Goal: Task Accomplishment & Management: Complete application form

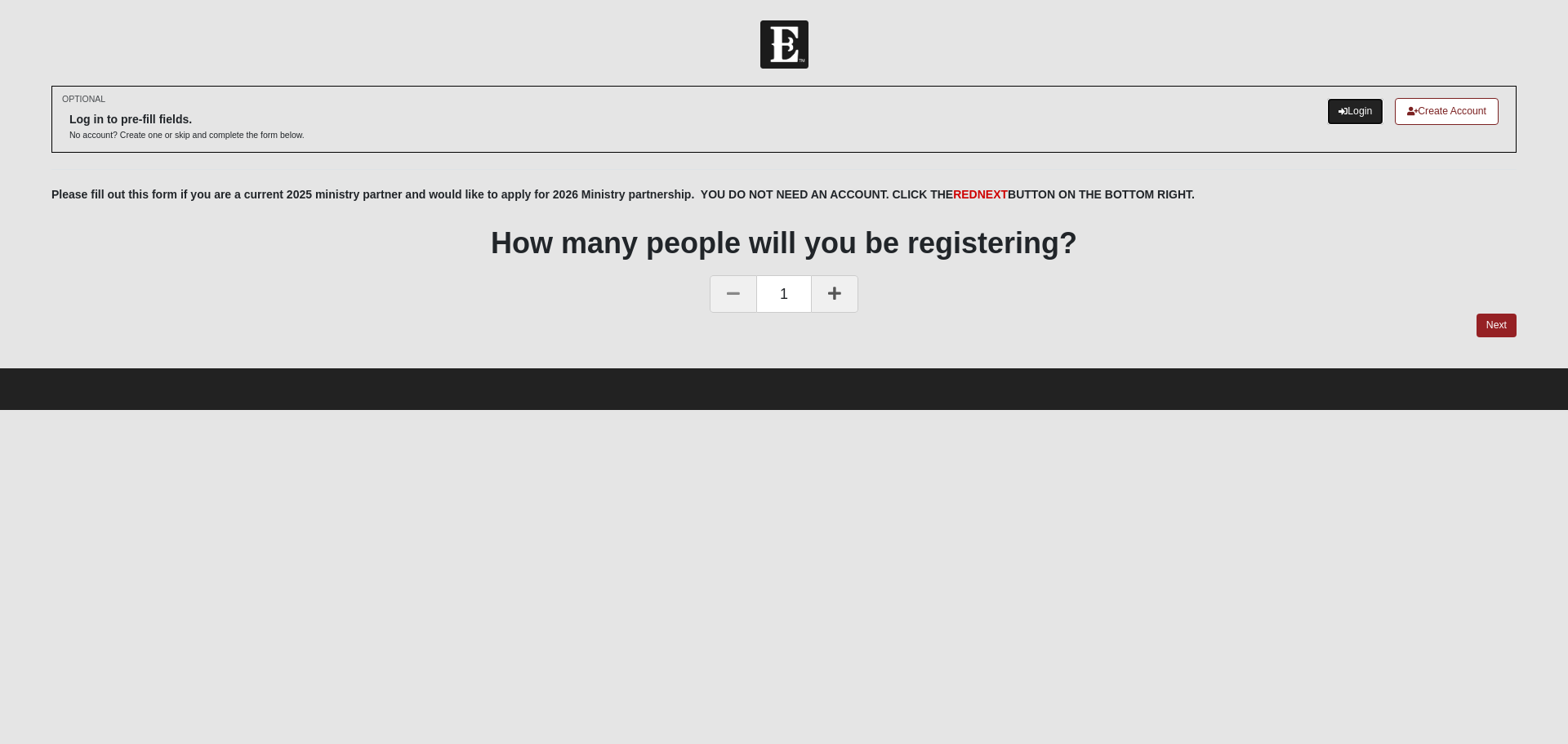
click at [1360, 106] on link "Login" at bounding box center [1356, 111] width 57 height 27
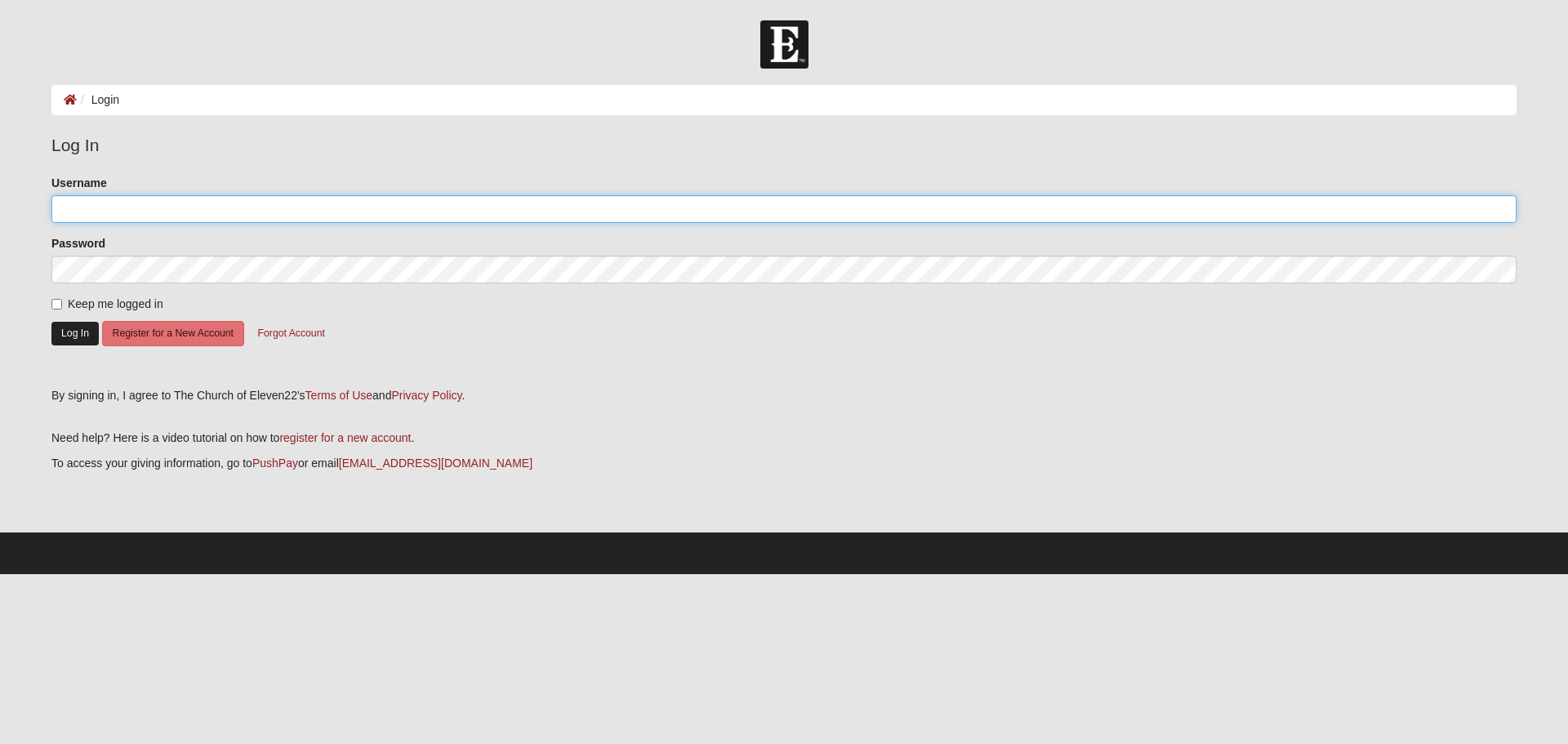
type input "skylark"
click at [82, 336] on button "Log In" at bounding box center [75, 334] width 47 height 24
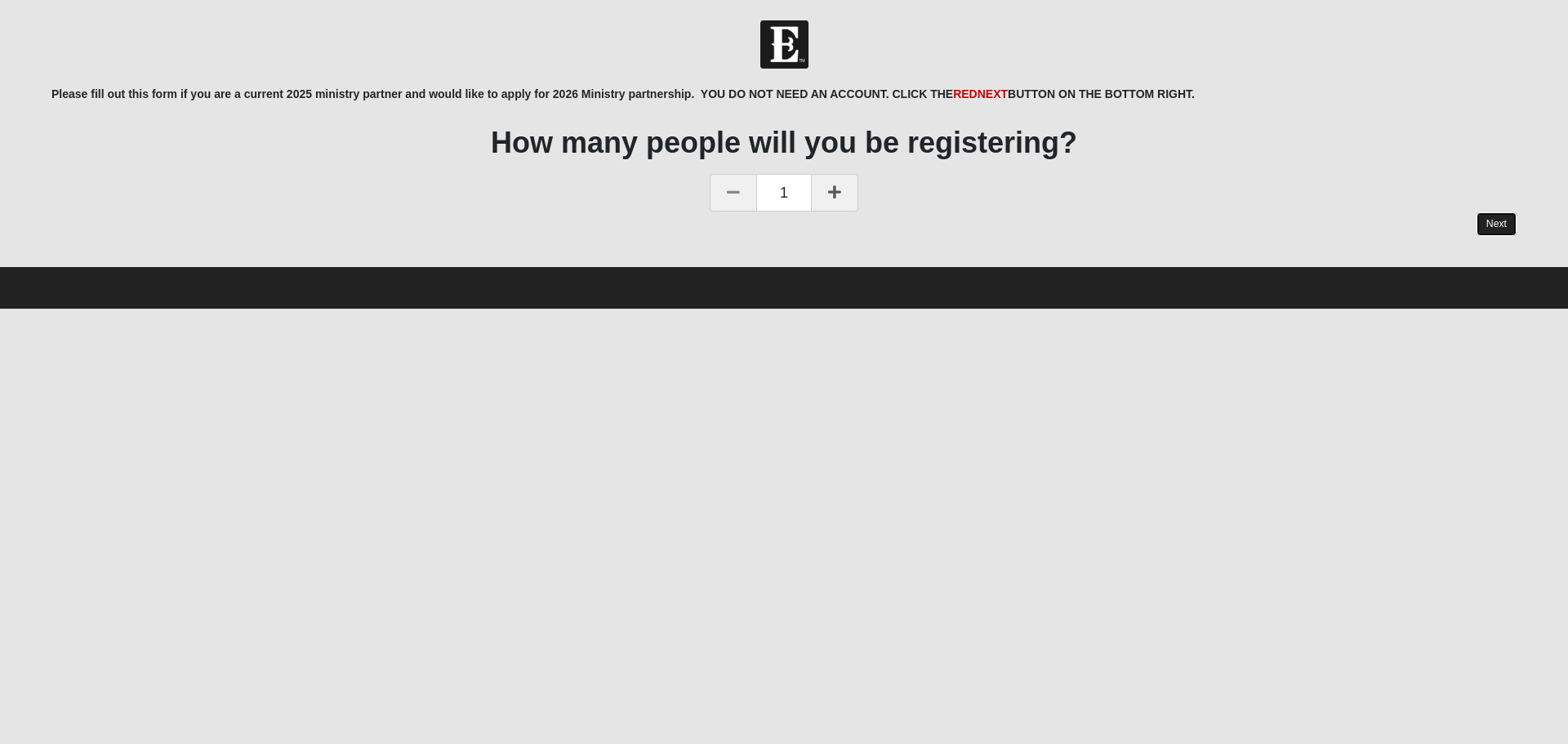
click at [1500, 221] on link "Next" at bounding box center [1497, 224] width 40 height 24
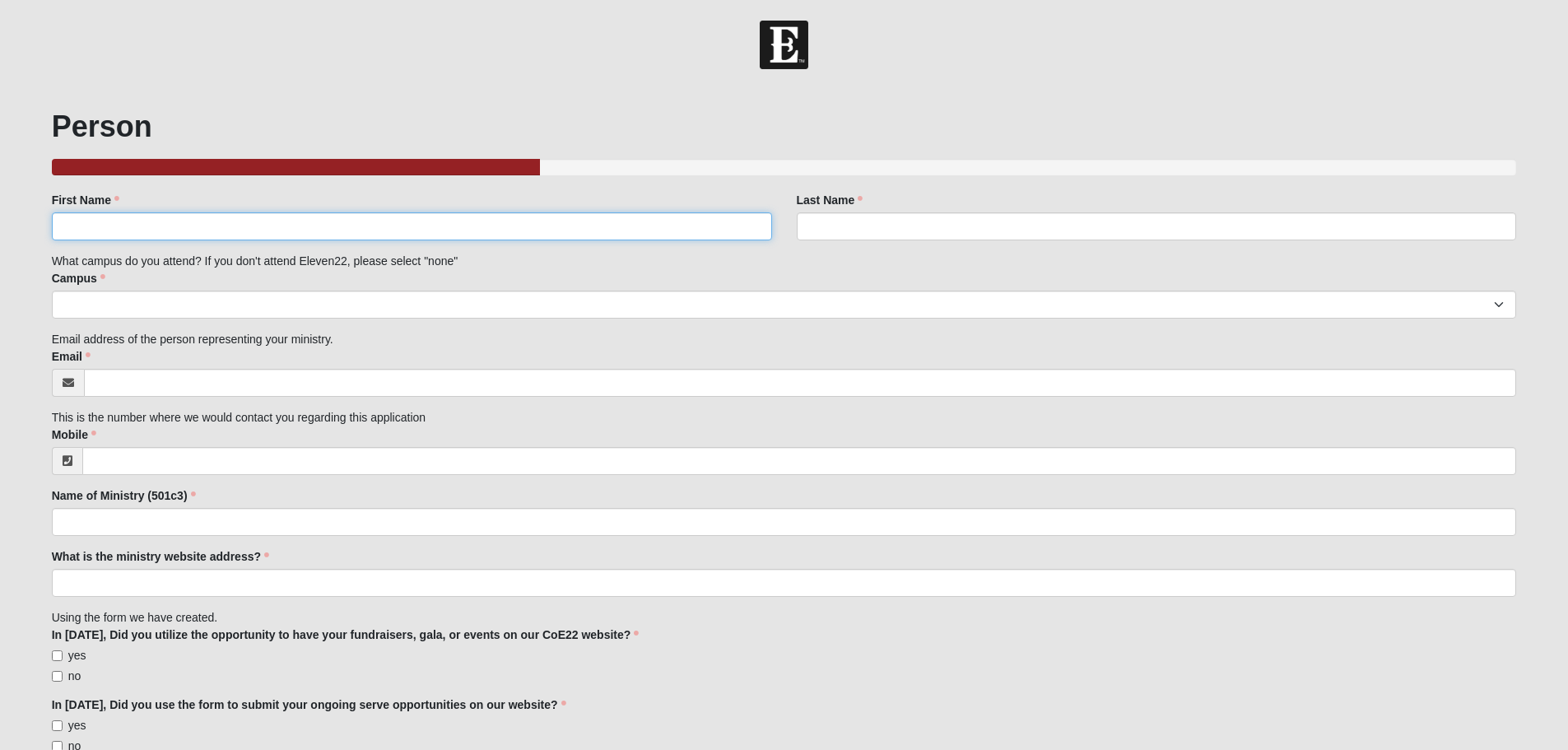
click at [386, 226] on input "First Name" at bounding box center [412, 227] width 720 height 28
type input "[PERSON_NAME]"
type input "E"
type input "V"
type input "[PERSON_NAME]"
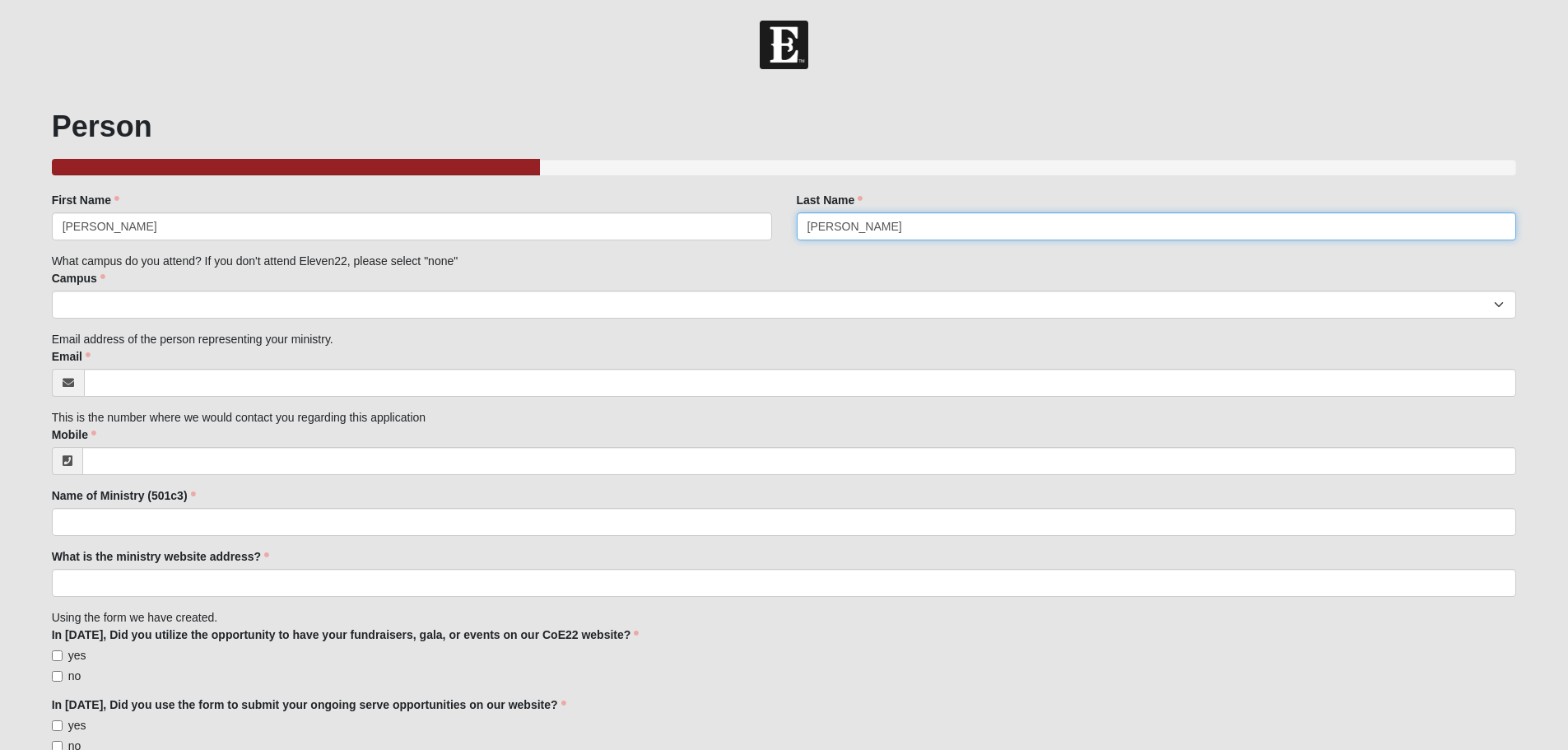
type input "[PERSON_NAME]"
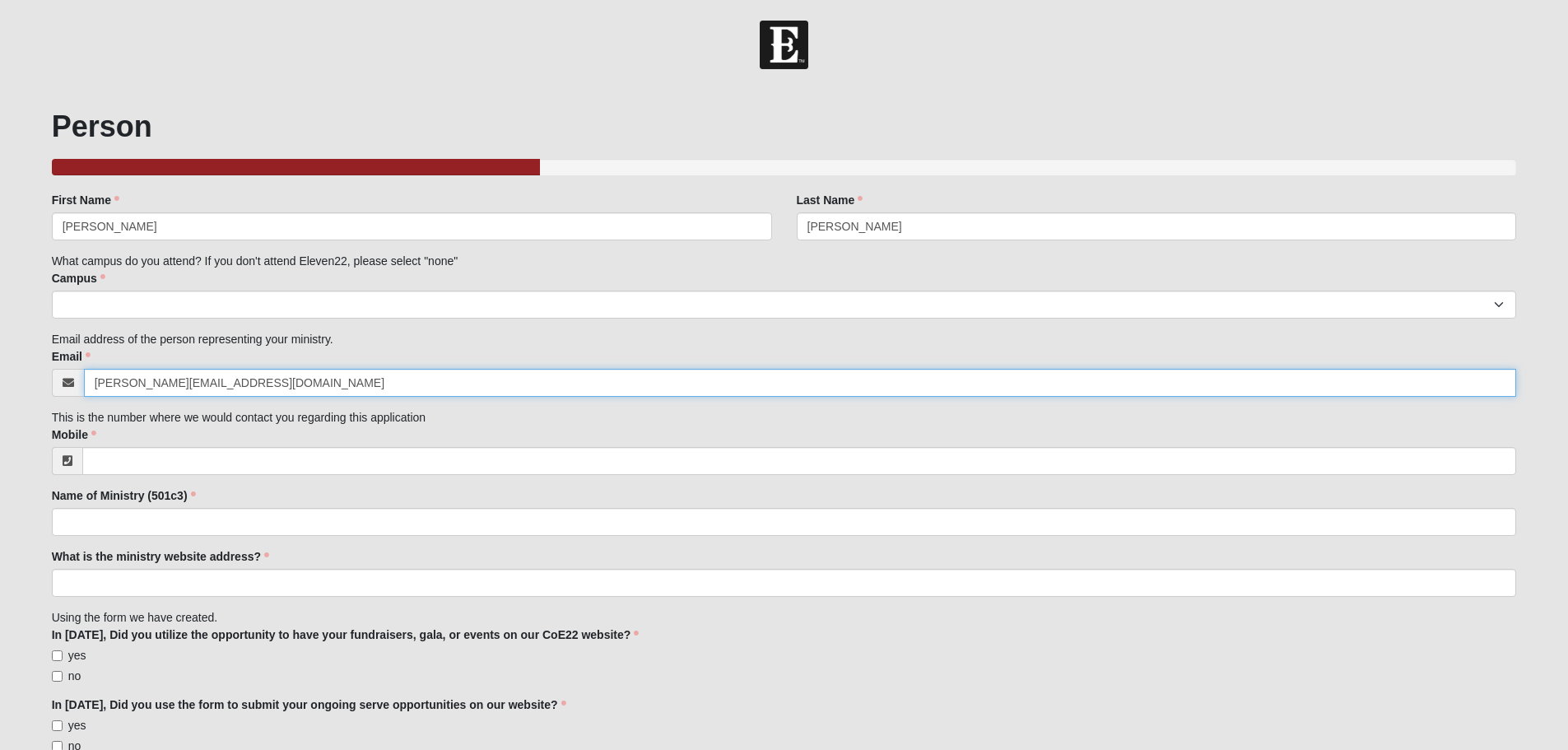
type input "[PERSON_NAME][EMAIL_ADDRESS][DOMAIN_NAME]"
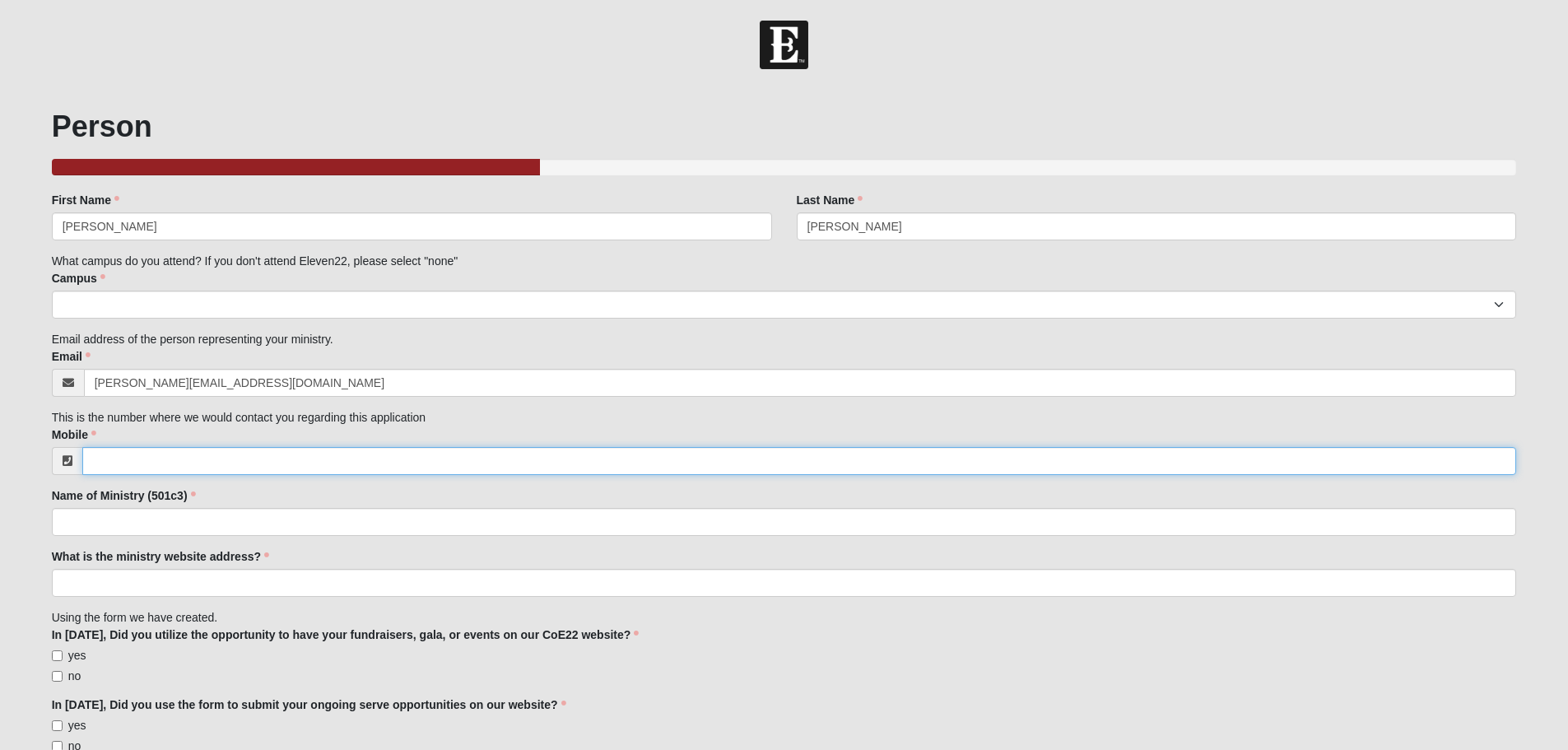
click at [176, 458] on input "Mobile" at bounding box center [799, 461] width 1435 height 28
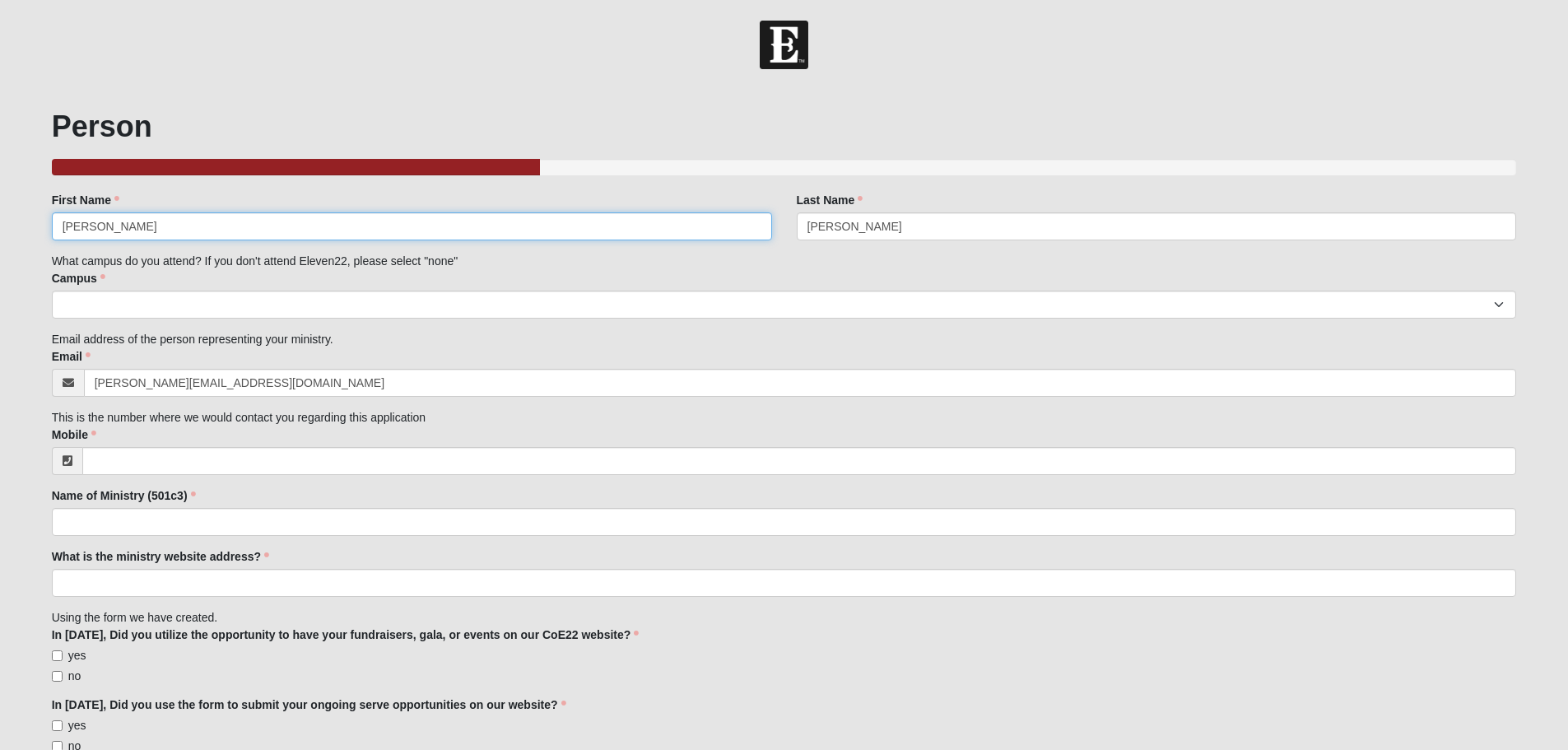
click at [329, 221] on input "[PERSON_NAME]" at bounding box center [412, 227] width 720 height 28
type input "[PERSON_NAME]"
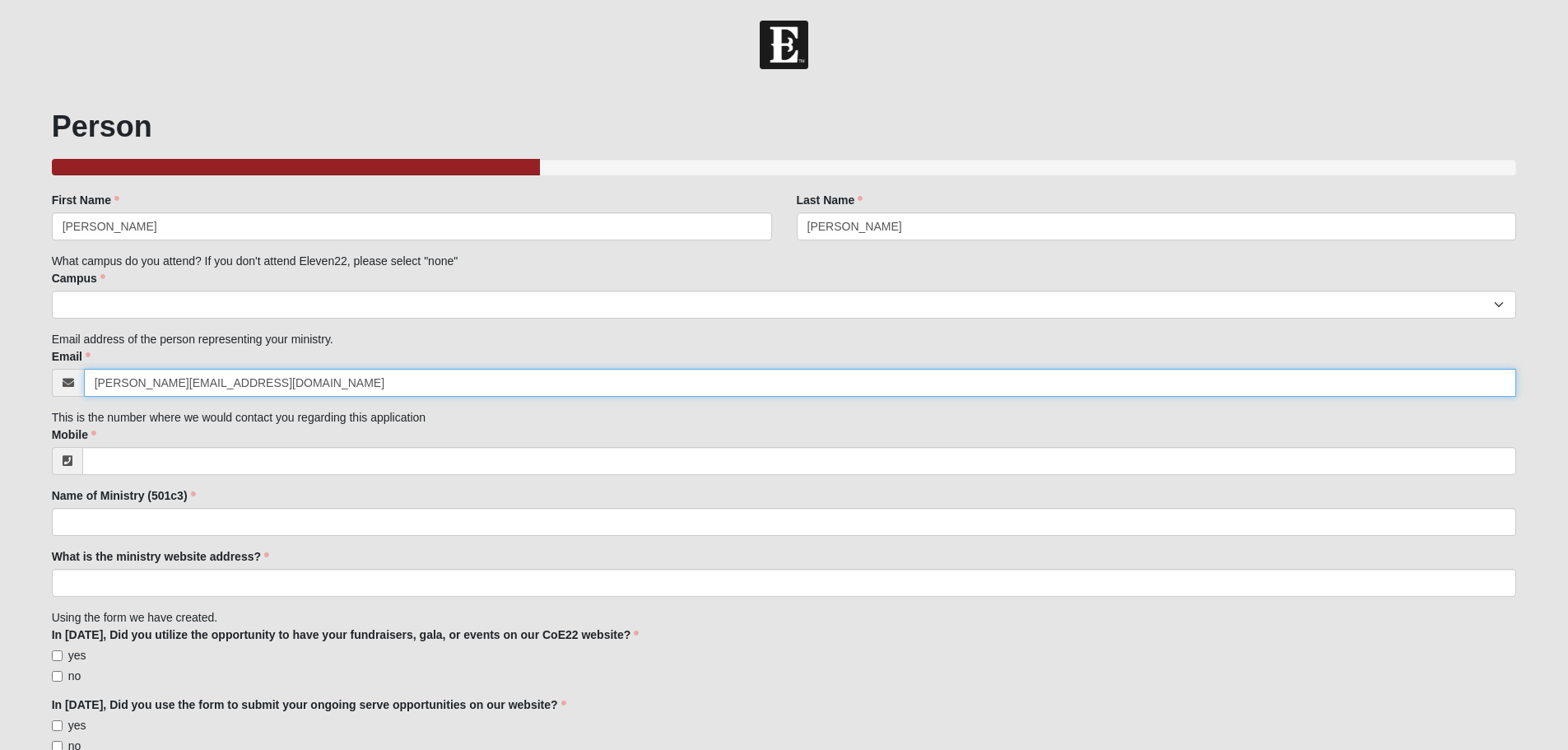
type input "[PERSON_NAME][EMAIL_ADDRESS][DOMAIN_NAME]"
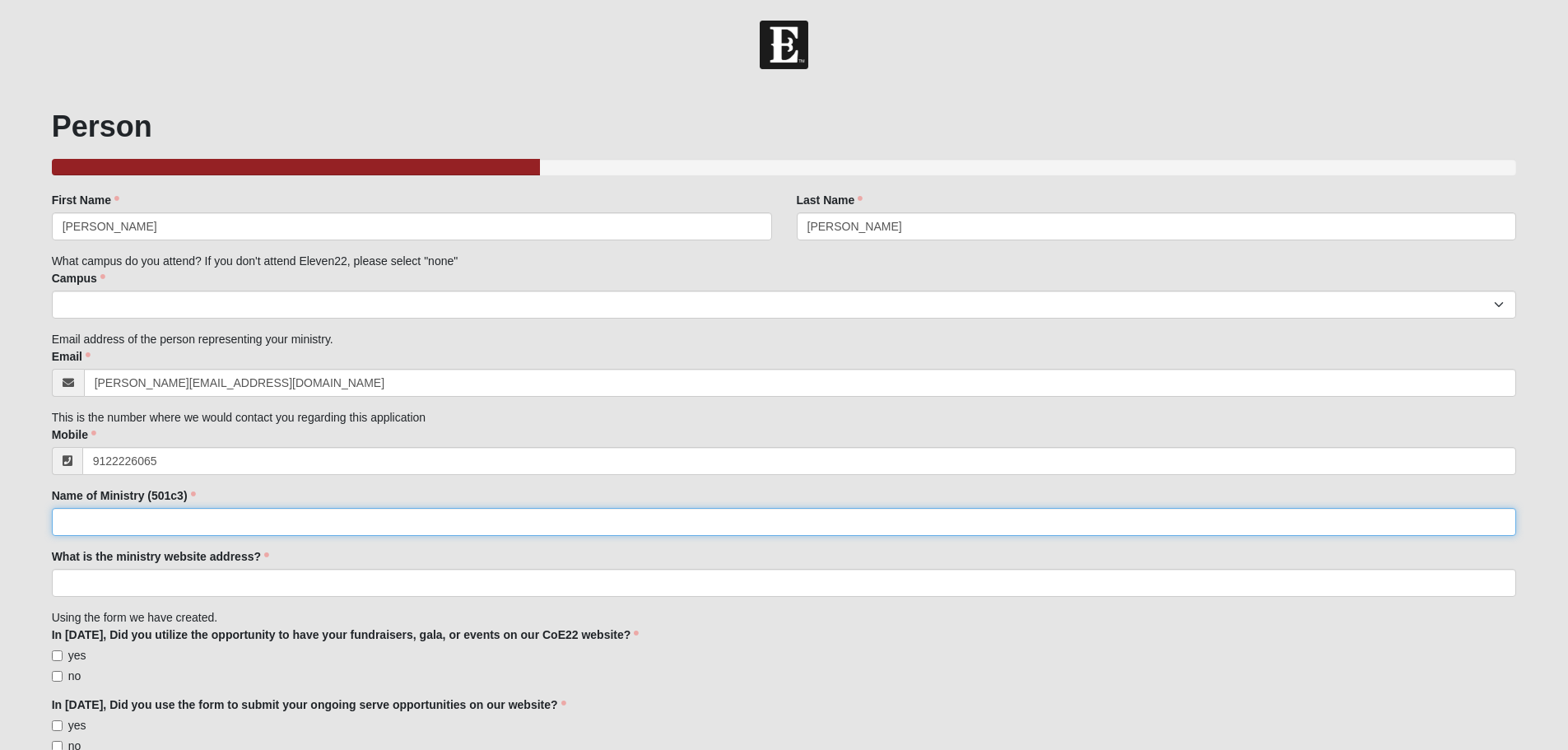
type input "[PHONE_NUMBER]"
type input "Skylark Clinic, Inc."
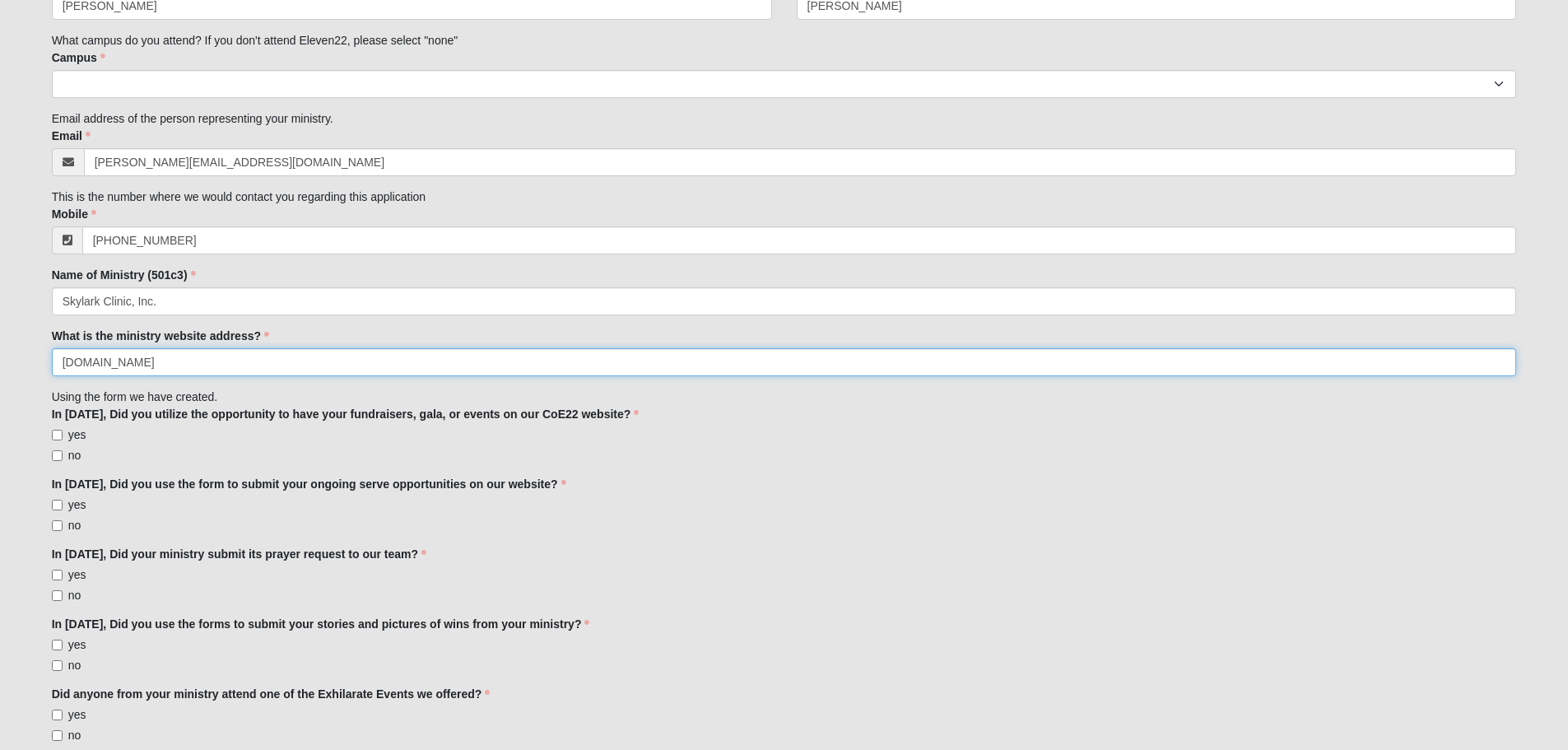
scroll to position [330, 0]
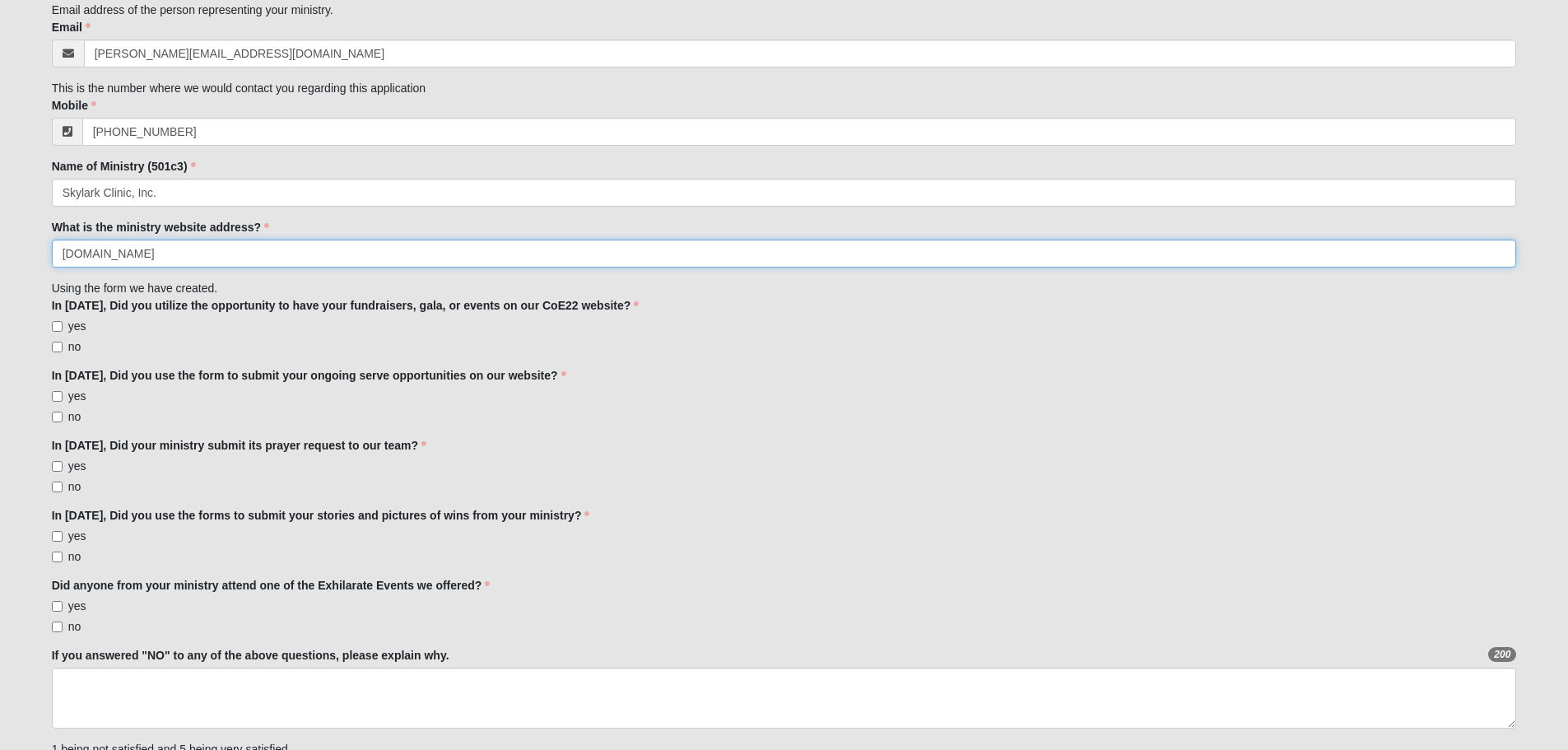
type input "[DOMAIN_NAME]"
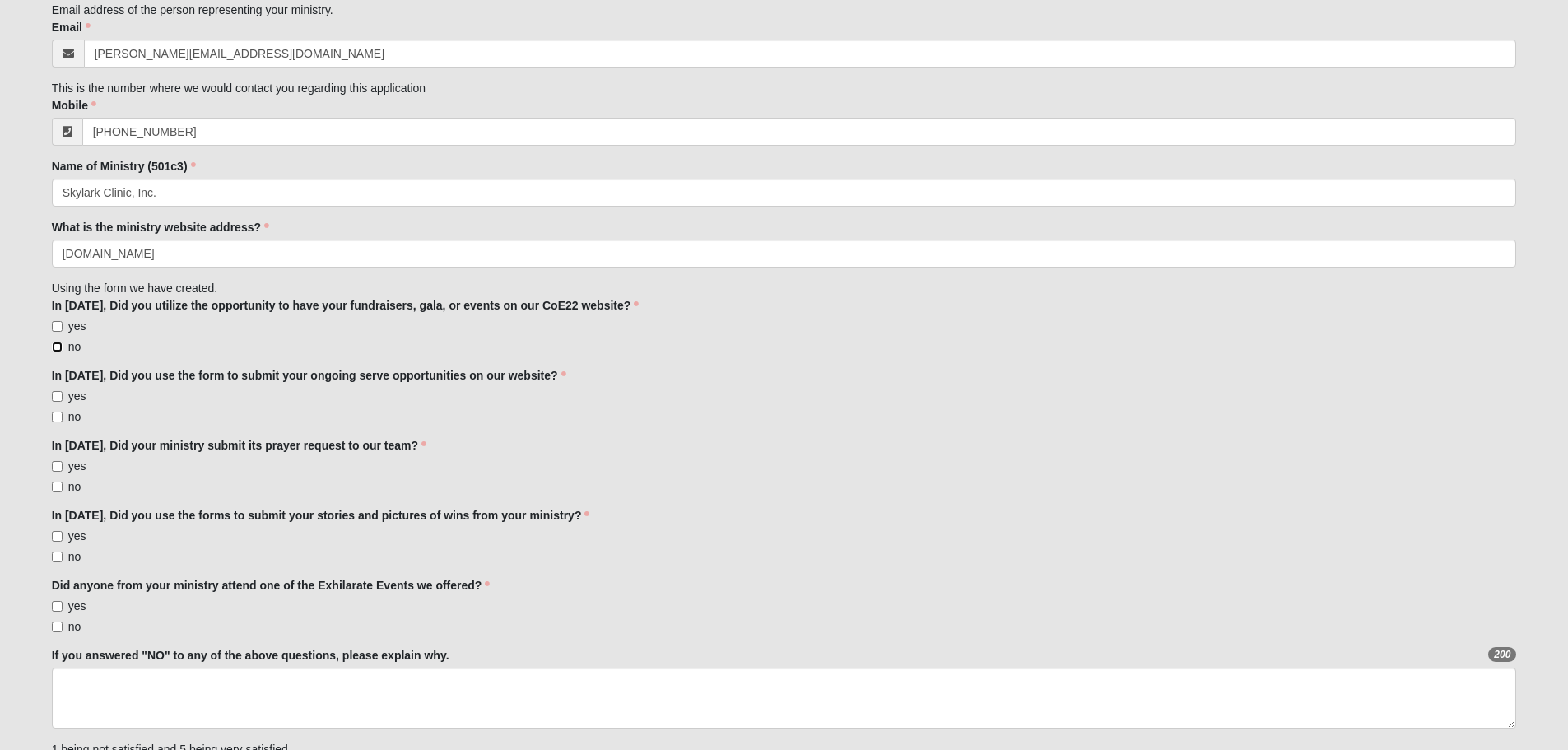
click at [52, 349] on input "no" at bounding box center [57, 347] width 10 height 10
checkbox input "true"
click at [55, 401] on input "yes" at bounding box center [57, 396] width 10 height 10
checkbox input "true"
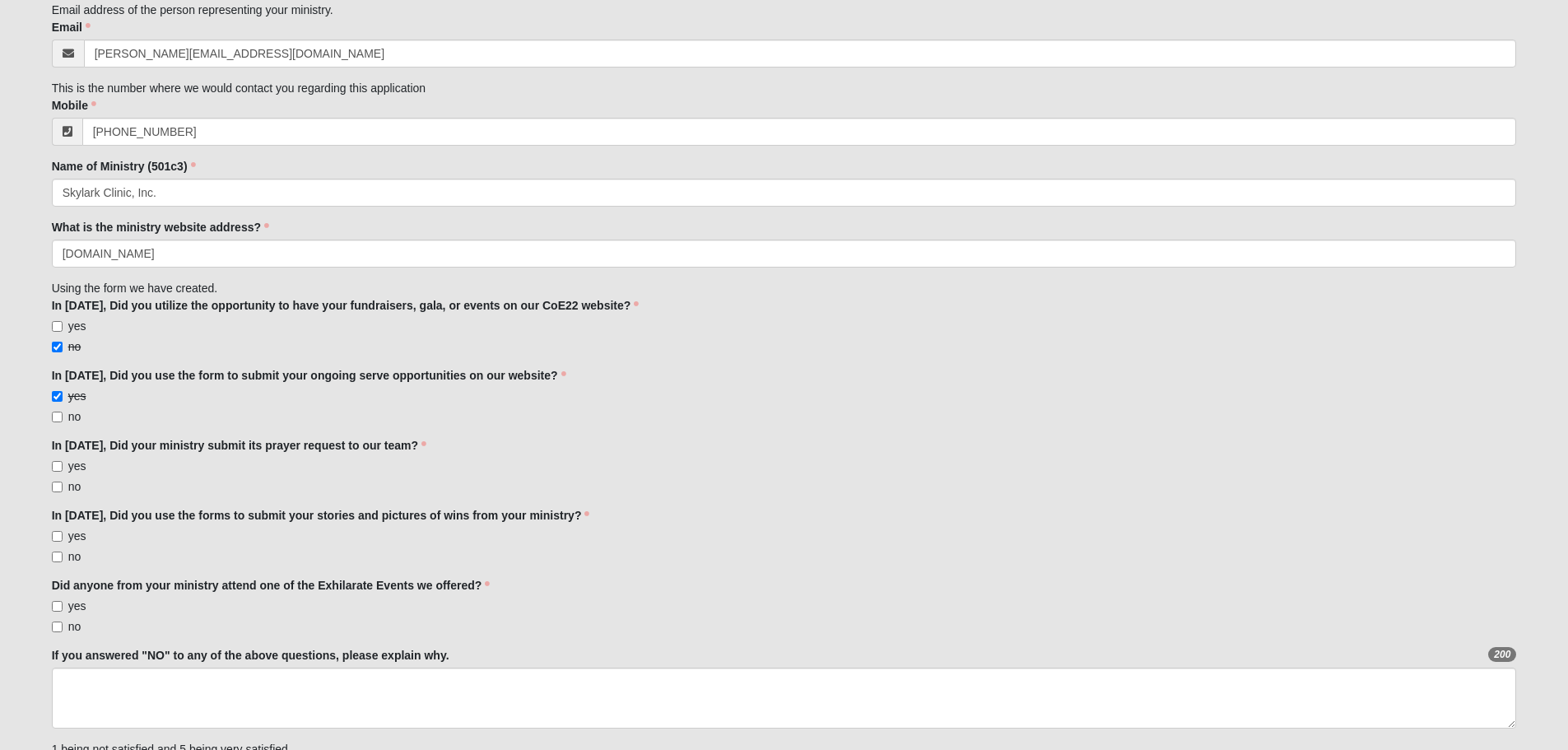
click at [68, 465] on span "yes" at bounding box center [77, 465] width 18 height 13
click at [62, 465] on input "yes" at bounding box center [57, 466] width 10 height 10
checkbox input "true"
click at [65, 555] on label "no" at bounding box center [67, 556] width 29 height 16
click at [62, 555] on input "no" at bounding box center [57, 557] width 10 height 10
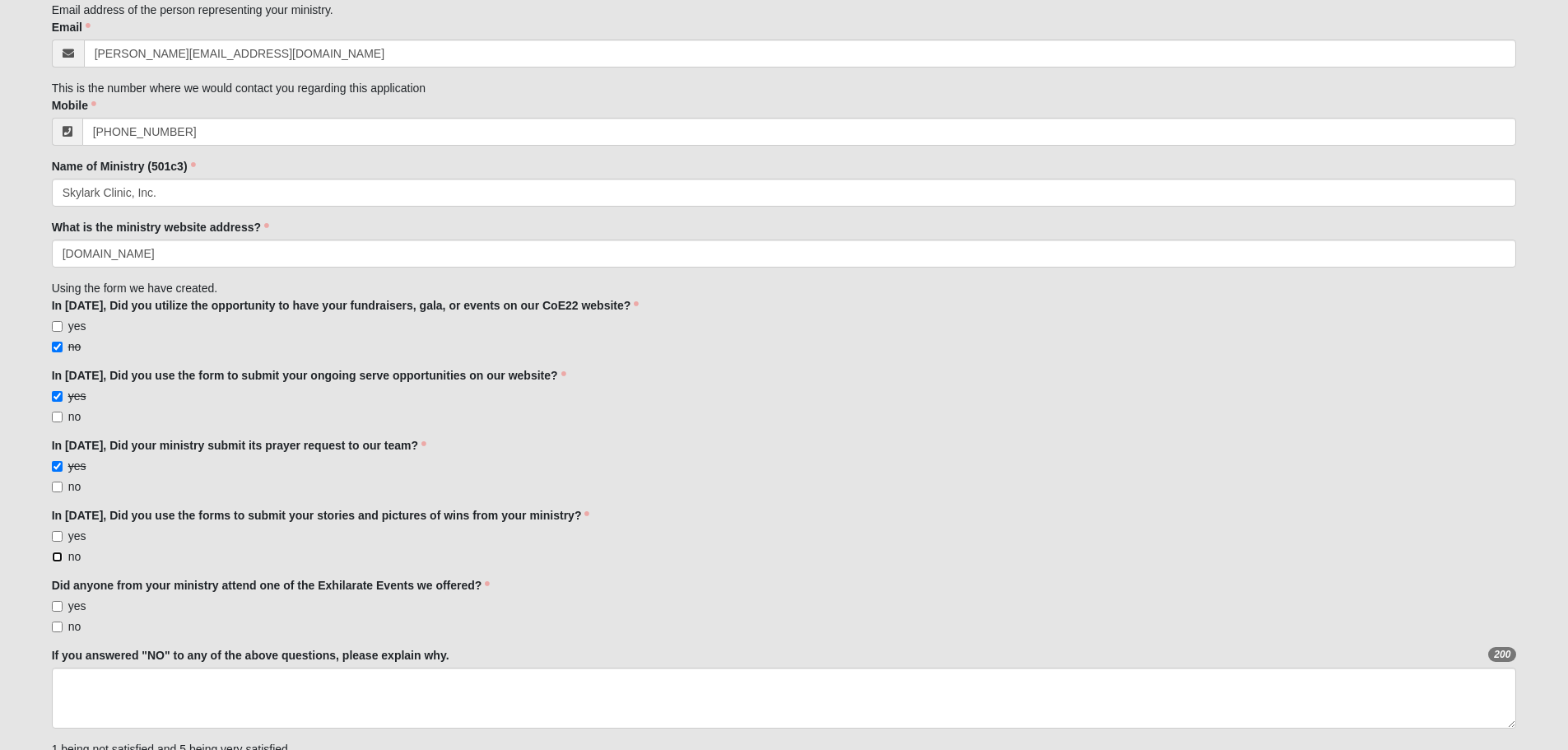
checkbox input "true"
click at [72, 624] on span "no" at bounding box center [74, 626] width 13 height 13
click at [62, 624] on input "no" at bounding box center [57, 627] width 10 height 10
checkbox input "true"
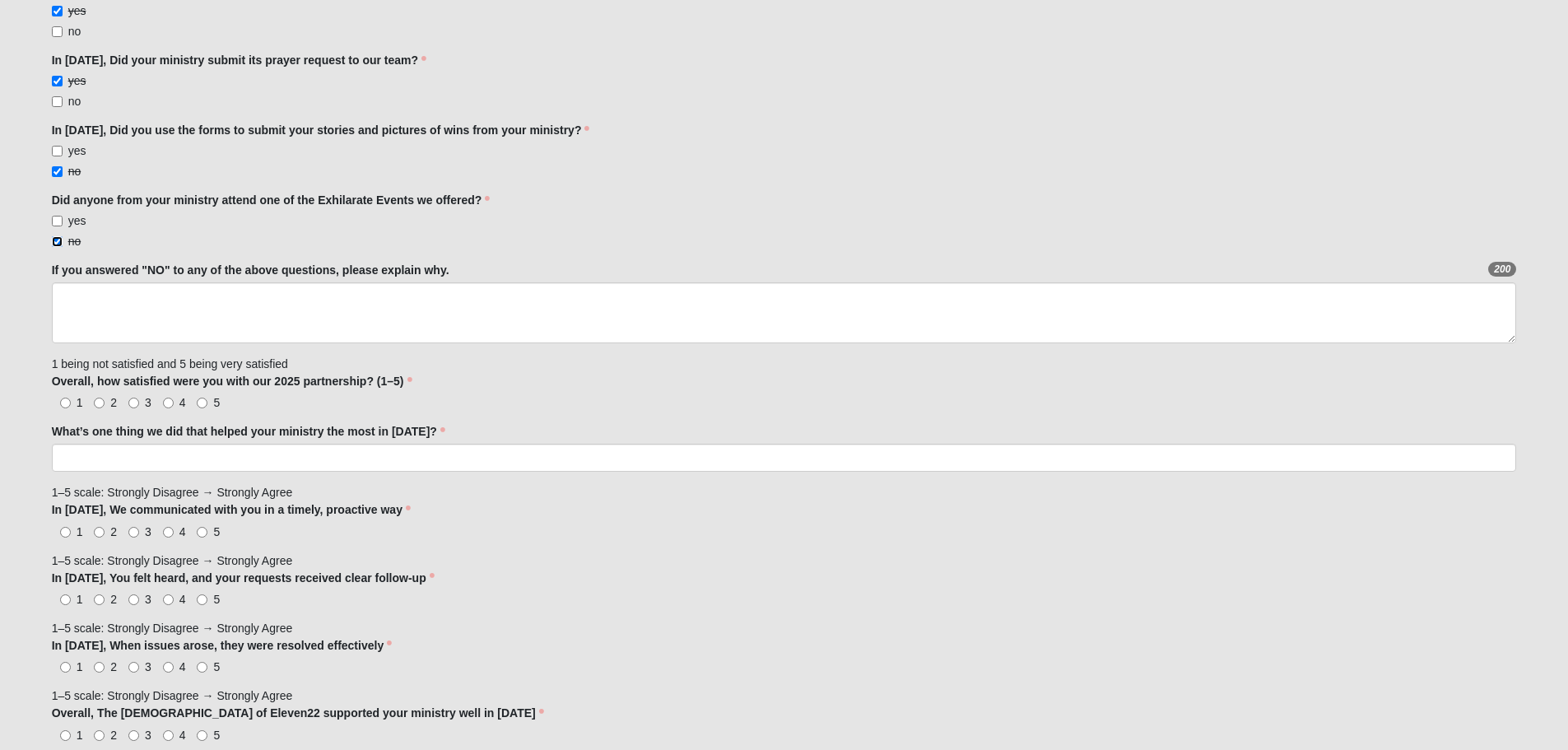
scroll to position [741, 0]
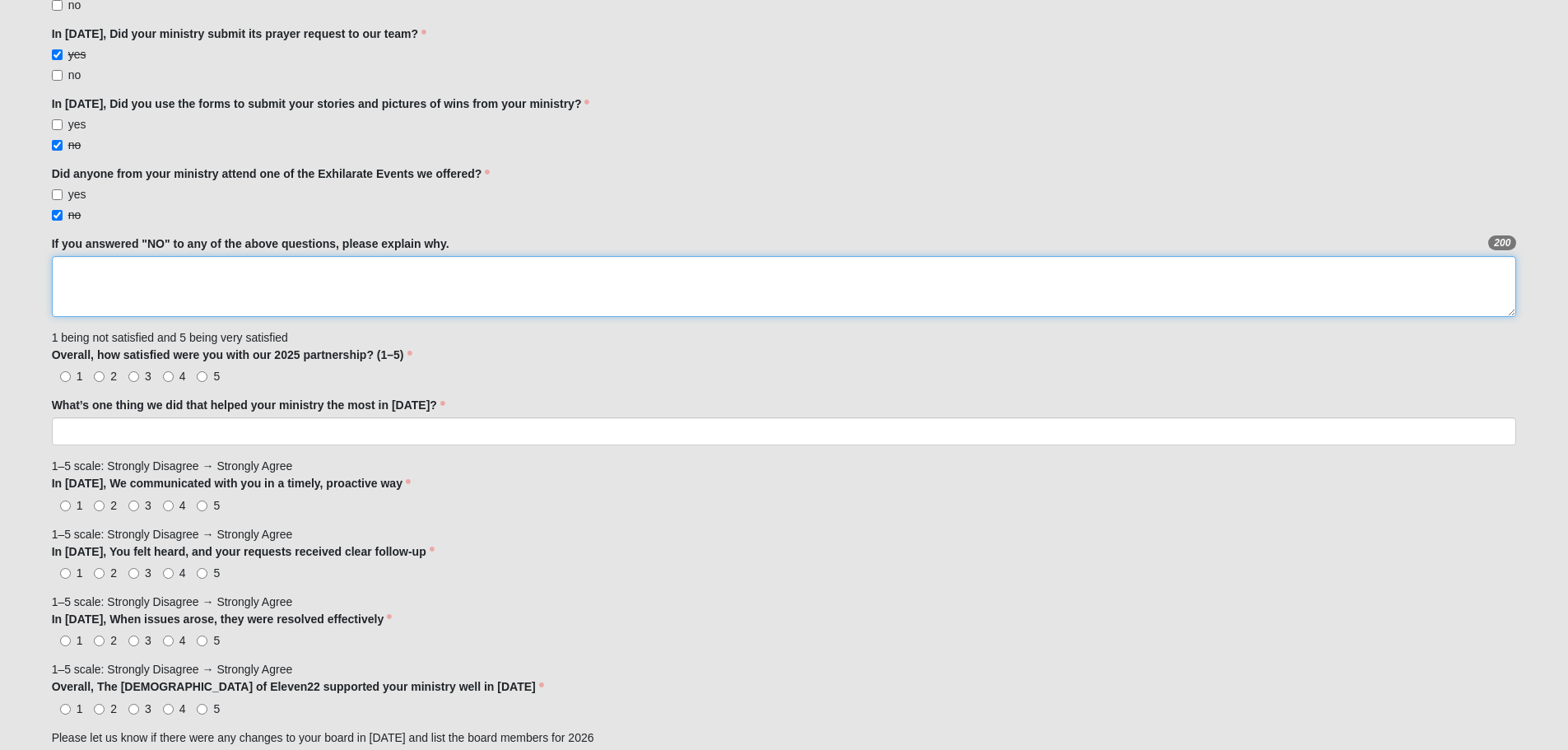
click at [579, 299] on textarea "If you answered "NO" to any of the above questions, please explain why." at bounding box center [784, 286] width 1465 height 61
type textarea "W"
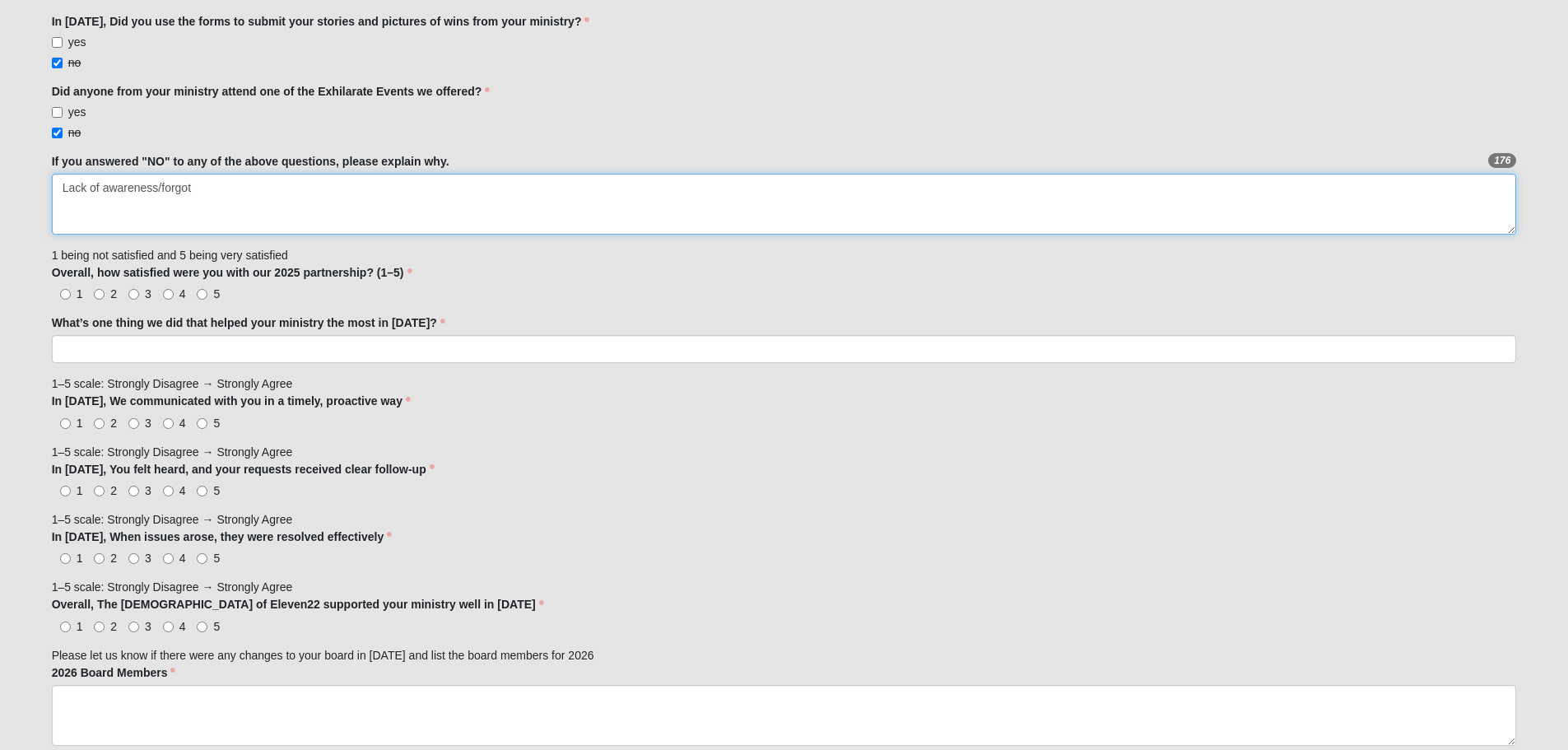
type textarea "Lack of awareness/forgot"
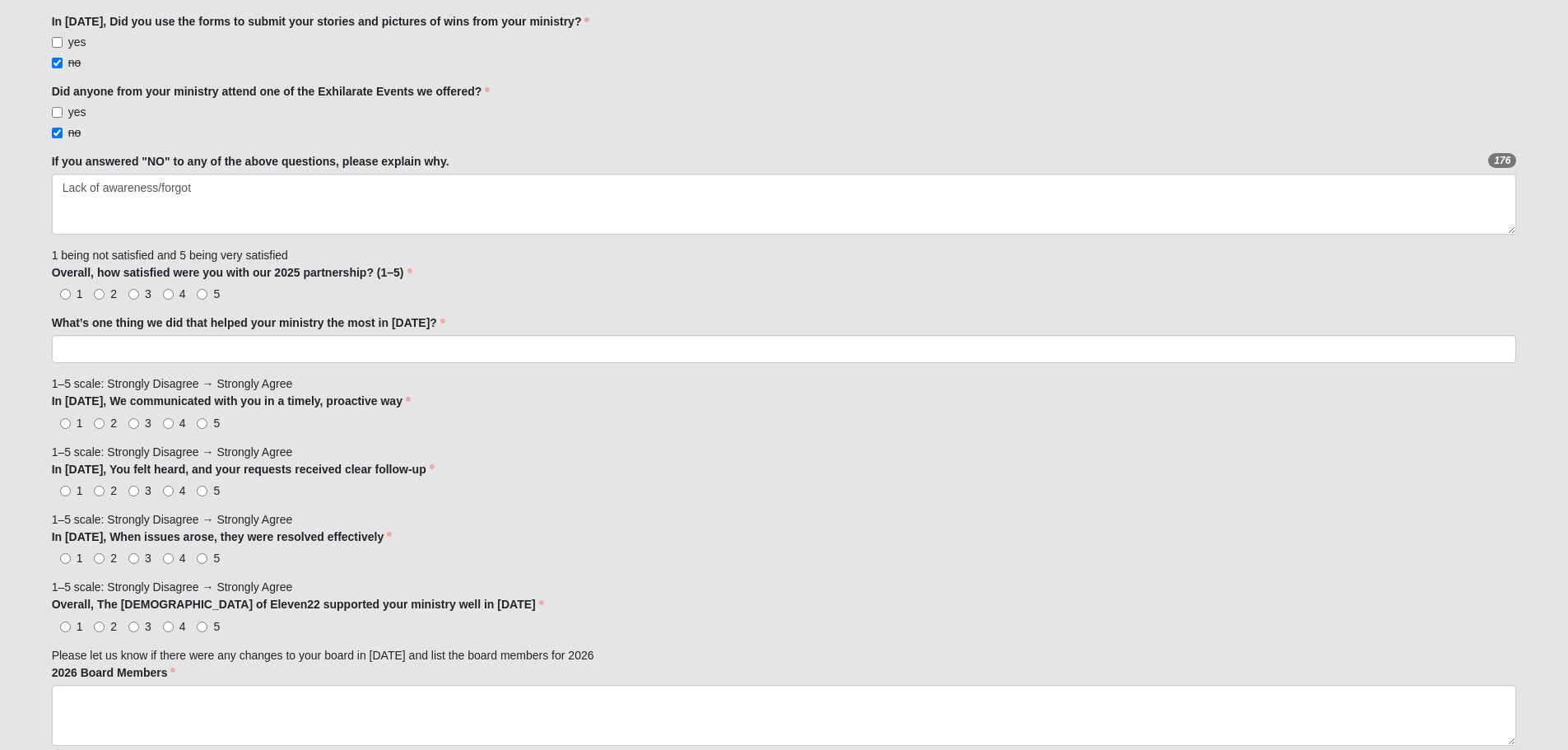
click at [182, 292] on span "4" at bounding box center [182, 293] width 7 height 13
click at [174, 292] on input "4" at bounding box center [168, 294] width 10 height 10
radio input "true"
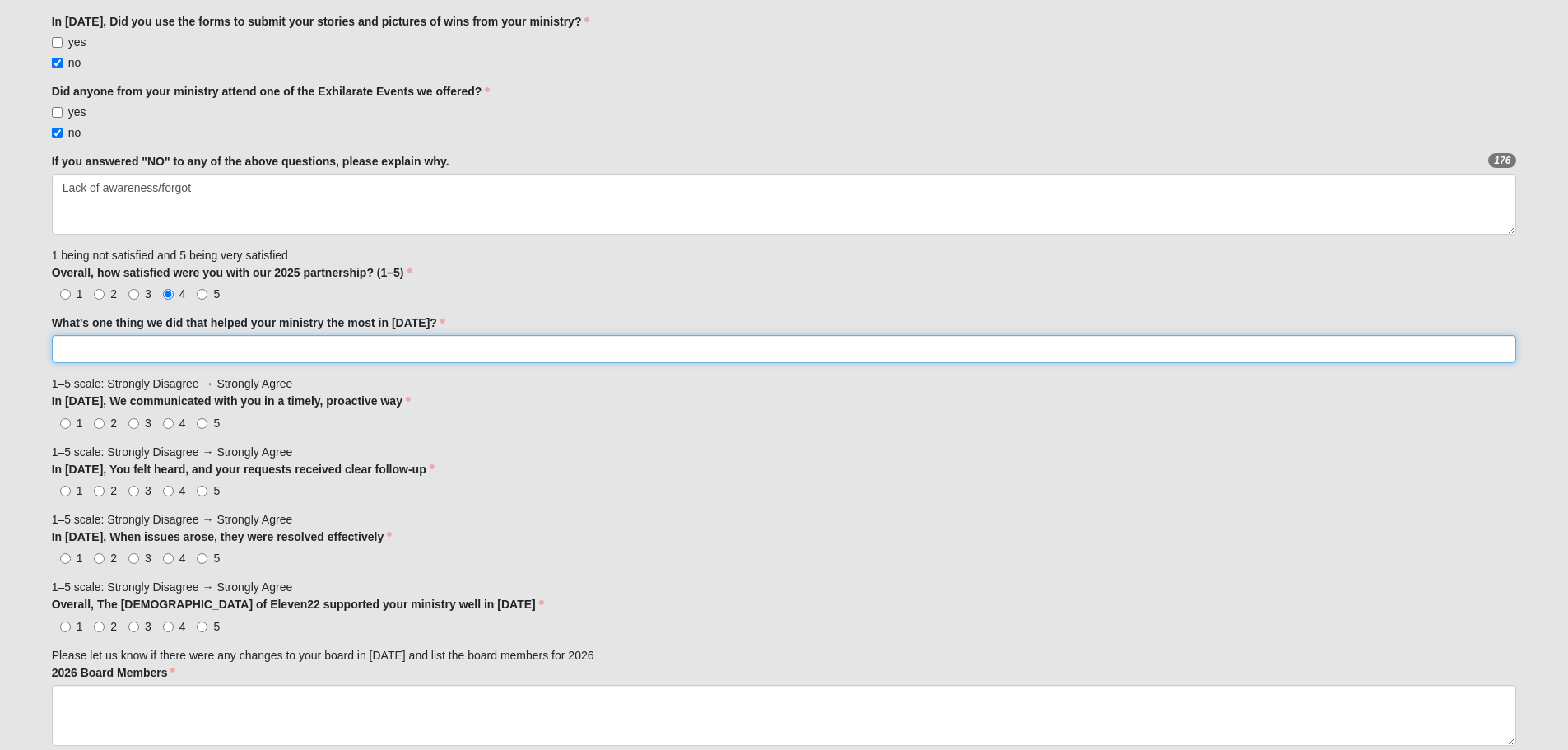
click at [219, 344] on input "What’s one thing we did that helped your ministry the most in [DATE]?" at bounding box center [784, 349] width 1465 height 28
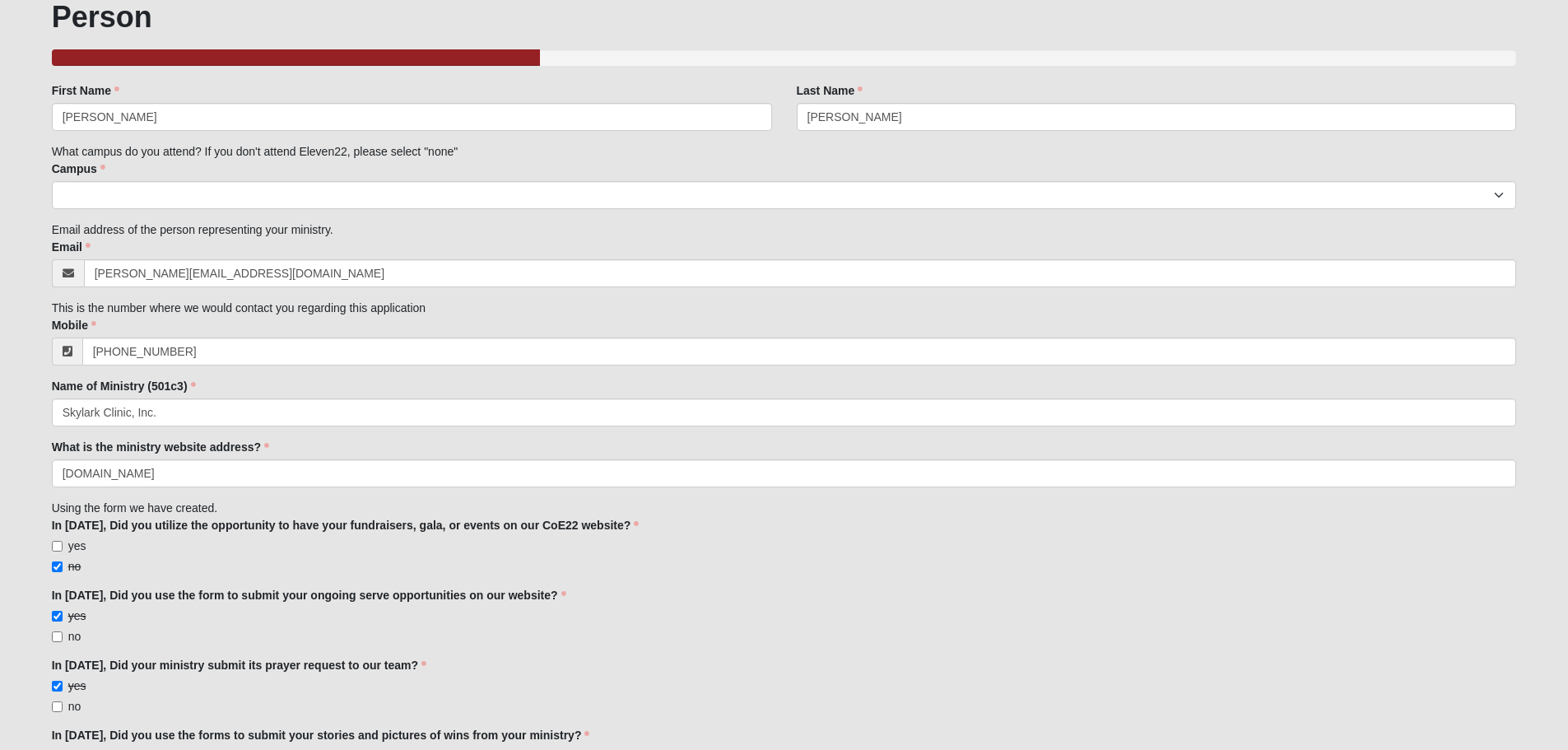
scroll to position [0, 0]
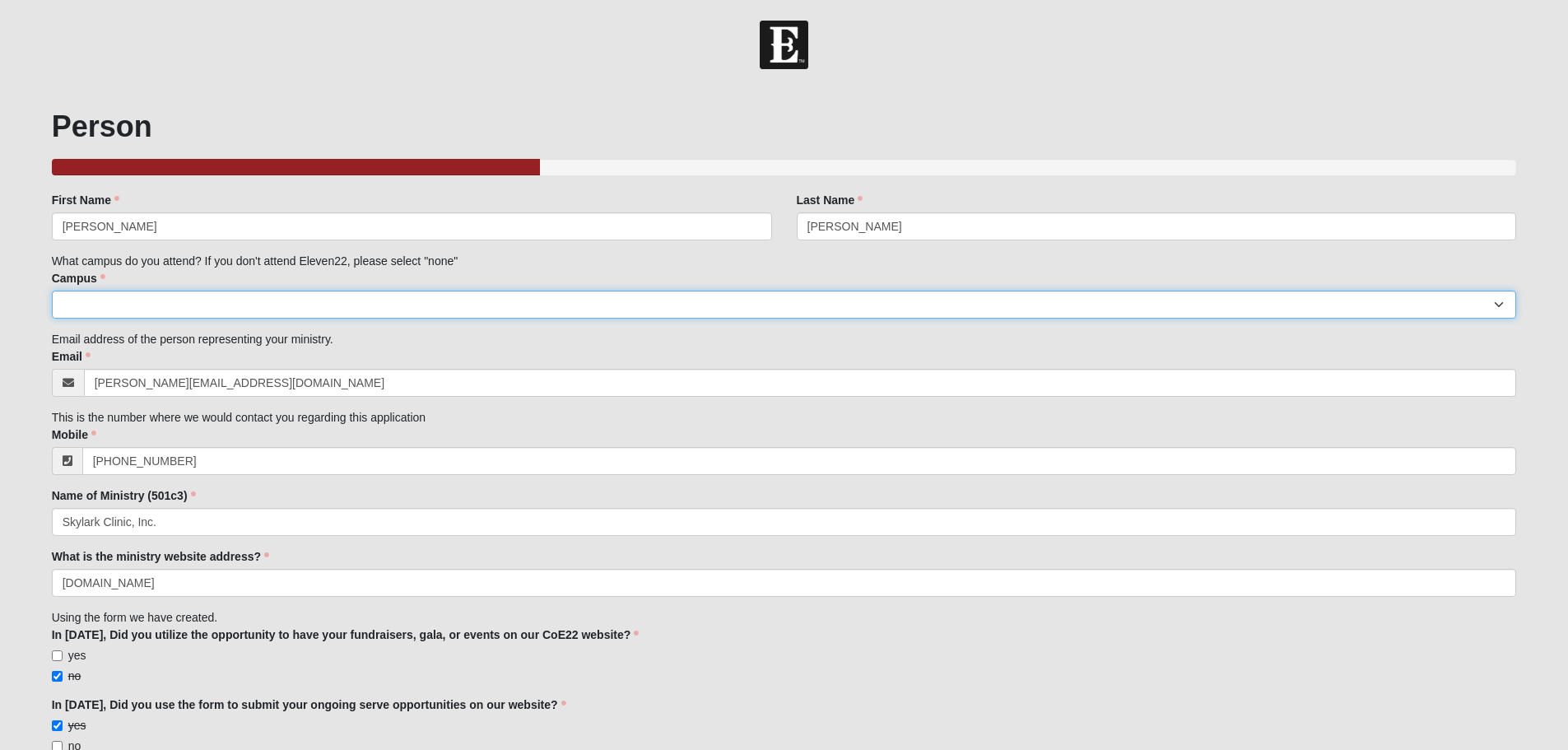
click at [174, 309] on select "Arlington Baymeadows Eleven22 Online [PERSON_NAME][GEOGRAPHIC_DATA] Jesup [GEOG…" at bounding box center [784, 304] width 1465 height 28
select select "14"
click at [52, 291] on select "Arlington Baymeadows Eleven22 Online [PERSON_NAME][GEOGRAPHIC_DATA] Jesup [GEOG…" at bounding box center [784, 304] width 1465 height 28
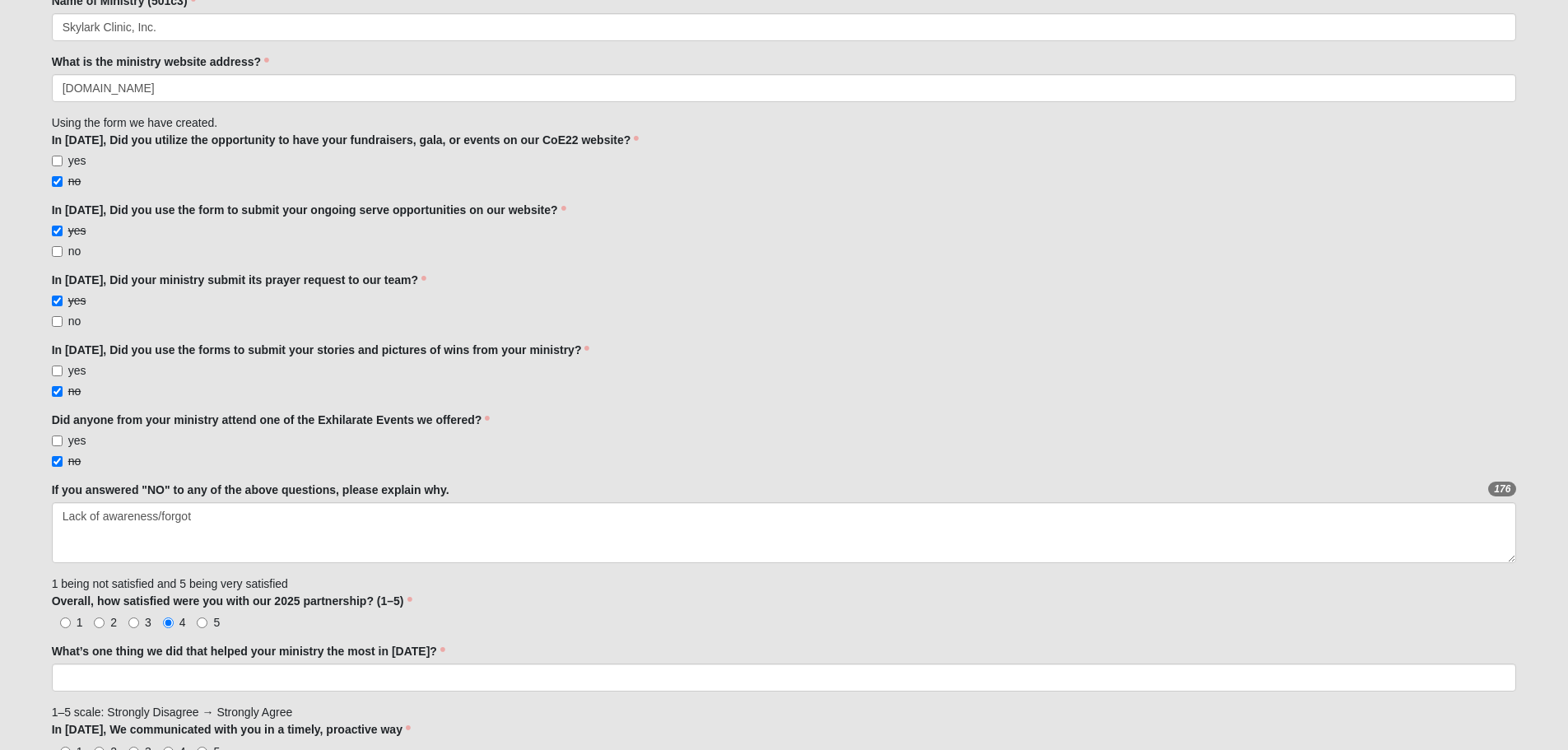
scroll to position [494, 0]
click at [77, 166] on span "yes" at bounding box center [77, 161] width 18 height 13
click at [62, 166] on input "yes" at bounding box center [57, 162] width 10 height 10
checkbox input "true"
click at [77, 183] on span "no" at bounding box center [74, 182] width 13 height 13
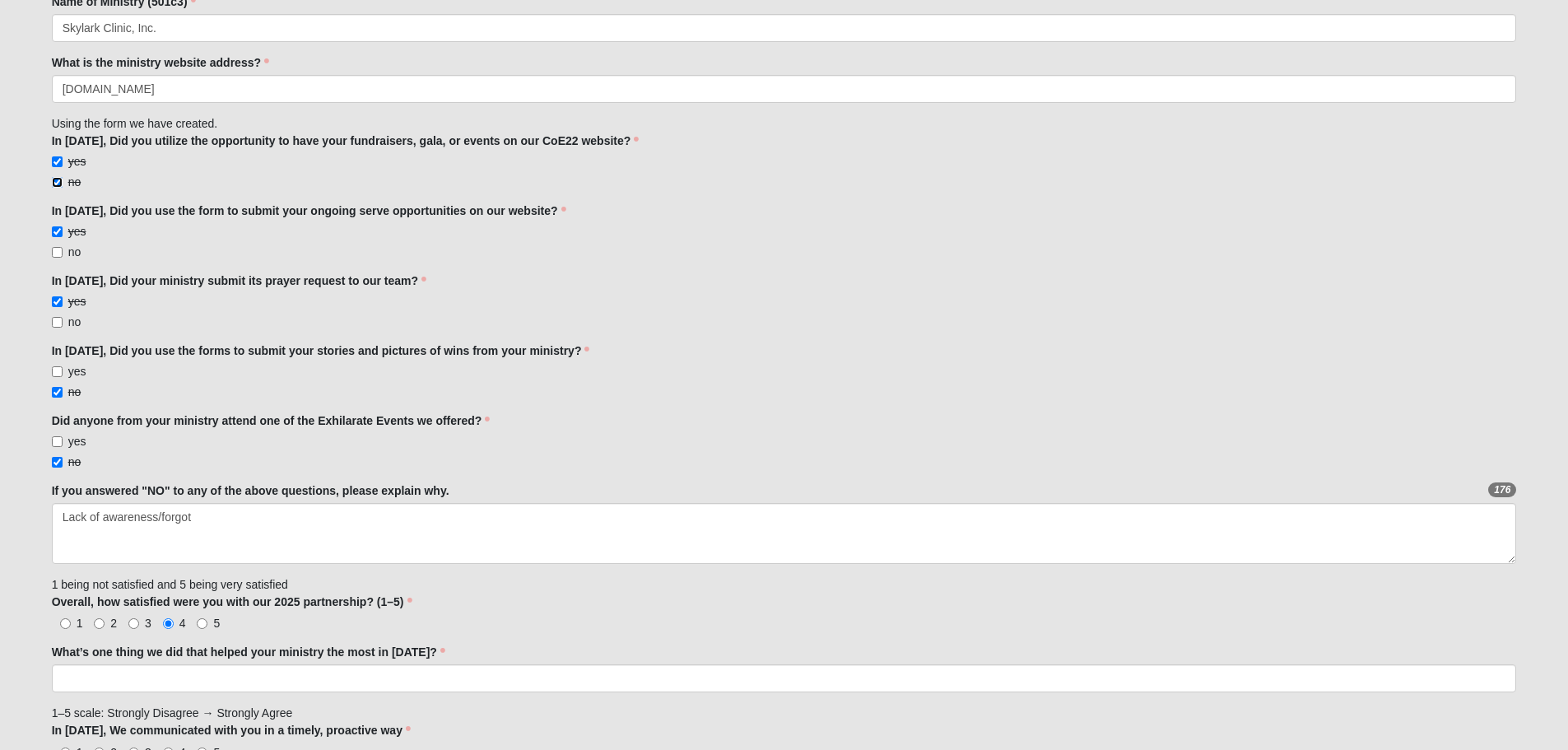
click at [62, 183] on input "no" at bounding box center [57, 183] width 10 height 10
checkbox input "false"
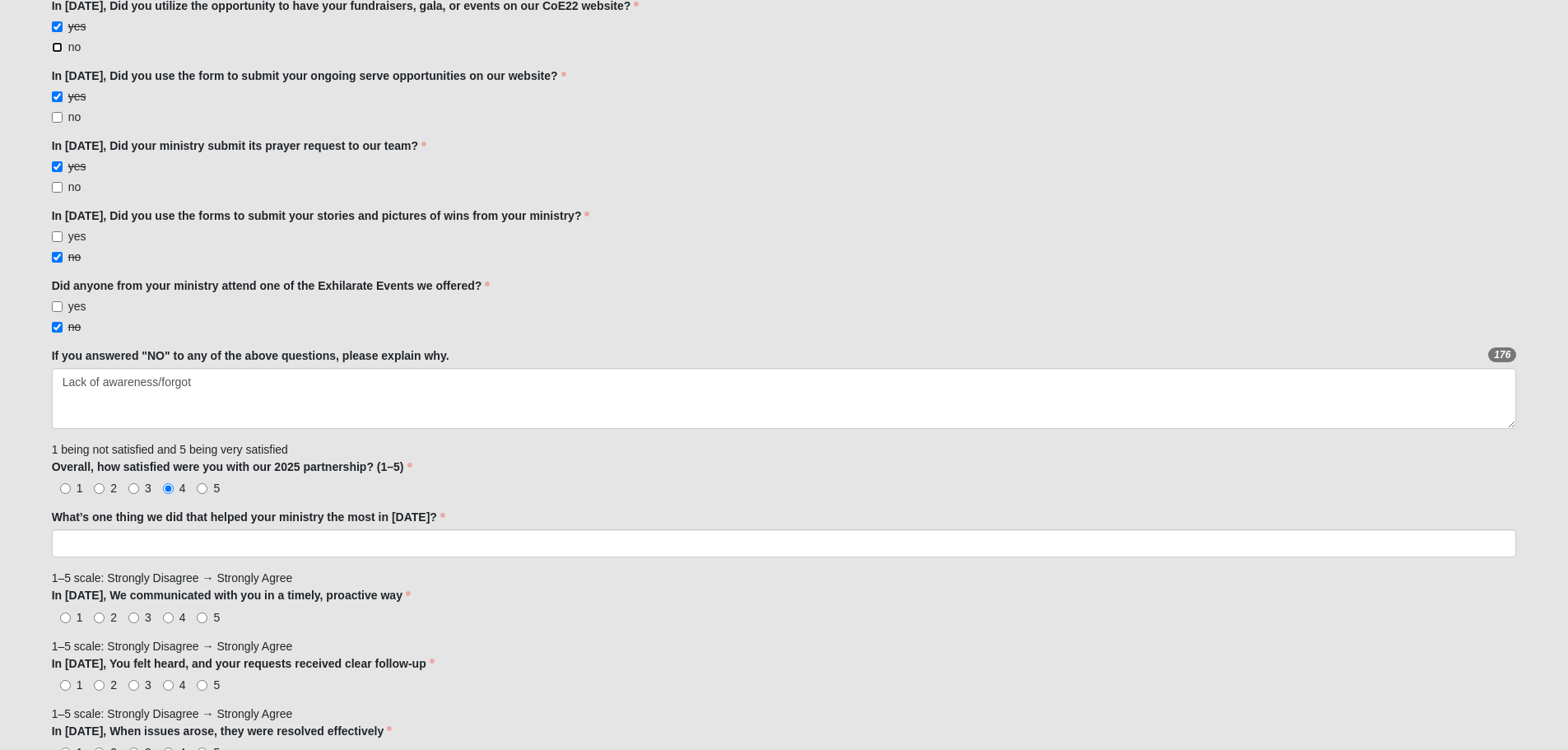
scroll to position [658, 0]
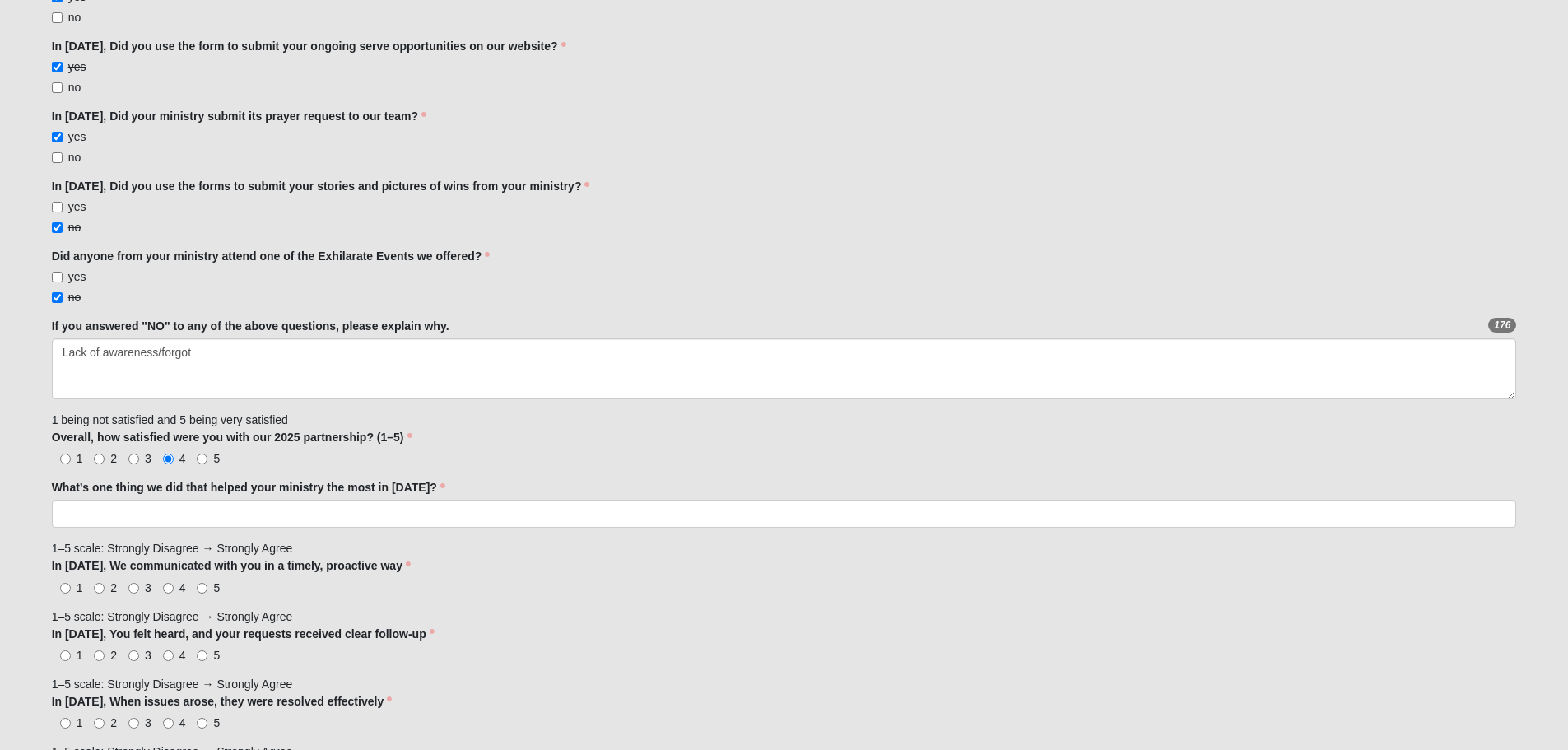
click at [663, 497] on div "What’s one thing we did that helped your ministry the most in [DATE]? What’s on…" at bounding box center [784, 503] width 1465 height 48
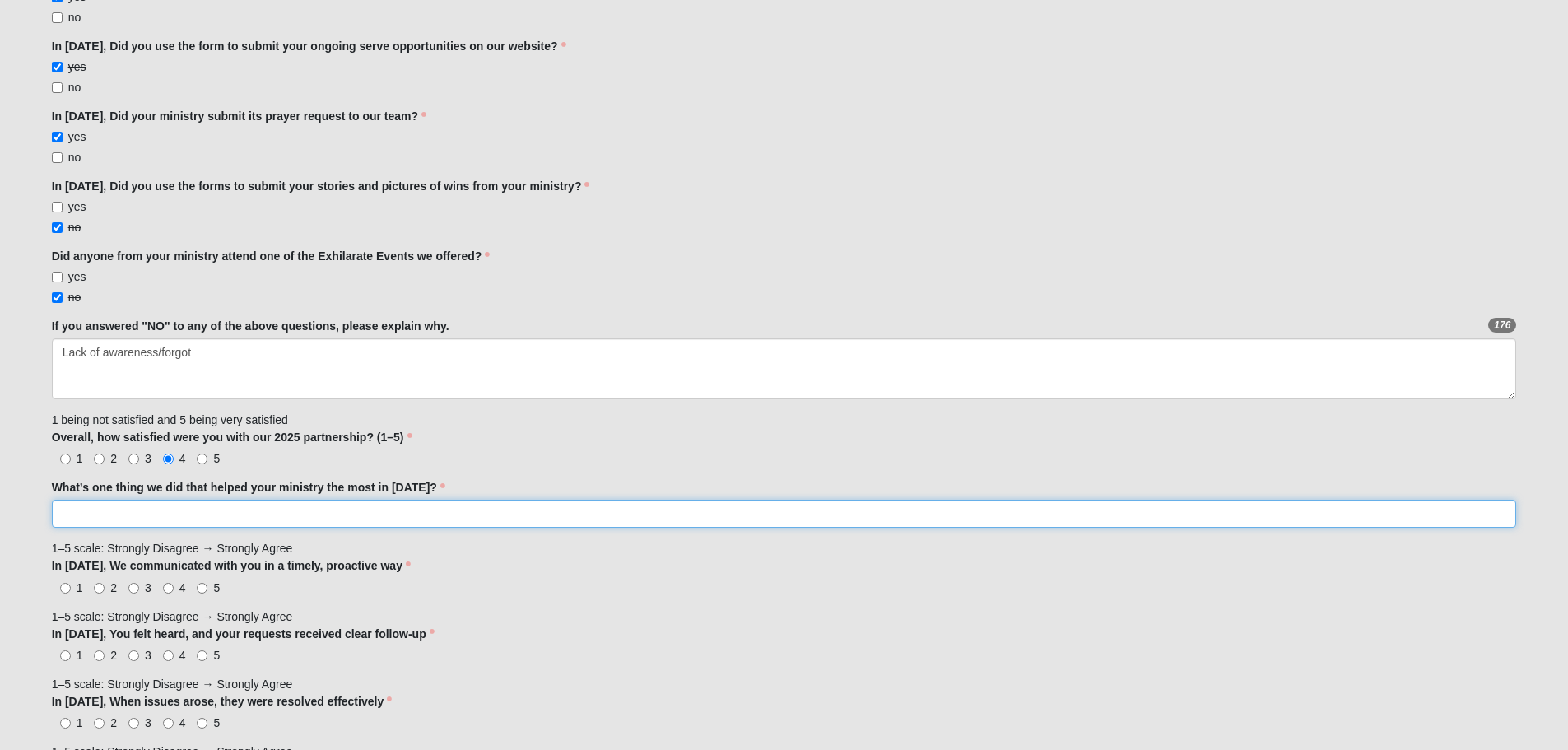
click at [663, 530] on div "Family Member to Register First Name [PERSON_NAME] First Name is required. Last…" at bounding box center [784, 696] width 1465 height 2328
click at [674, 514] on input "What’s one thing we did that helped your ministry the most in [DATE]?" at bounding box center [784, 514] width 1465 height 28
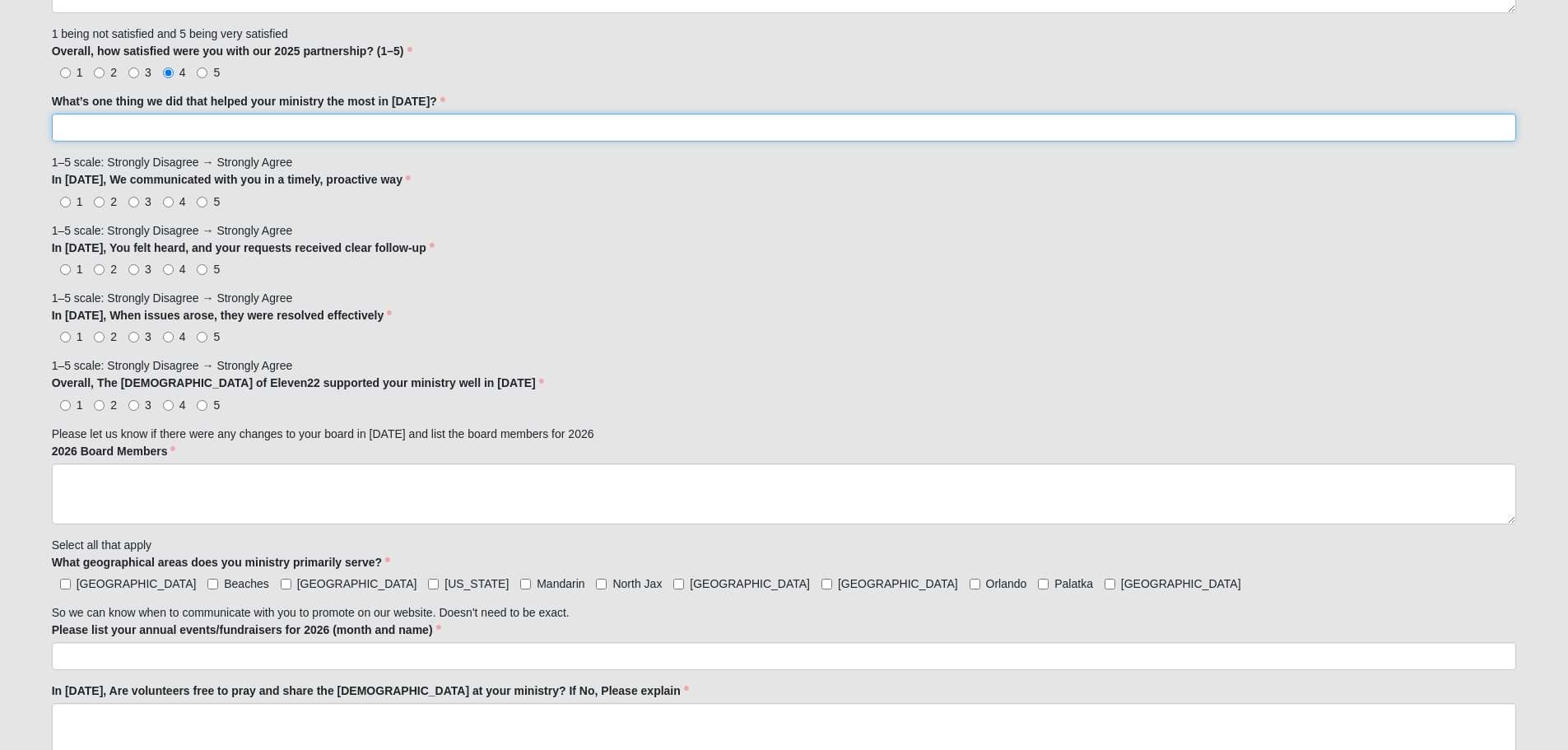
scroll to position [1070, 0]
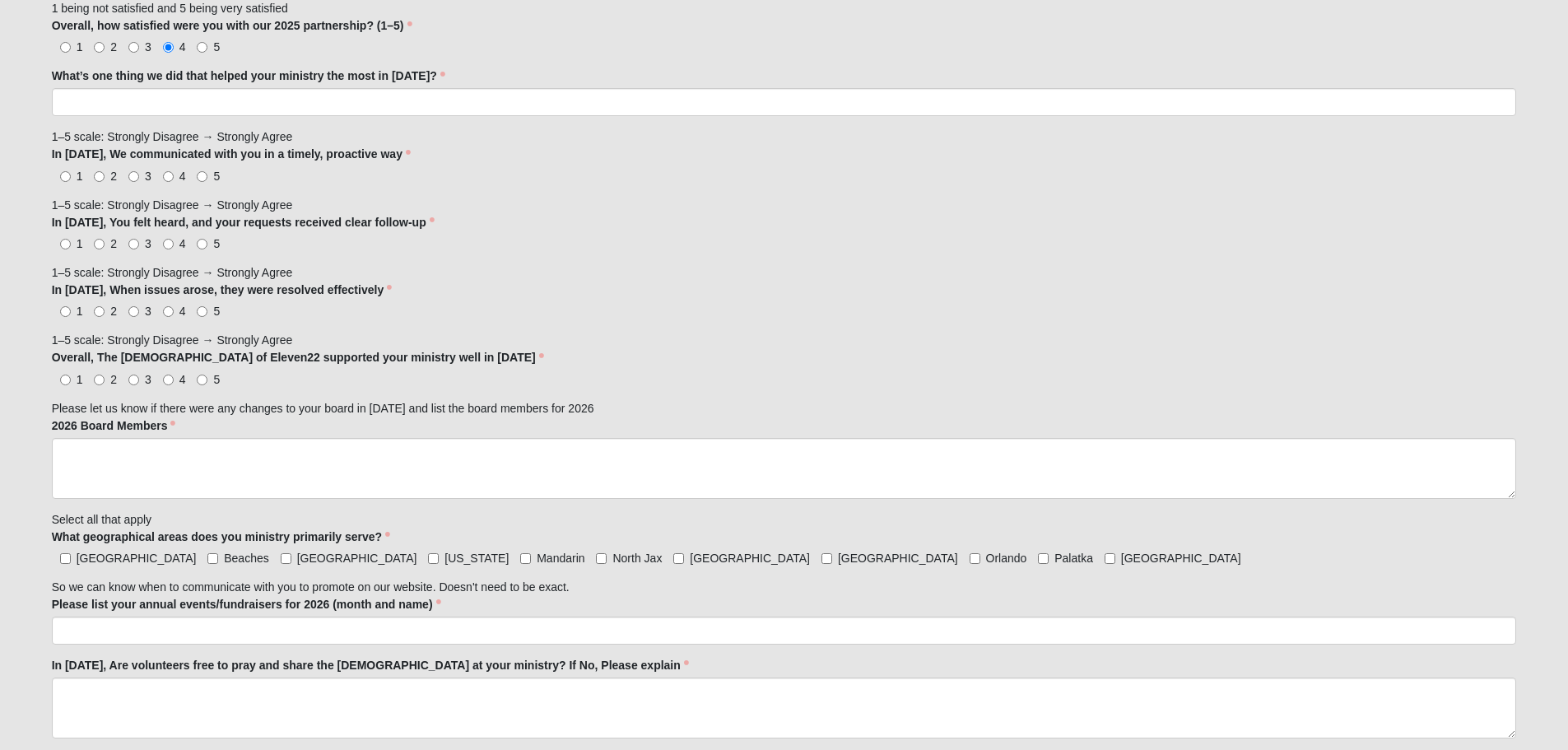
click at [445, 564] on span "[US_STATE]" at bounding box center [477, 558] width 64 height 13
click at [428, 564] on input "[US_STATE]" at bounding box center [433, 559] width 10 height 10
checkbox input "true"
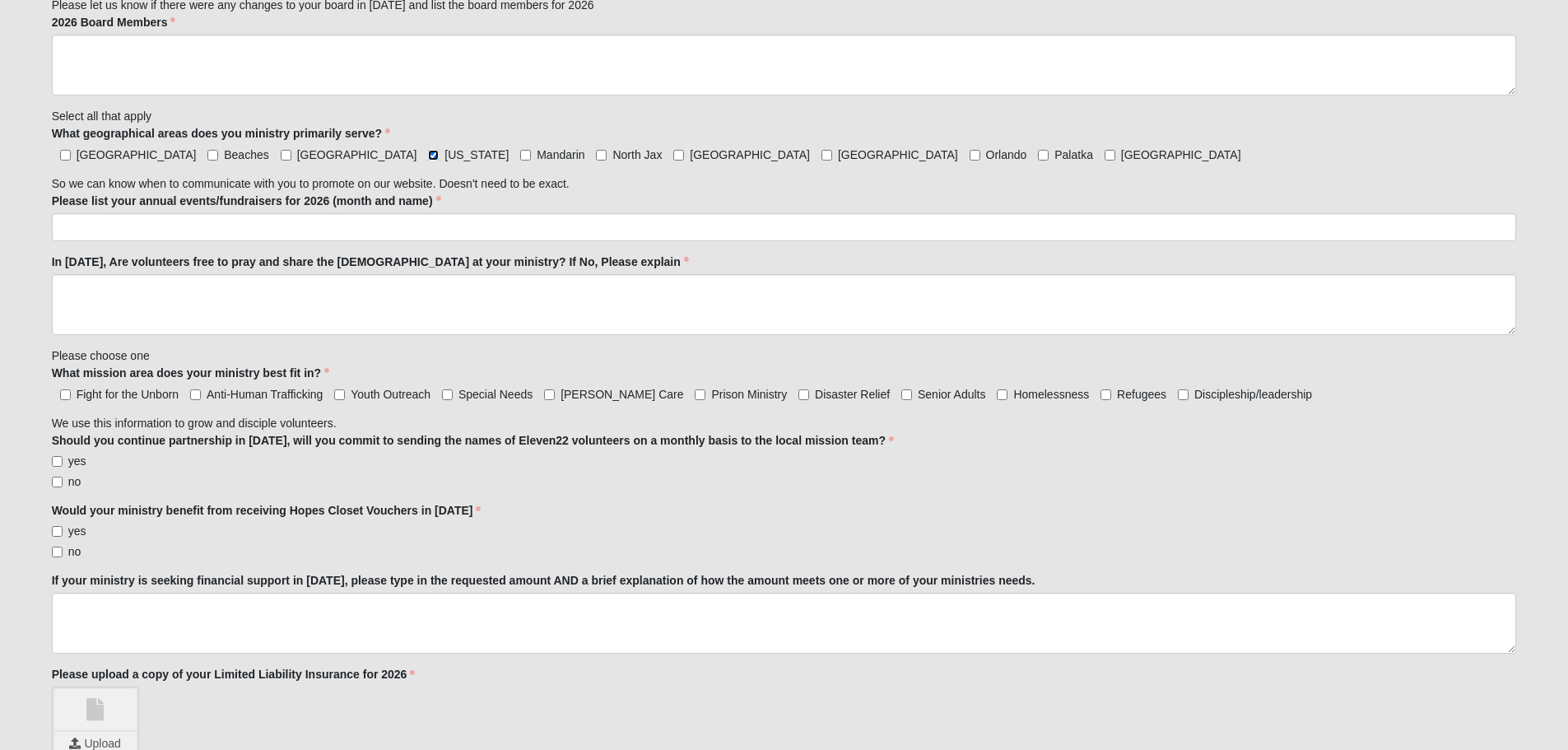
scroll to position [1482, 0]
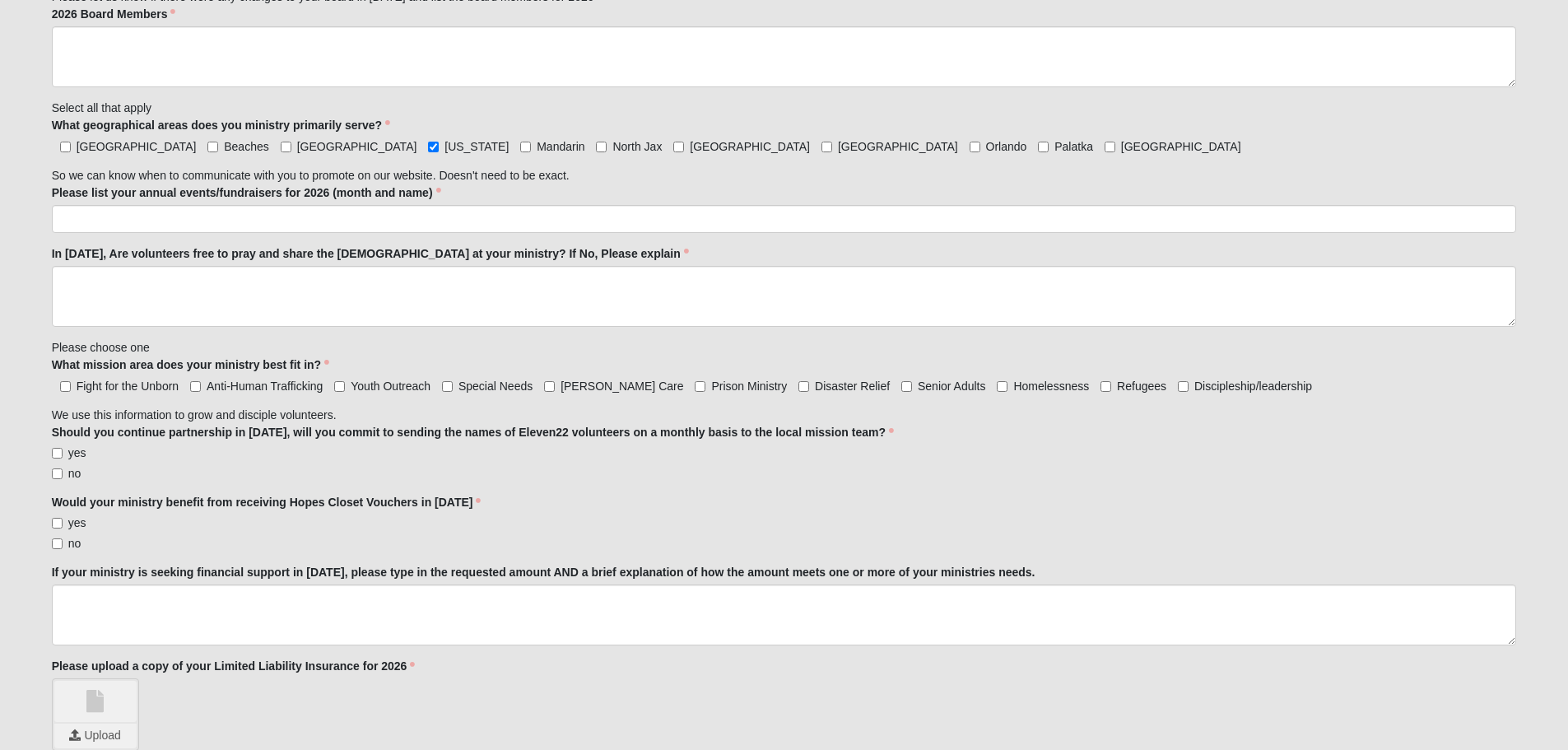
click at [74, 388] on label "Fight for the Unborn" at bounding box center [116, 386] width 128 height 16
click at [71, 388] on input "Fight for the Unborn" at bounding box center [65, 387] width 10 height 10
checkbox input "true"
click at [69, 450] on span "yes" at bounding box center [77, 452] width 18 height 13
click at [62, 450] on input "yes" at bounding box center [57, 453] width 10 height 10
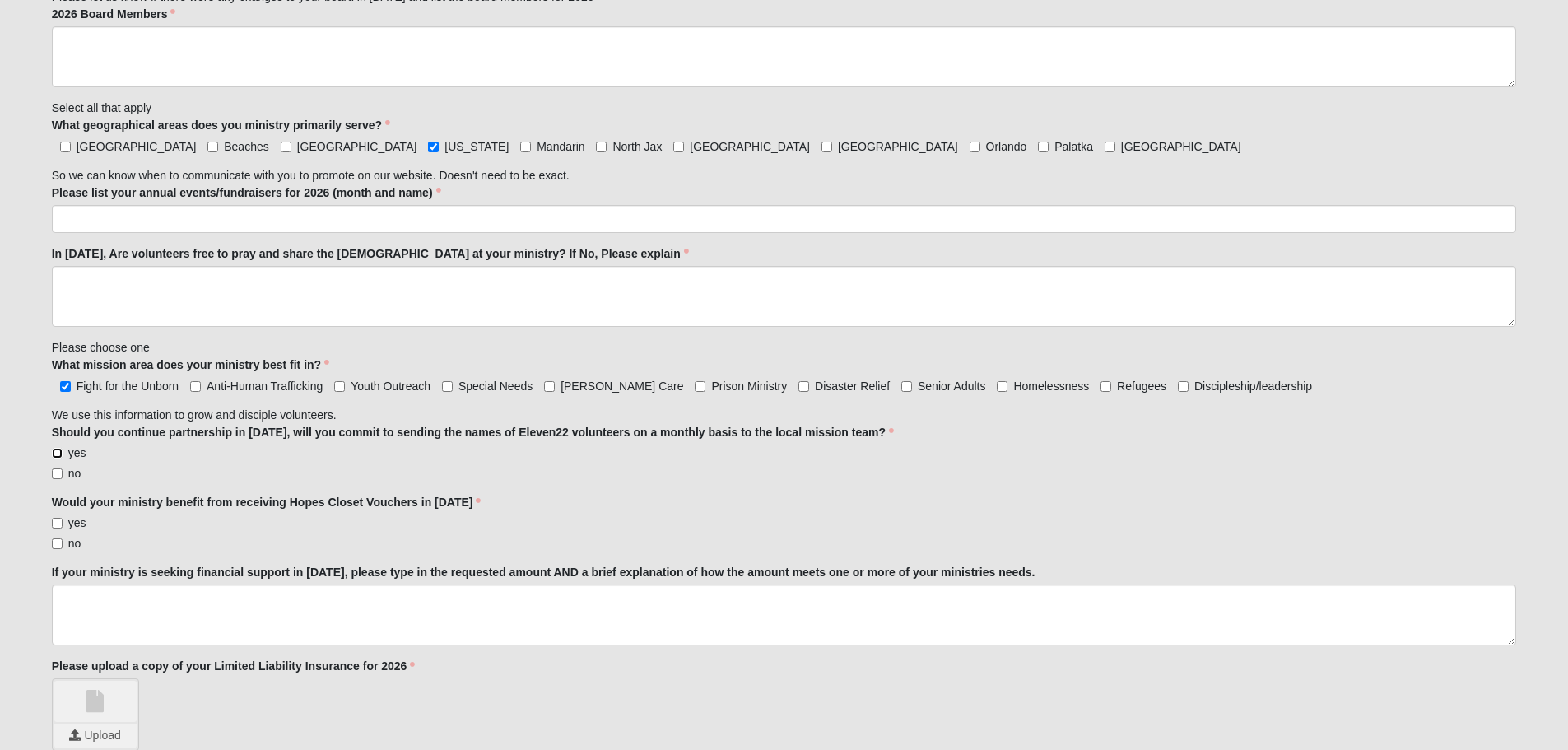
checkbox input "true"
click at [74, 544] on span "no" at bounding box center [74, 543] width 13 height 13
click at [62, 544] on input "no" at bounding box center [57, 543] width 10 height 10
checkbox input "true"
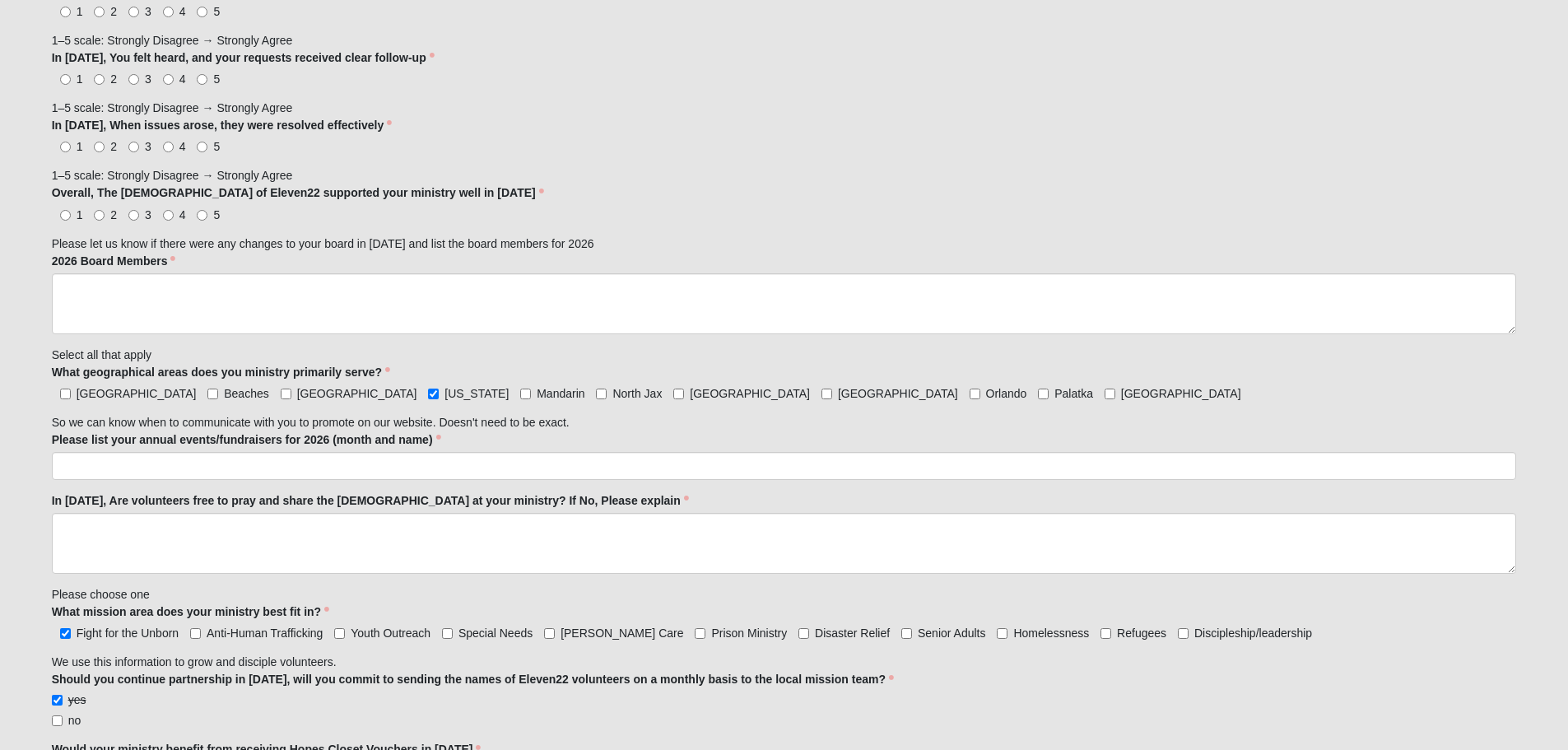
scroll to position [988, 0]
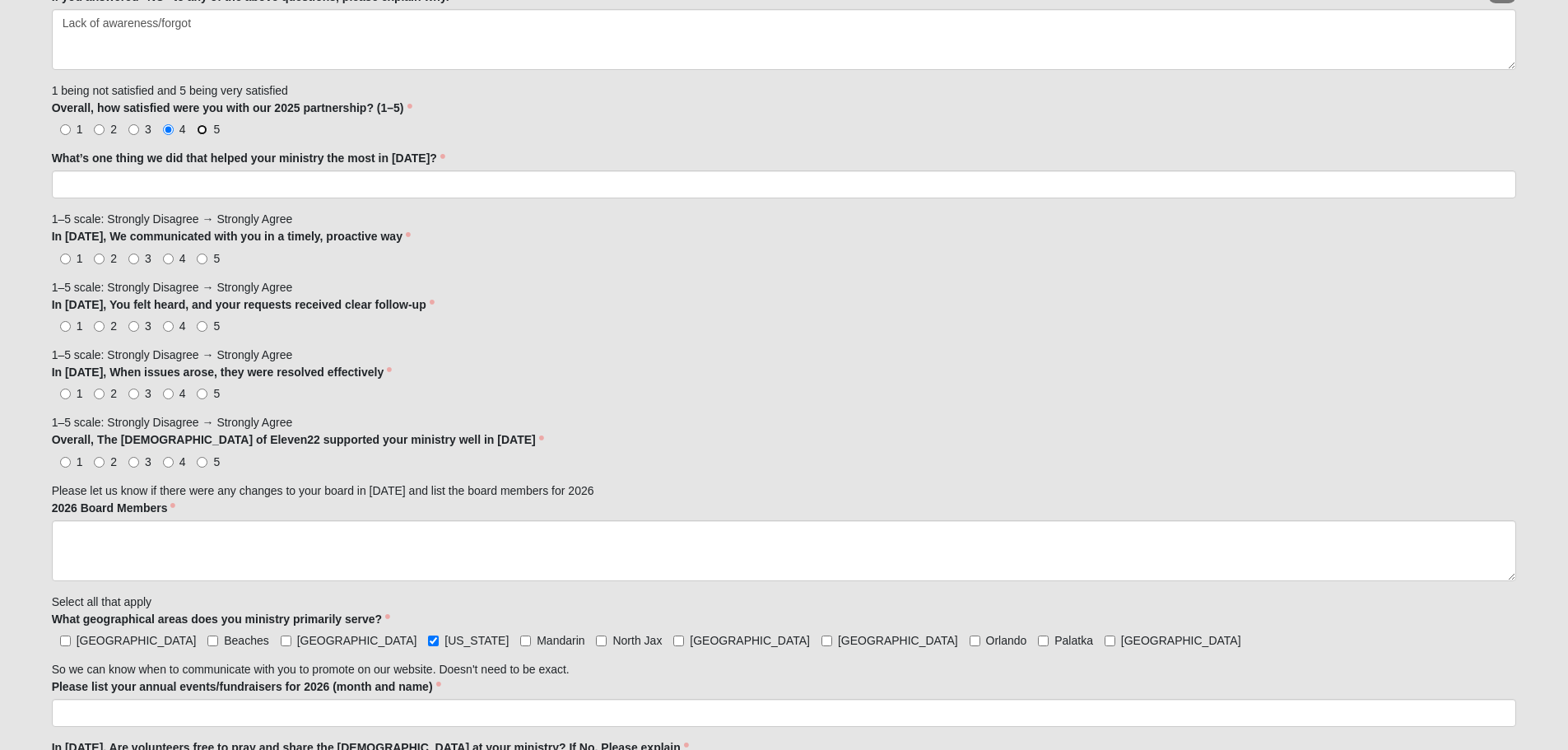
click at [208, 126] on input "5" at bounding box center [202, 130] width 10 height 10
radio input "true"
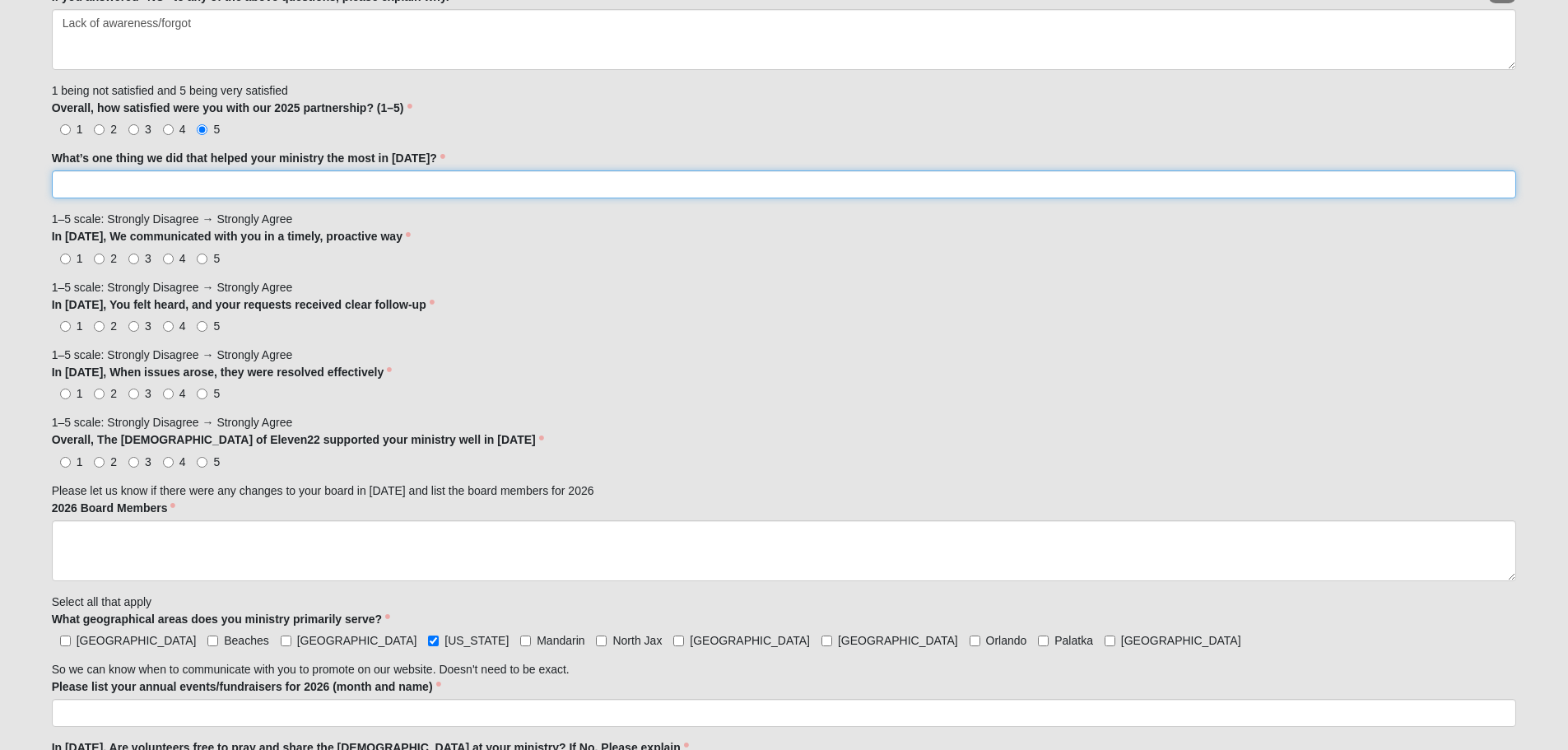
click at [216, 188] on input "What’s one thing we did that helped your ministry the most in [DATE]?" at bounding box center [784, 184] width 1465 height 28
type input "Financial Support, Volunteer Opportunities"
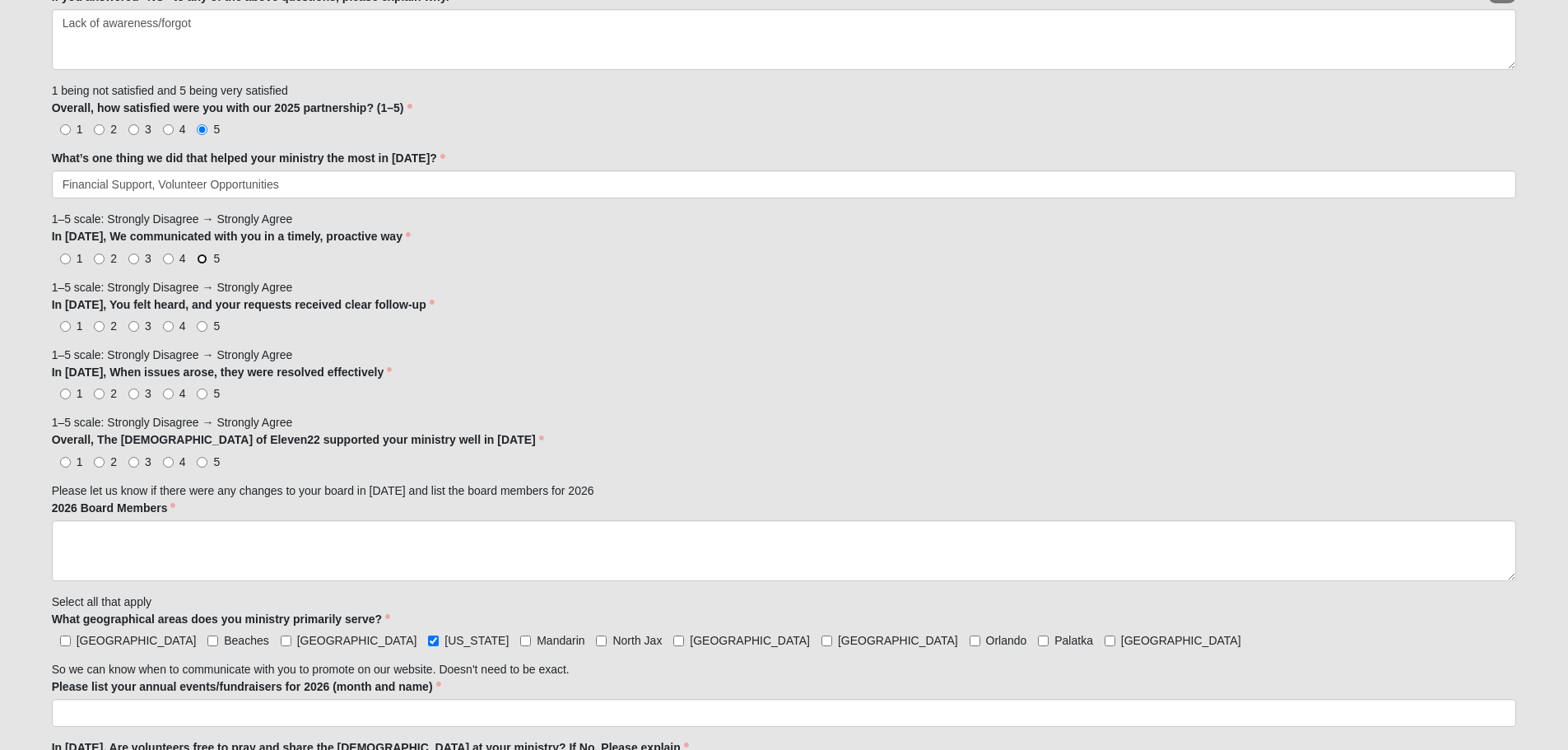
click at [199, 262] on input "5" at bounding box center [202, 259] width 10 height 10
radio input "true"
click at [210, 330] on label "5" at bounding box center [208, 325] width 23 height 16
click at [208, 330] on input "5" at bounding box center [202, 326] width 10 height 10
radio input "true"
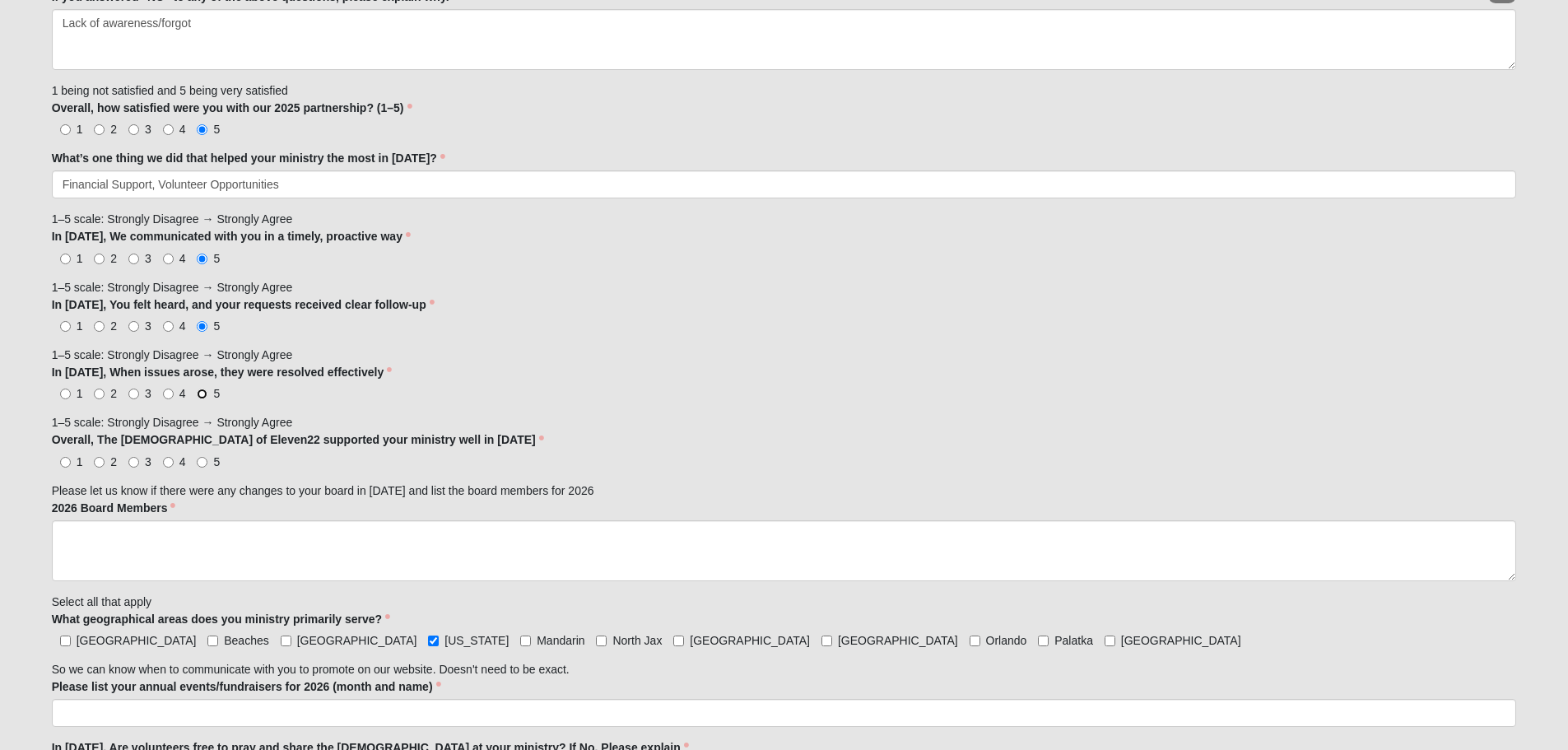
click at [202, 393] on input "5" at bounding box center [202, 394] width 10 height 10
radio input "true"
click at [212, 464] on label "5" at bounding box center [208, 461] width 23 height 16
click at [208, 464] on input "5" at bounding box center [202, 462] width 10 height 10
radio input "true"
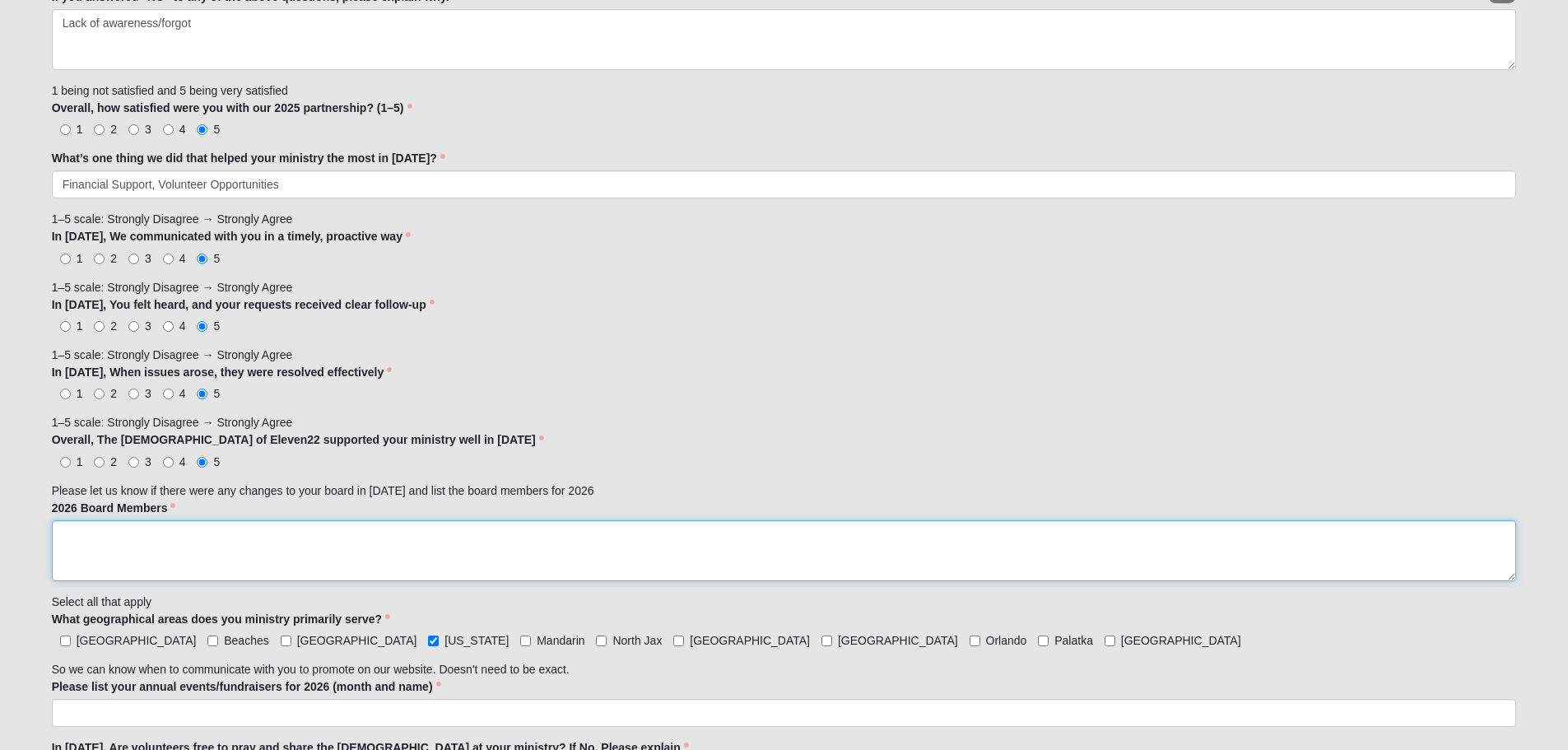
click at [252, 565] on textarea "2026 Board Members" at bounding box center [784, 551] width 1465 height 61
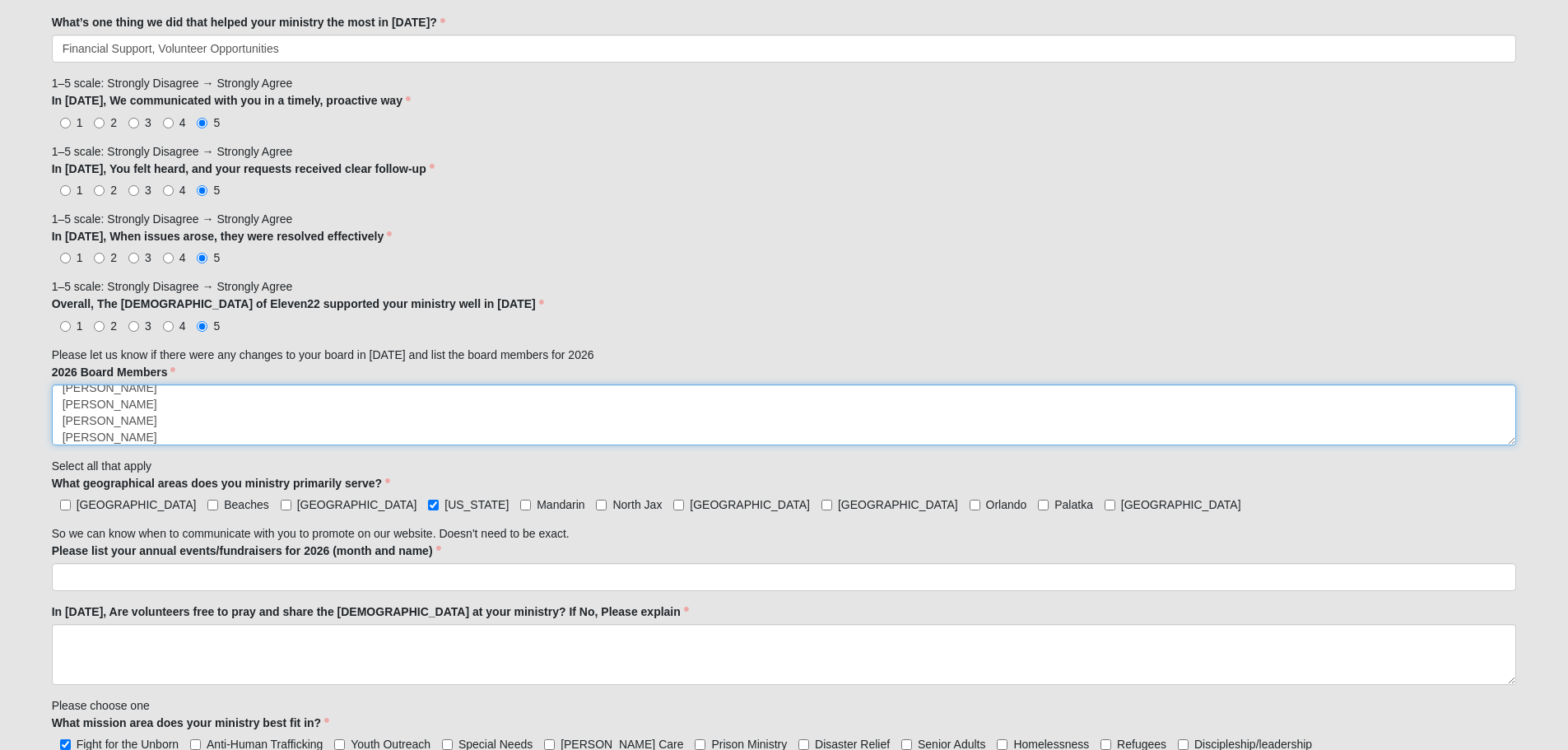
scroll to position [1153, 0]
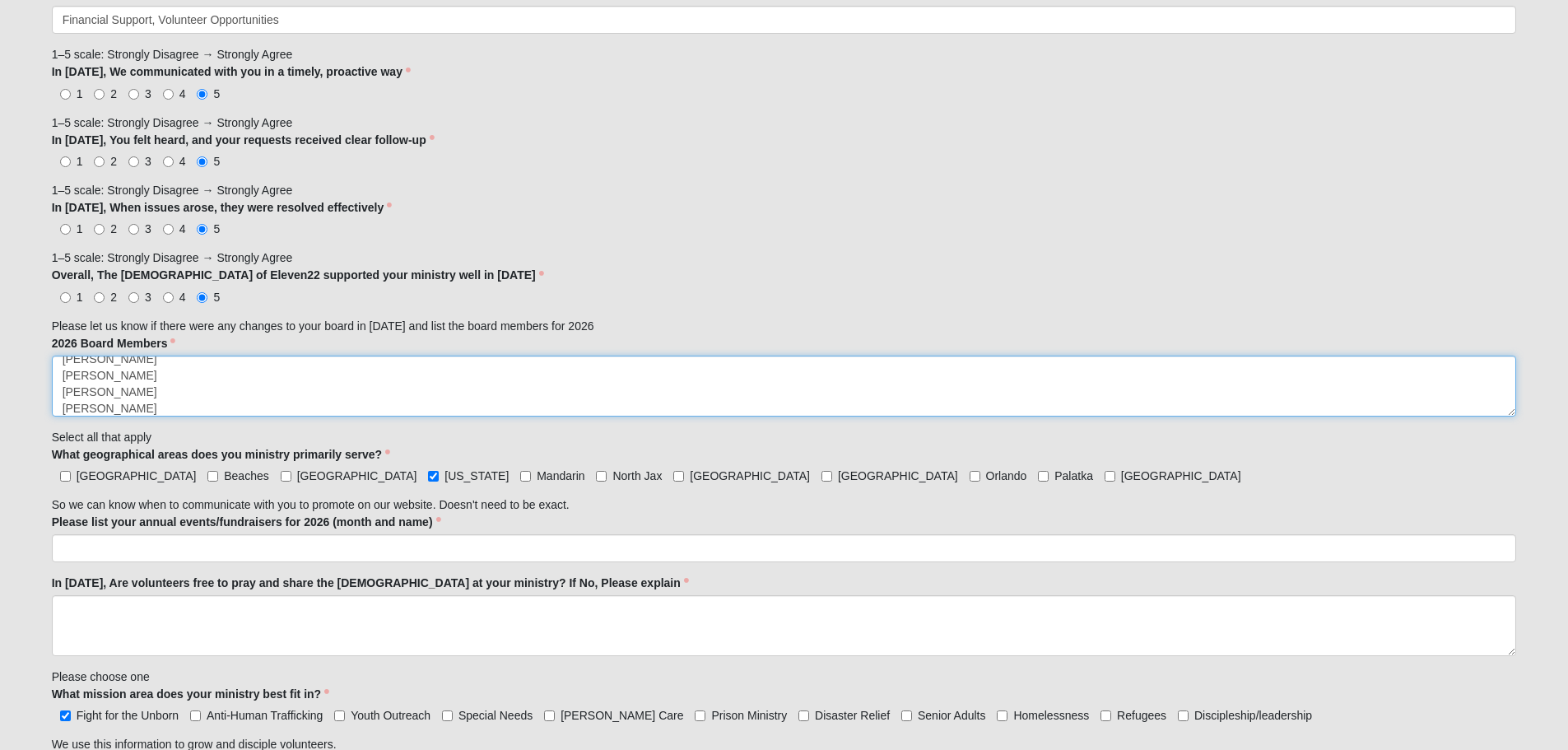
type textarea "William B. Carlton, Chair Barrie Parker, Founder, Co-Chair Jeff Griffith, Secre…"
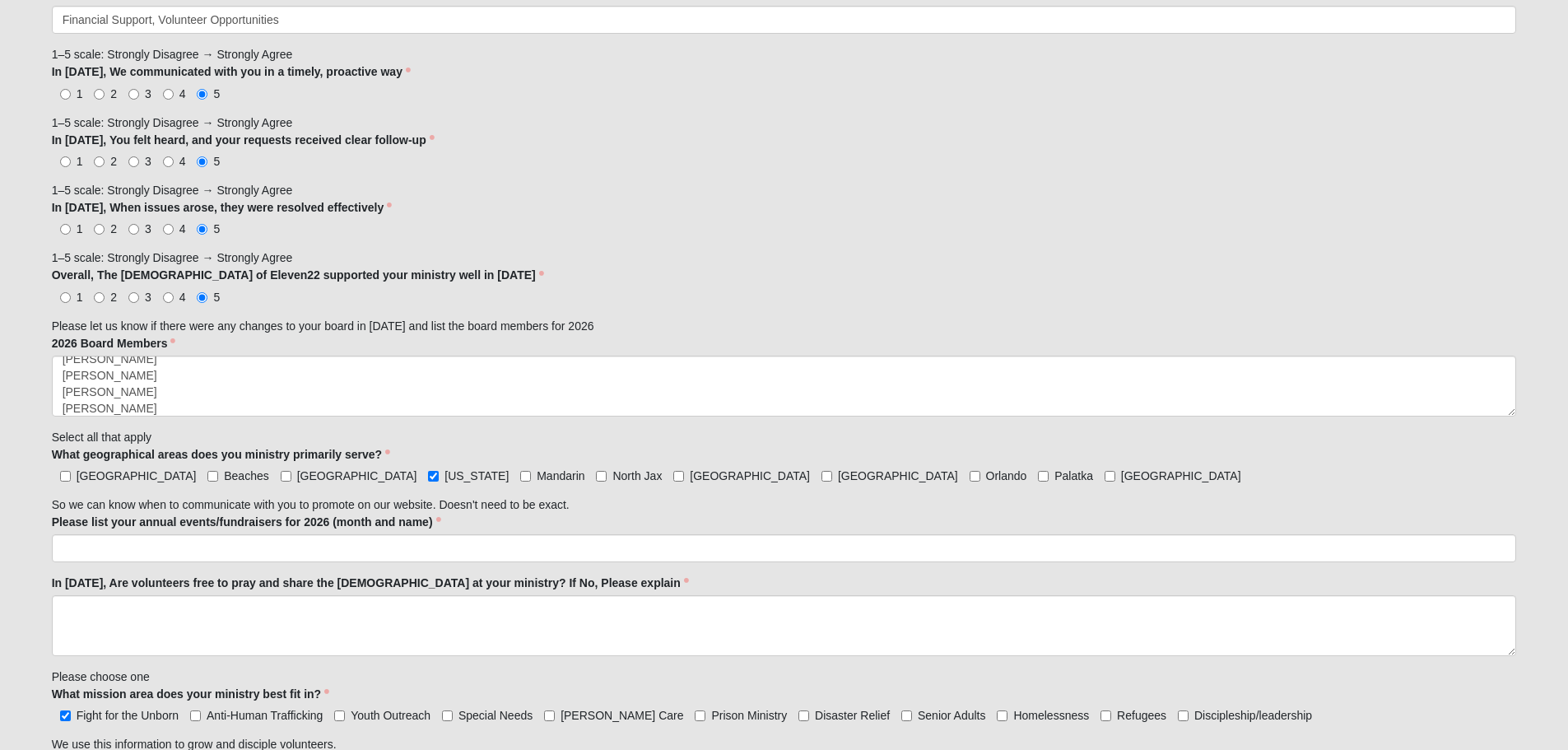
click at [692, 116] on div "Family Member to Register First Name Patrick First Name is required. Last Name …" at bounding box center [784, 202] width 1465 height 2328
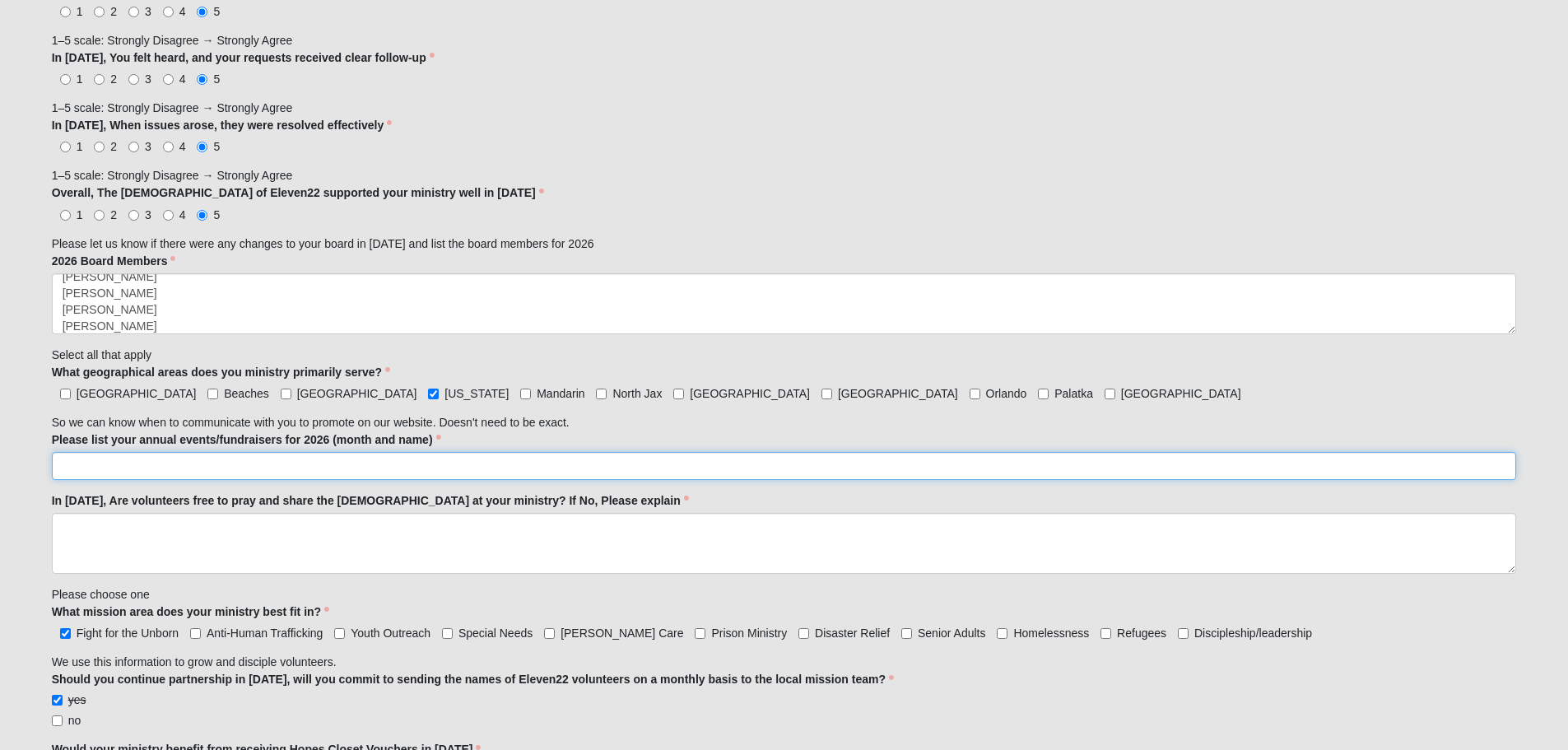
click at [292, 462] on input "Please list your annual events/fundraisers for 2026 (month and name)" at bounding box center [784, 466] width 1465 height 28
type input "Walk for Life (First Saturday in March), Baby Bottle Campaign (Mother's Day - F…"
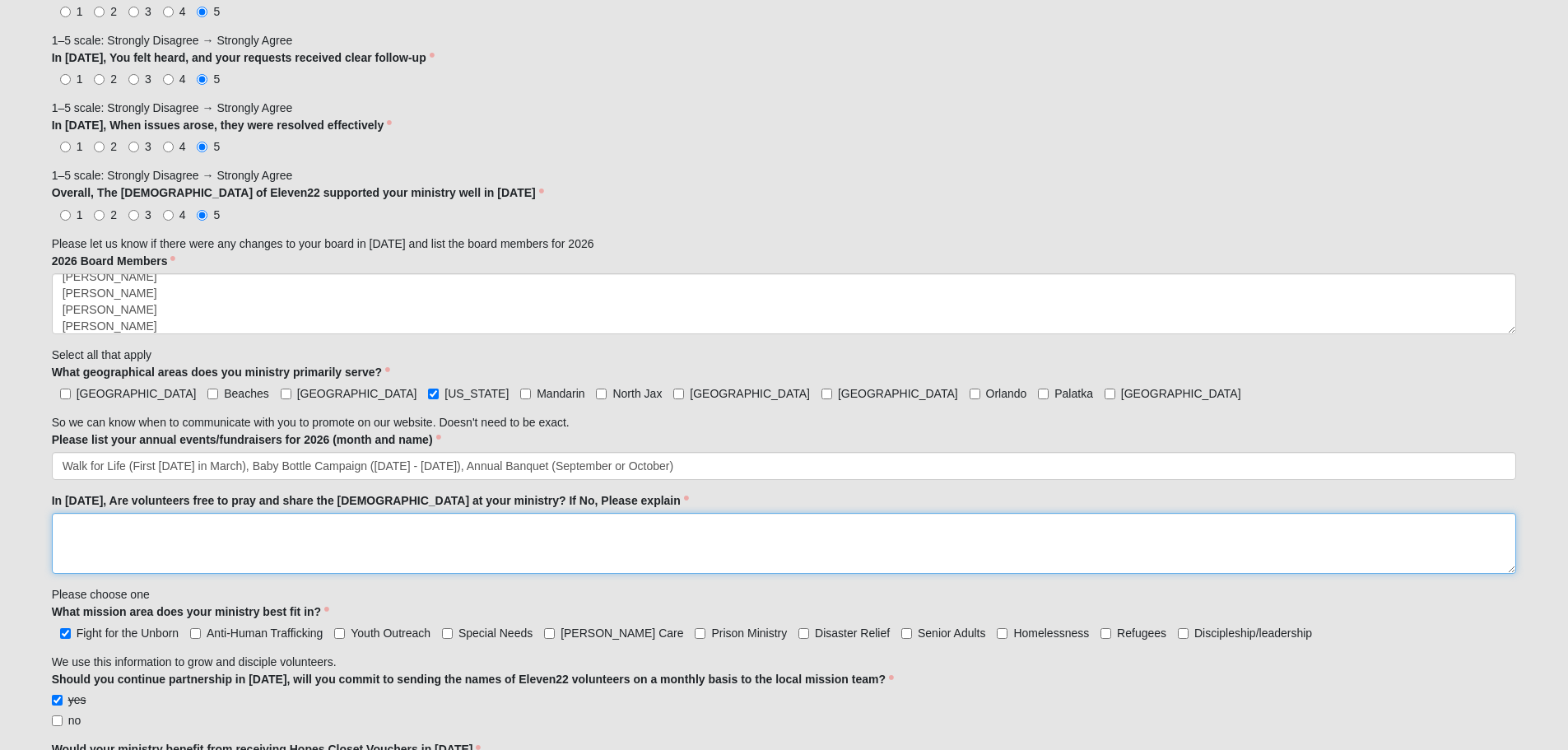
click at [323, 538] on textarea "In 2026, Are volunteers free to pray and share the gospel at your ministry? If …" at bounding box center [784, 543] width 1465 height 61
click at [272, 528] on textarea "Yes, but everything we do is permission based. If the client is not open to dis…" at bounding box center [784, 543] width 1465 height 61
click at [509, 535] on textarea "Yes, but everything we do is permission-based. If the client is not open to dis…" at bounding box center [784, 543] width 1465 height 61
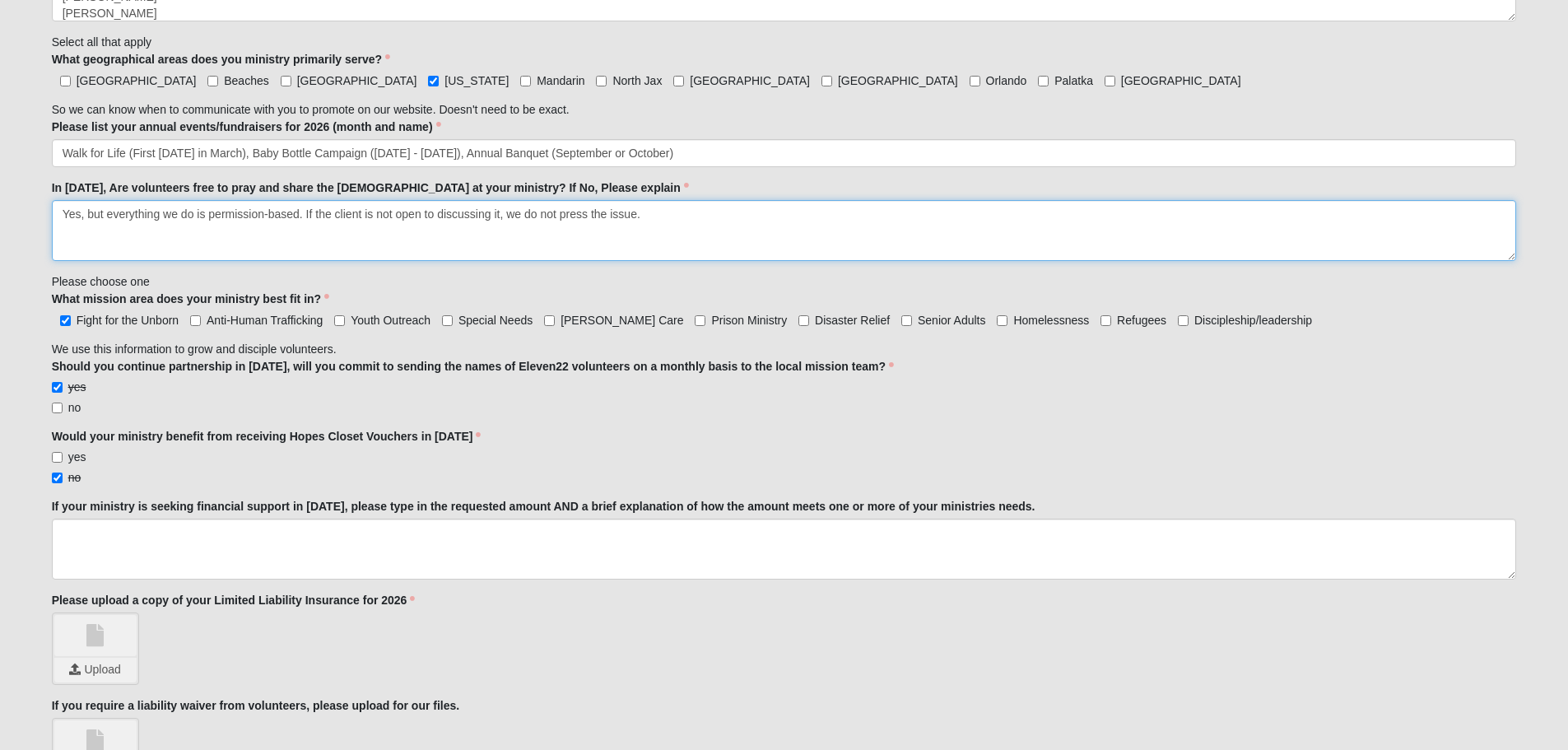
scroll to position [1564, 0]
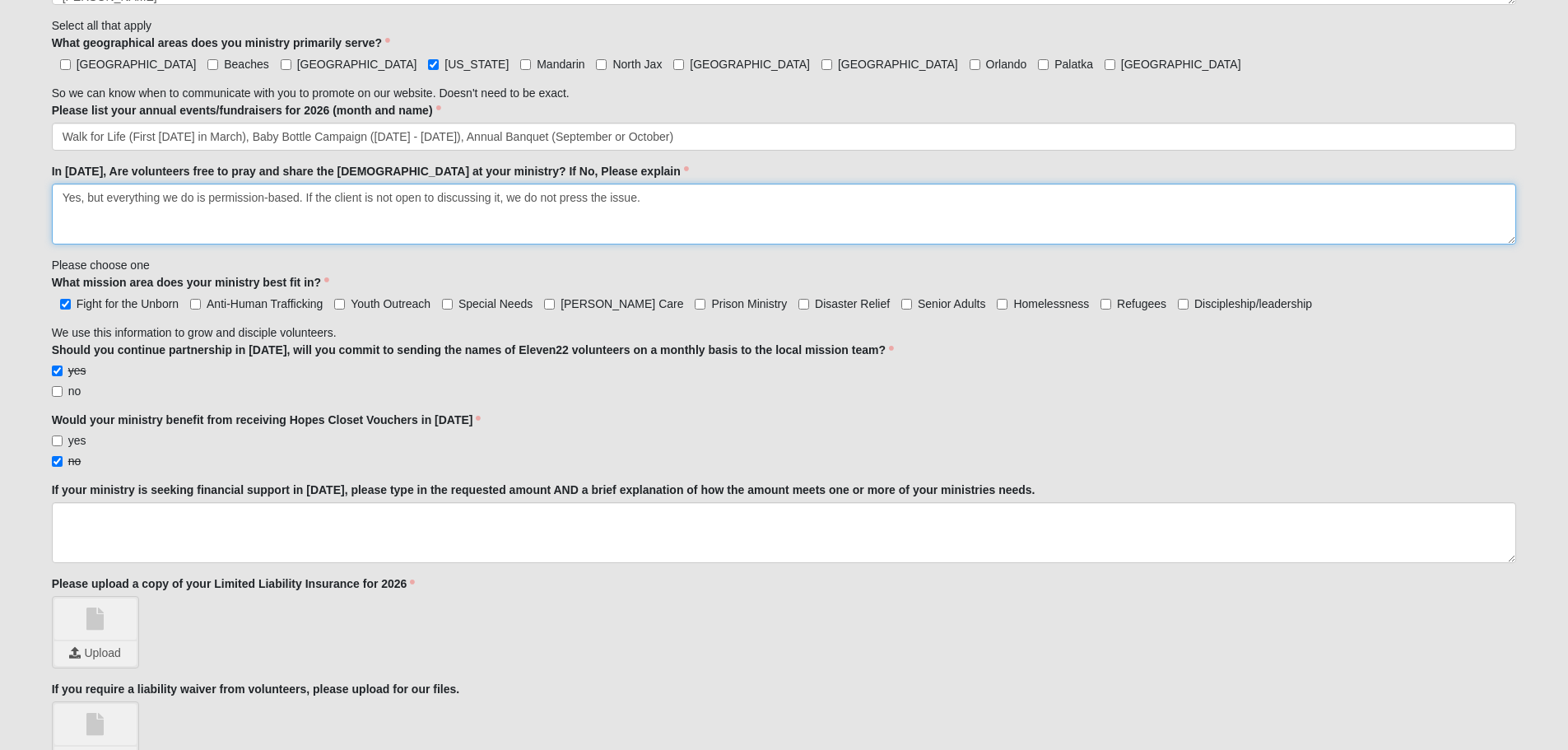
type textarea "Yes, but everything we do is permission-based. If the client is not open to dis…"
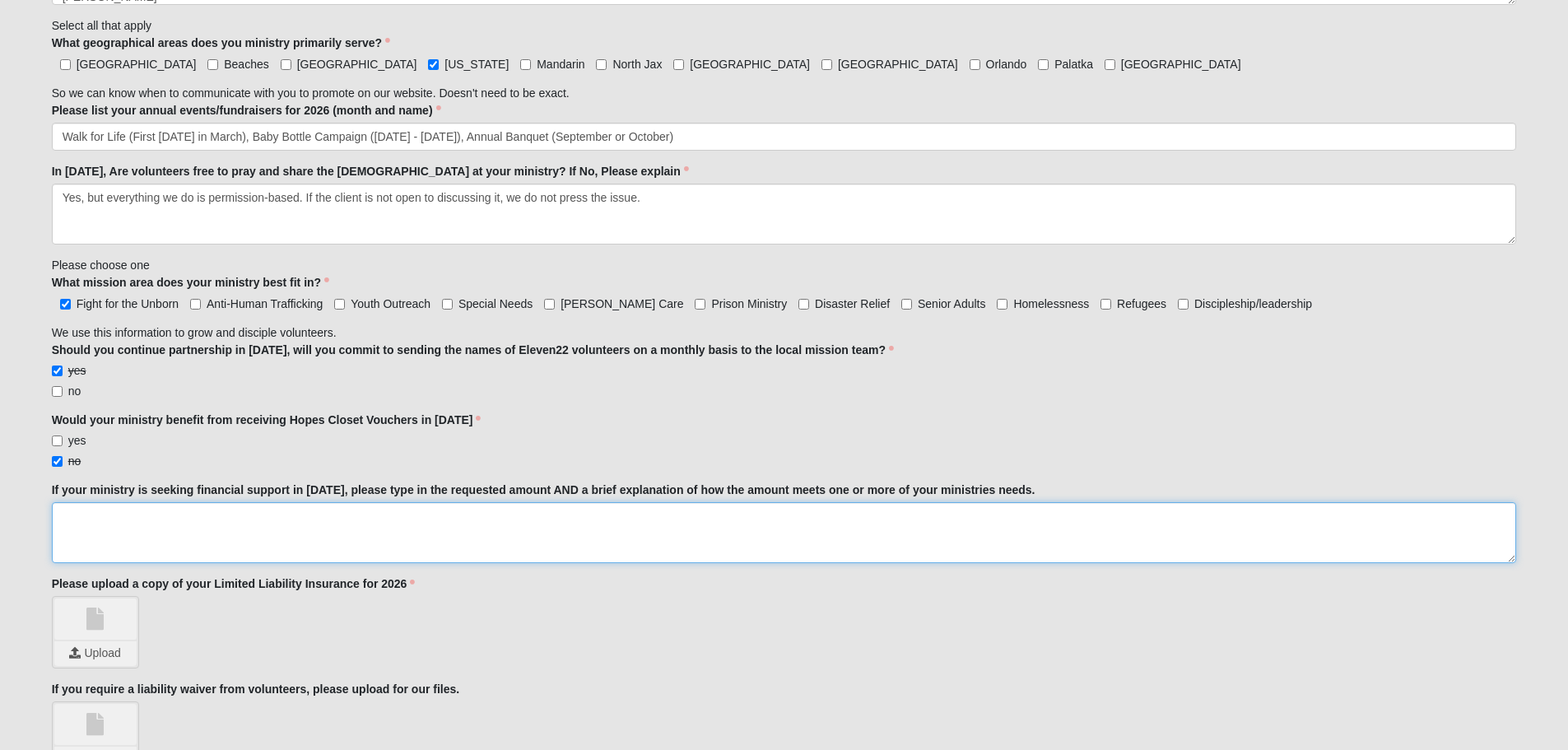
click at [606, 525] on textarea "If your ministry is seeking financial support in 2026, please type in the reque…" at bounding box center [784, 533] width 1465 height 61
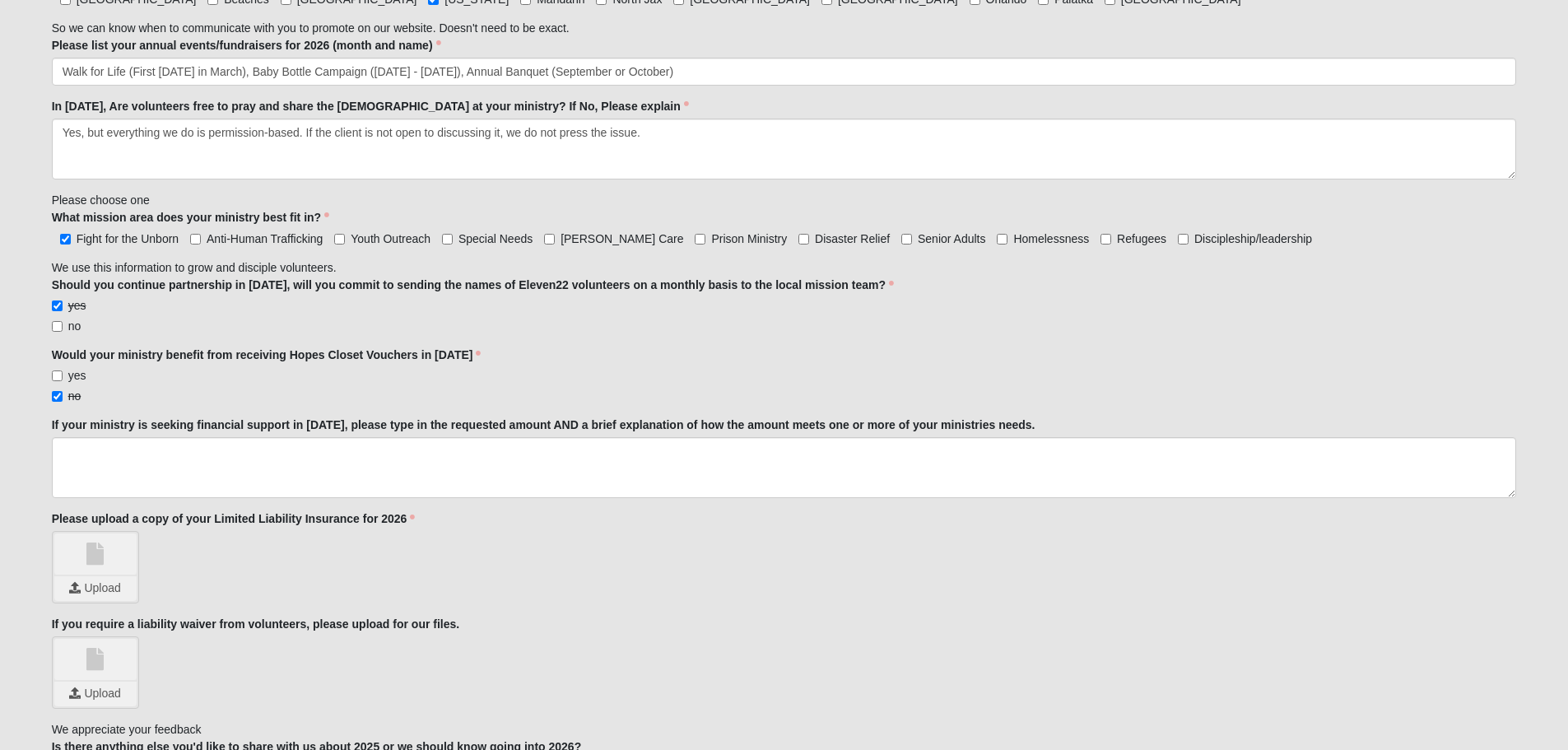
scroll to position [1647, 0]
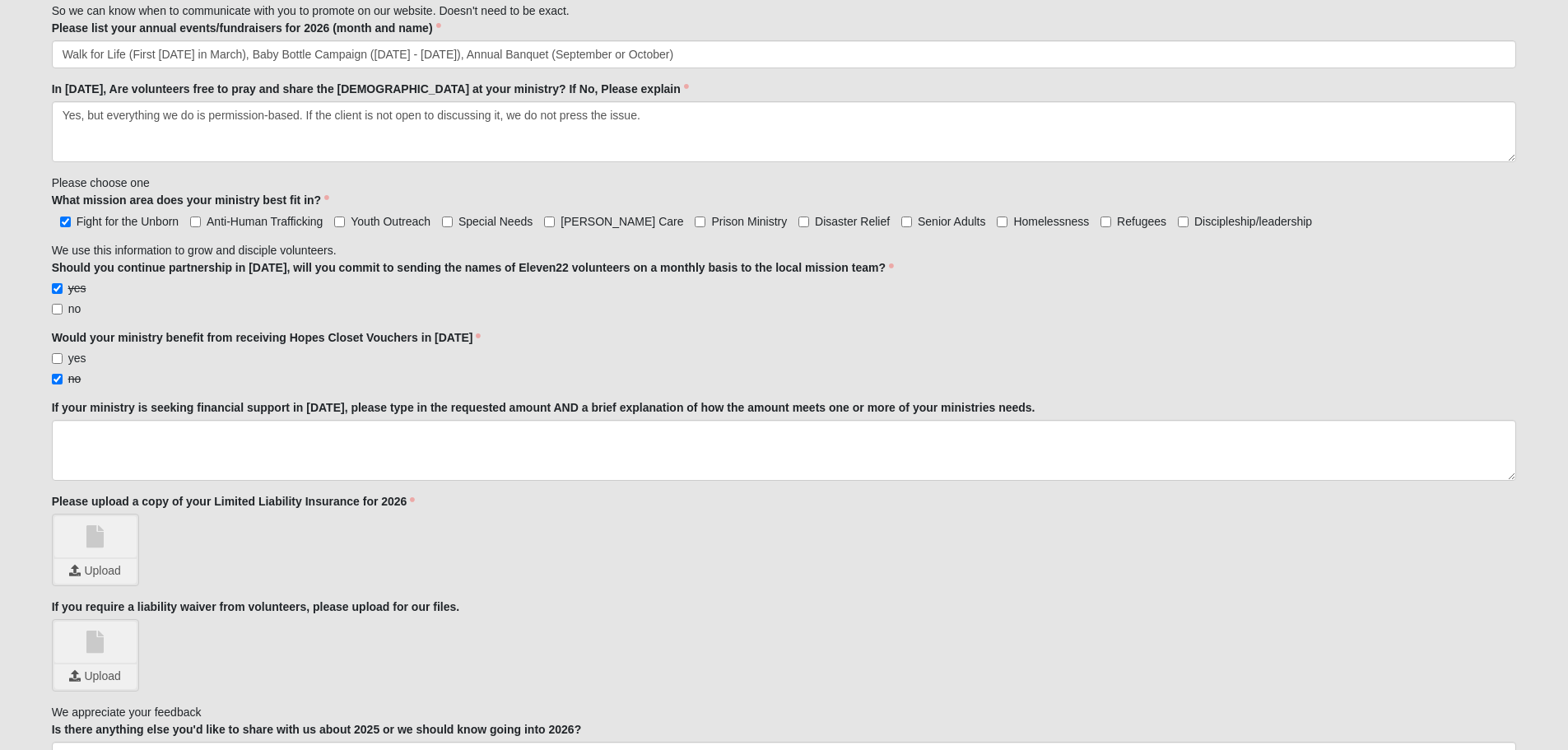
click at [123, 543] on link at bounding box center [95, 537] width 82 height 42
click at [109, 567] on input "file" at bounding box center [95, 571] width 82 height 25
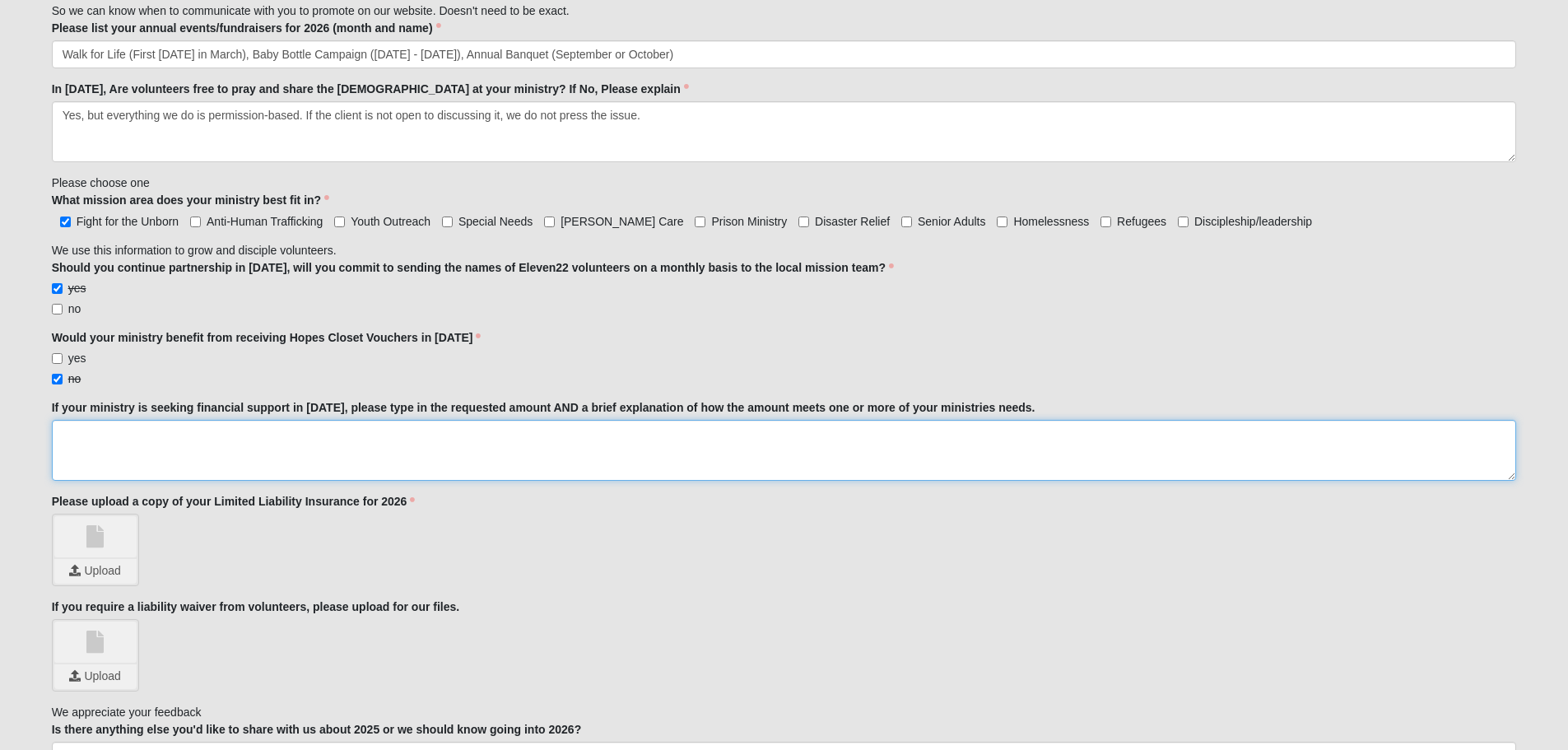
click at [325, 454] on textarea "If your ministry is seeking financial support in 2026, please type in the reque…" at bounding box center [784, 450] width 1465 height 61
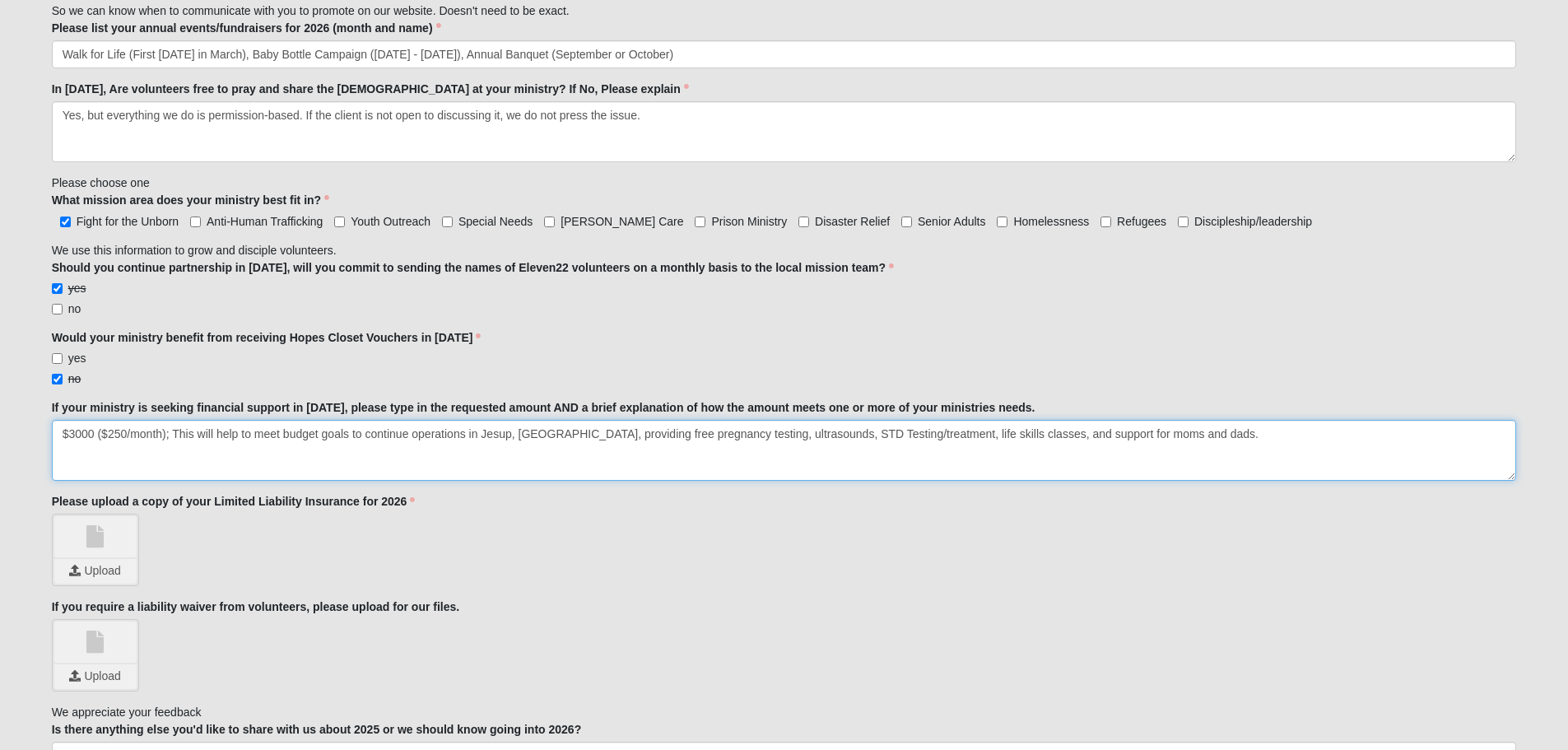
type textarea "$3000 ($250/month); This will help to meet budget goals to continue operations …"
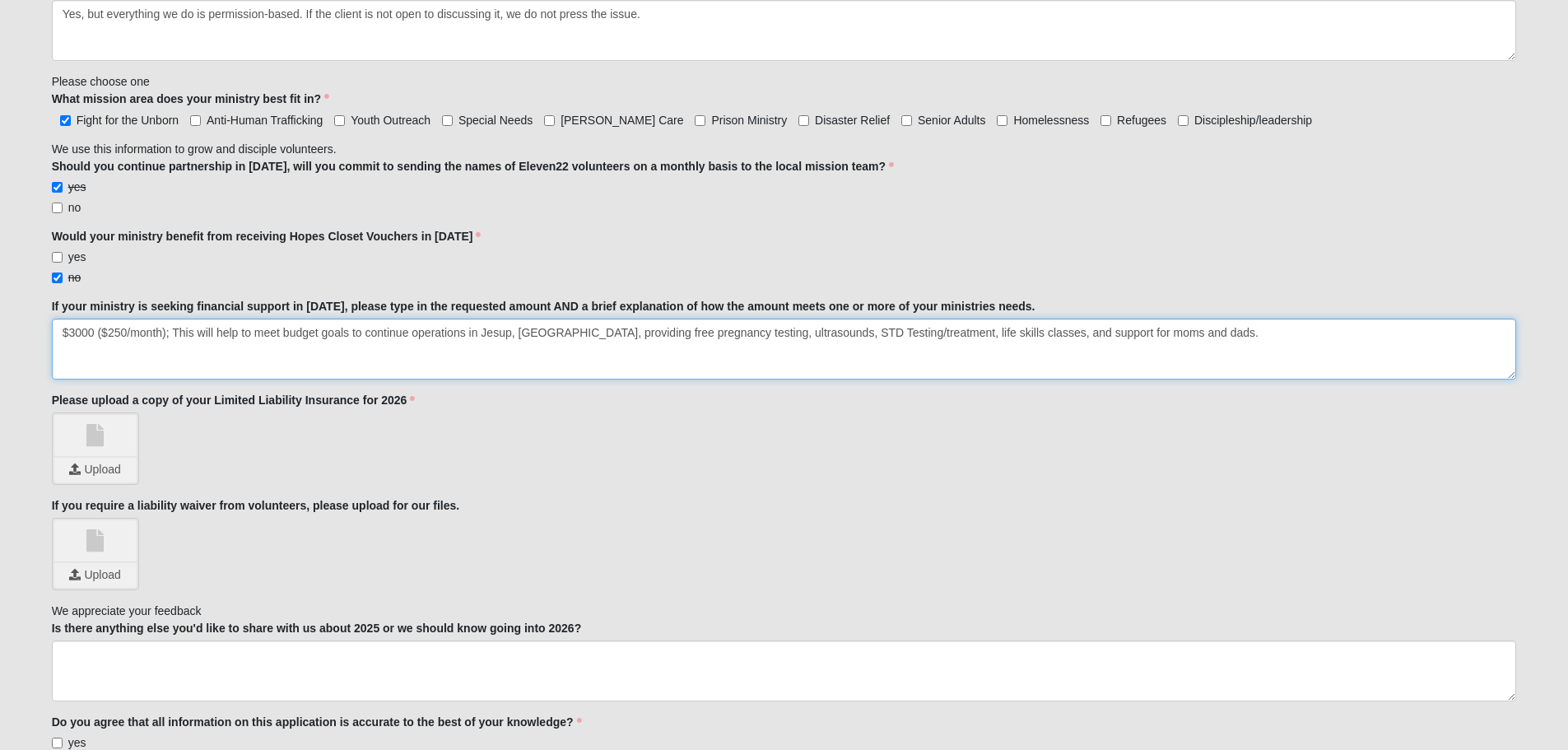
scroll to position [1811, 0]
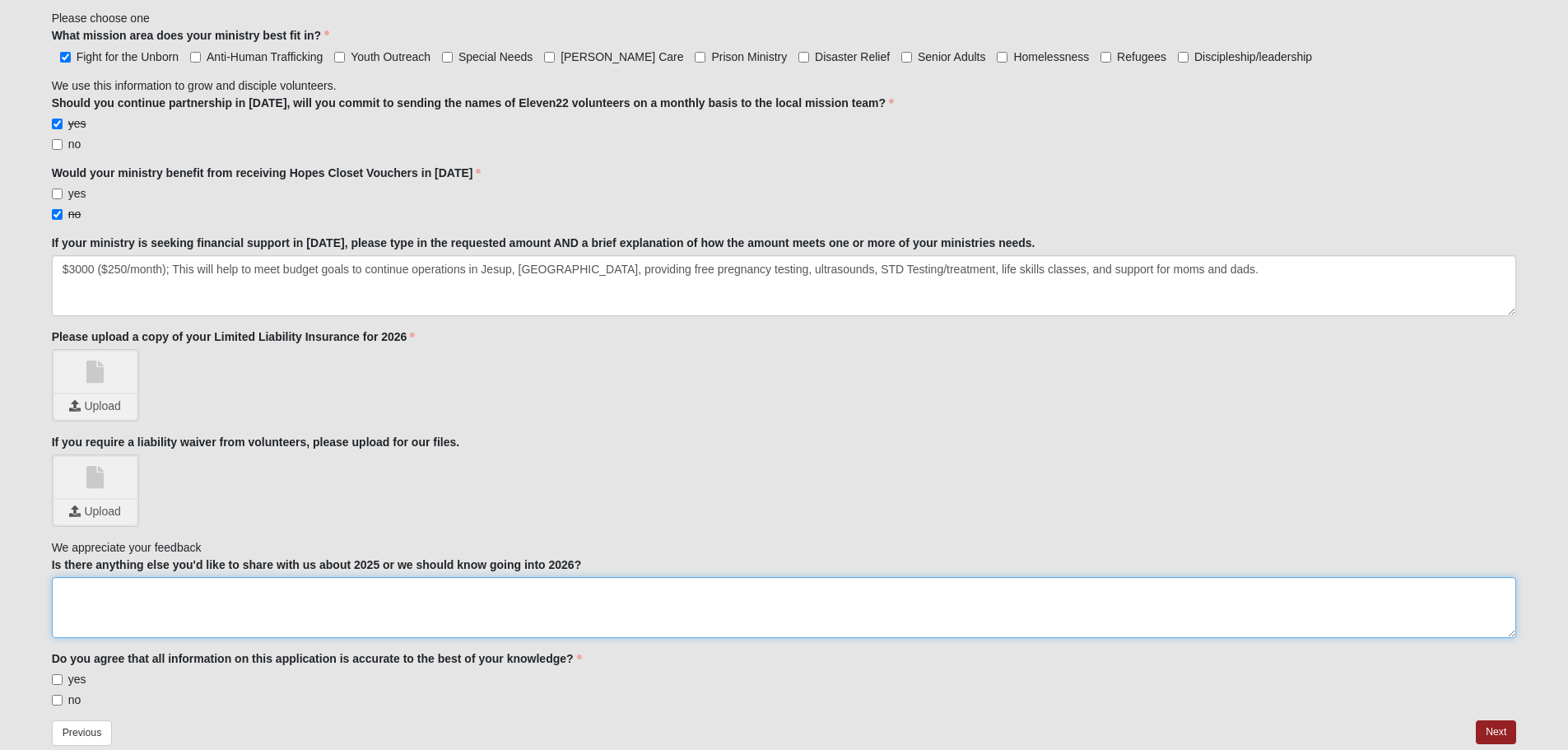
click at [707, 595] on textarea "Is there anything else you'd like to share with us about 2025 or we should know…" at bounding box center [784, 607] width 1465 height 61
type textarea "Thank you for your partnership! We would love to talk about how we can partner …"
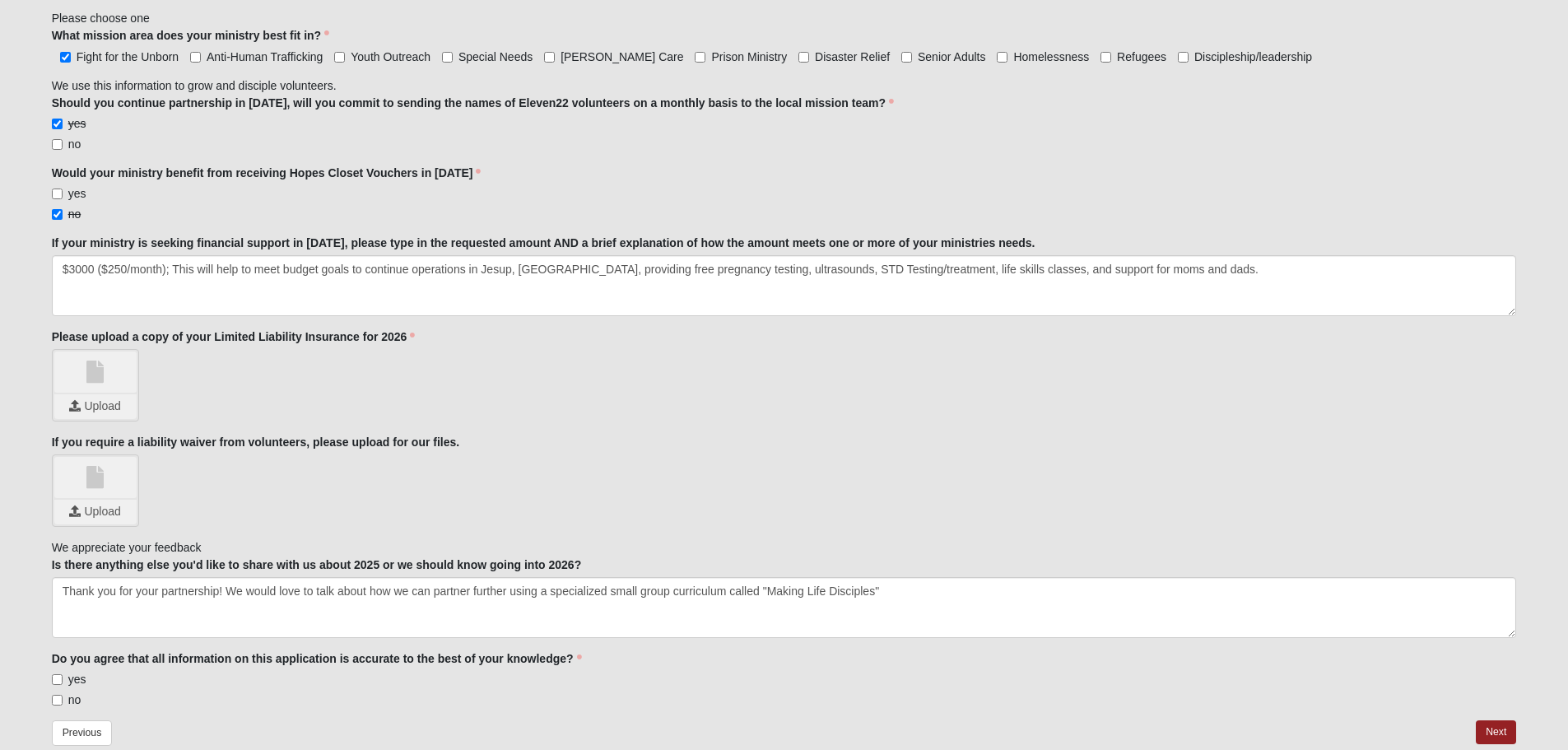
click at [72, 671] on label "yes" at bounding box center [69, 679] width 35 height 16
click at [62, 675] on input "yes" at bounding box center [57, 680] width 10 height 10
checkbox input "true"
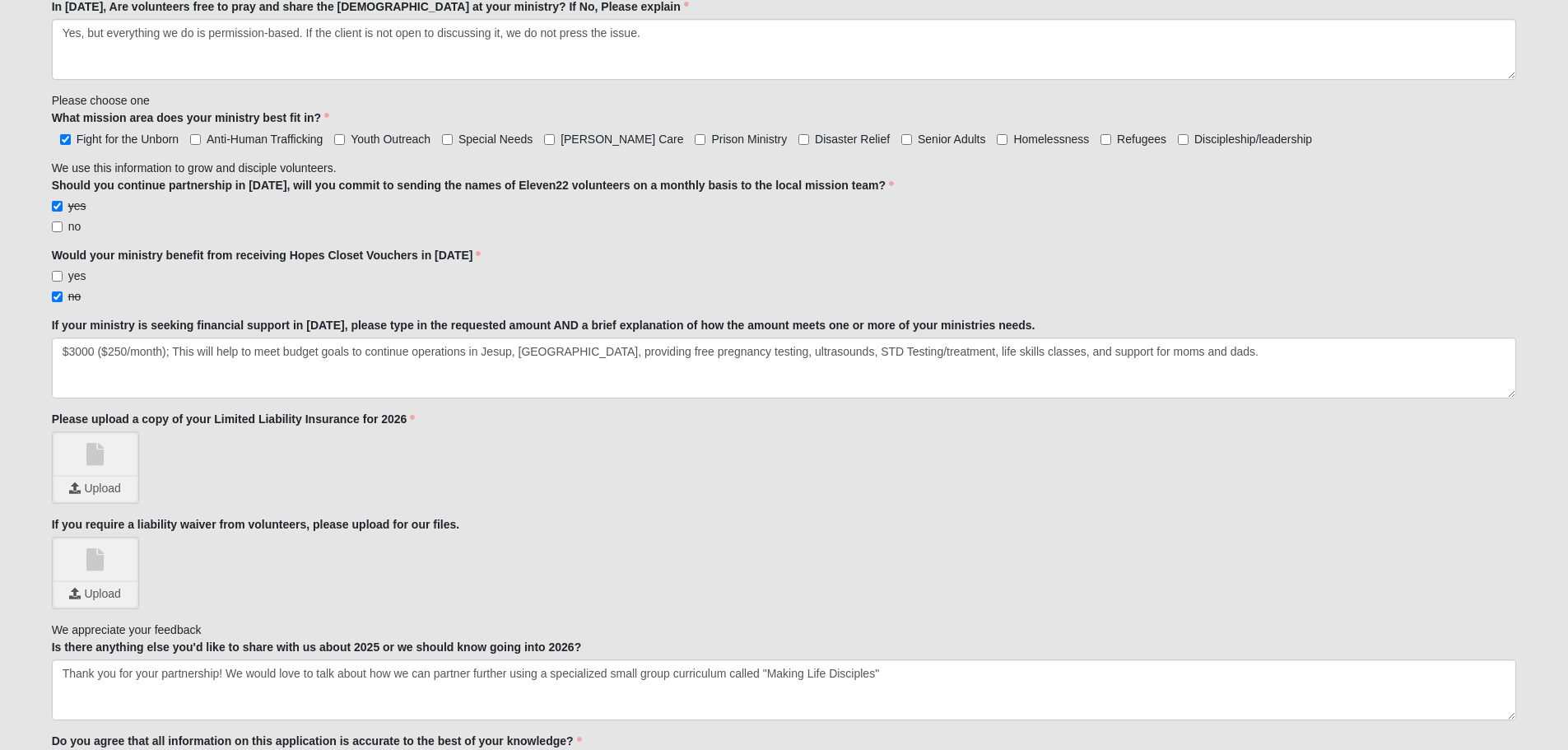
scroll to position [0, 0]
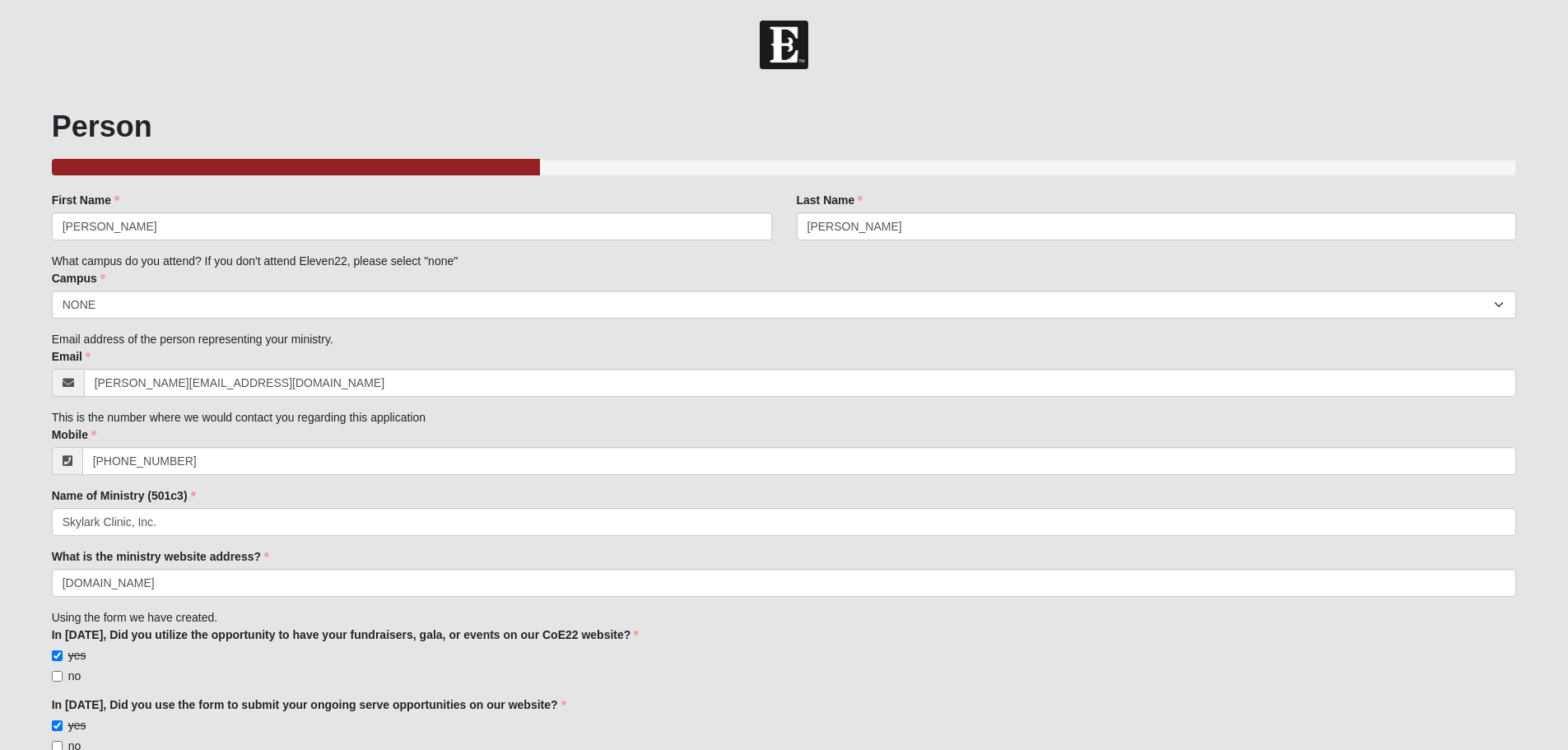
drag, startPoint x: 752, startPoint y: 554, endPoint x: 657, endPoint y: 157, distance: 408.2
click at [195, 226] on input "Patrick" at bounding box center [412, 227] width 720 height 28
type input "Belinda"
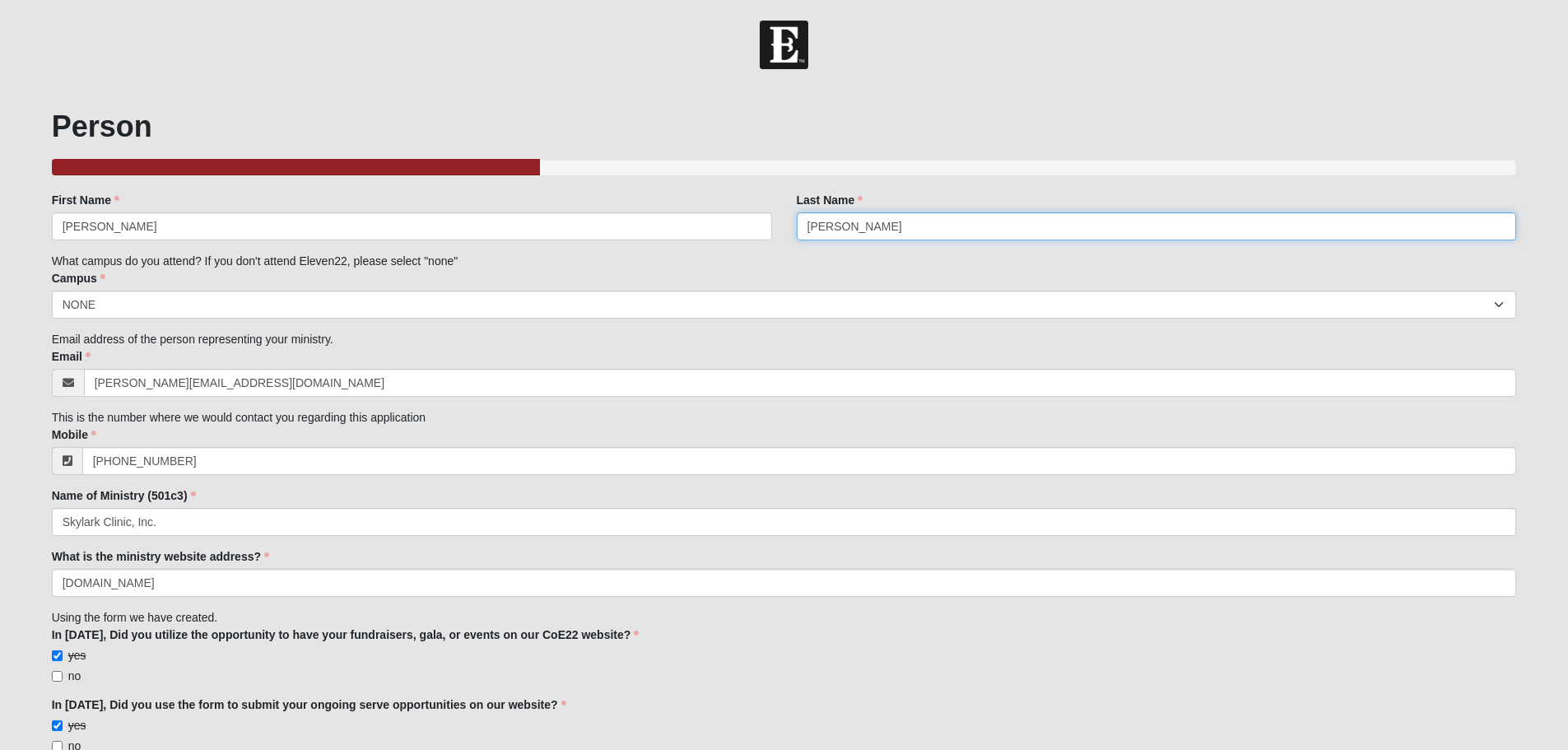
type input "Thornton"
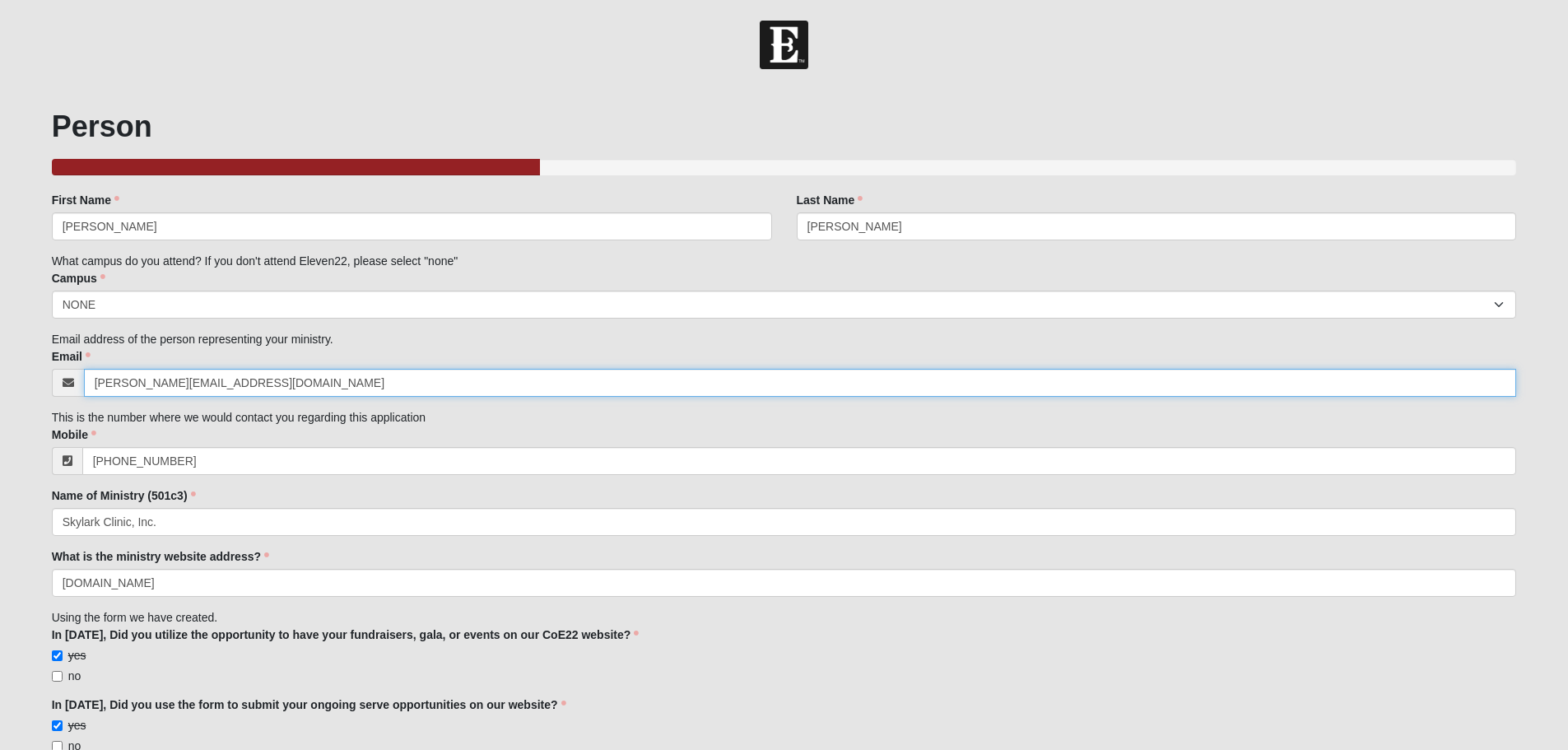
type input "belinda@helloskylark.com"
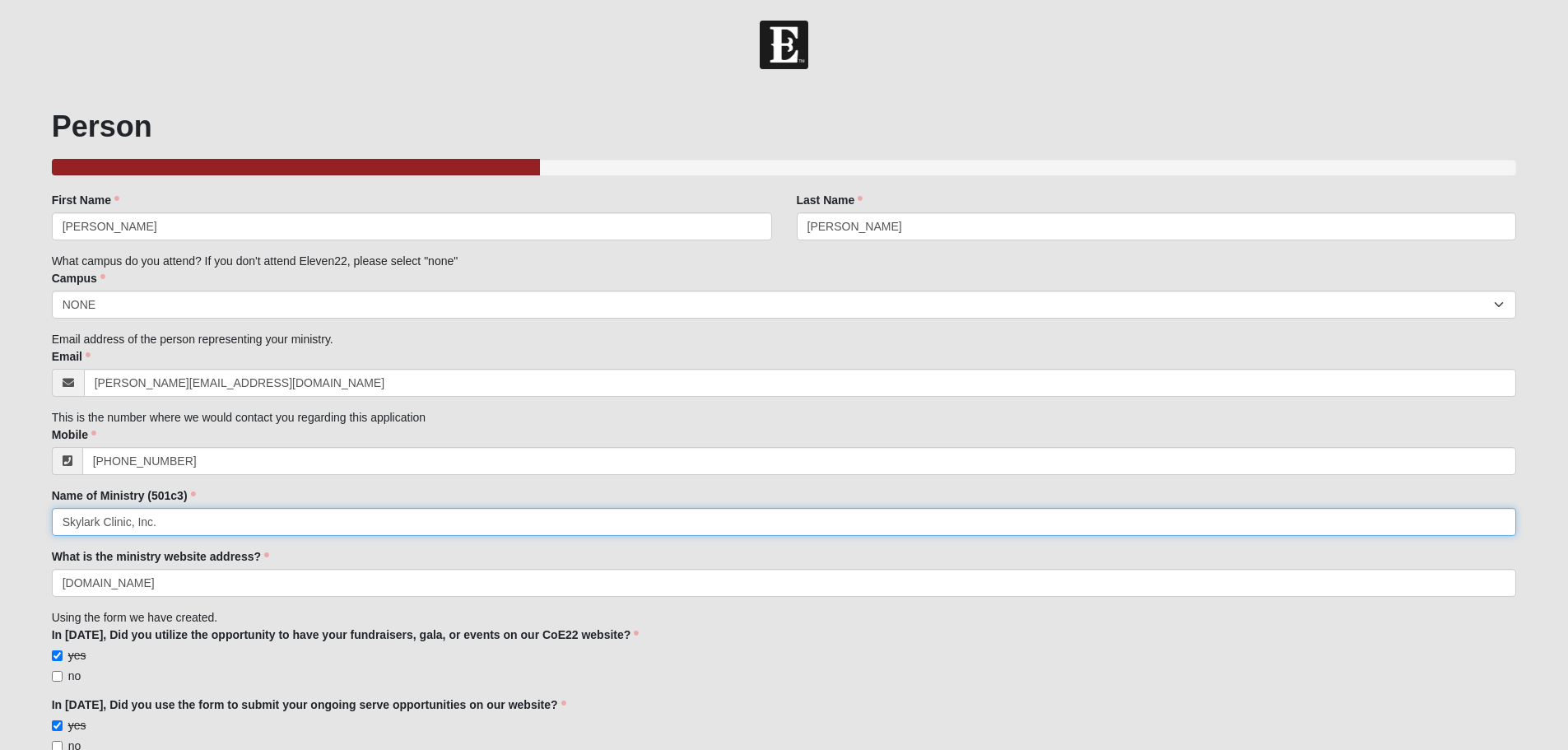
type input "(912) 588-0010"
click at [361, 530] on input "Skylark Clinic, Inc." at bounding box center [784, 522] width 1465 height 28
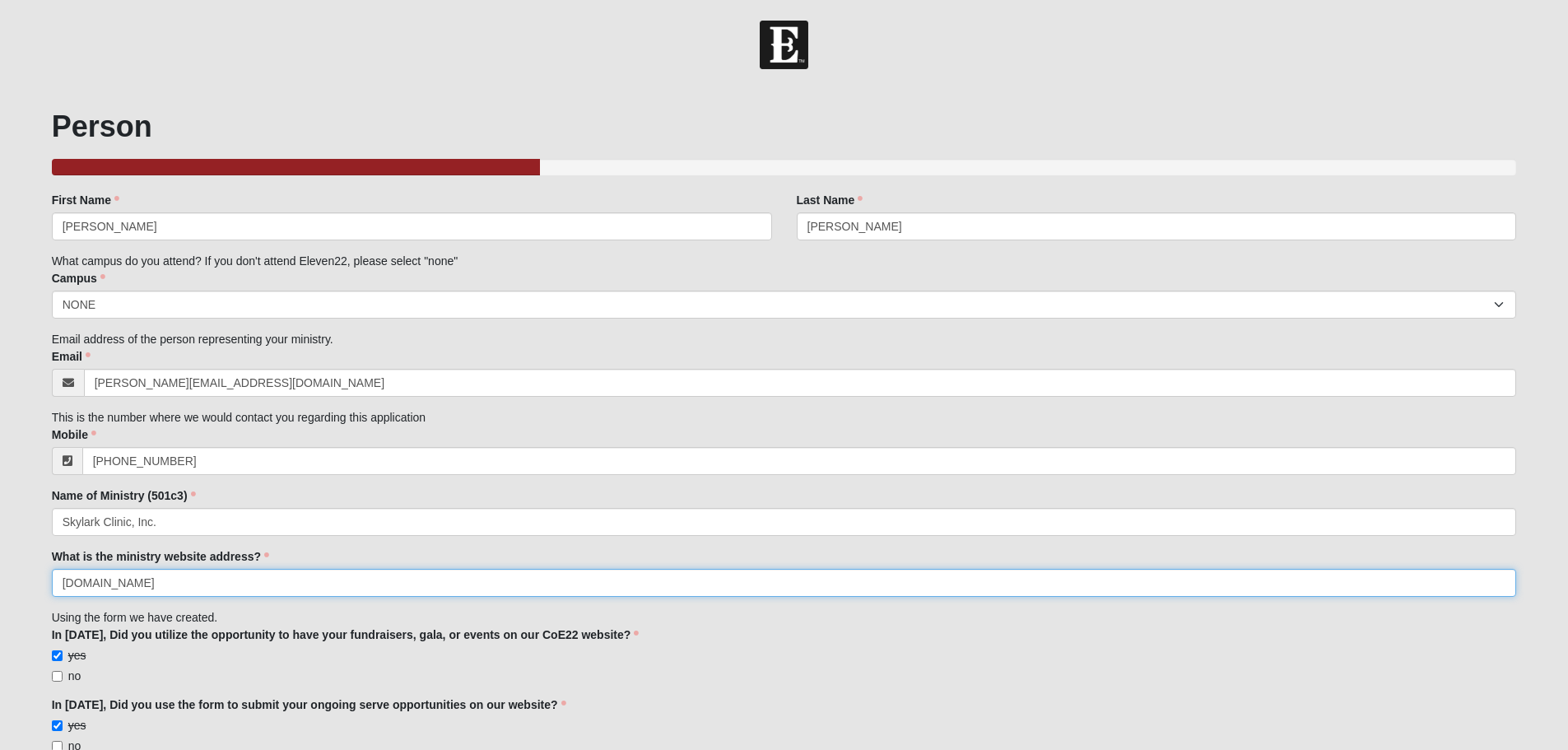
click at [408, 570] on input "www.friendsofskylark.com" at bounding box center [784, 583] width 1465 height 28
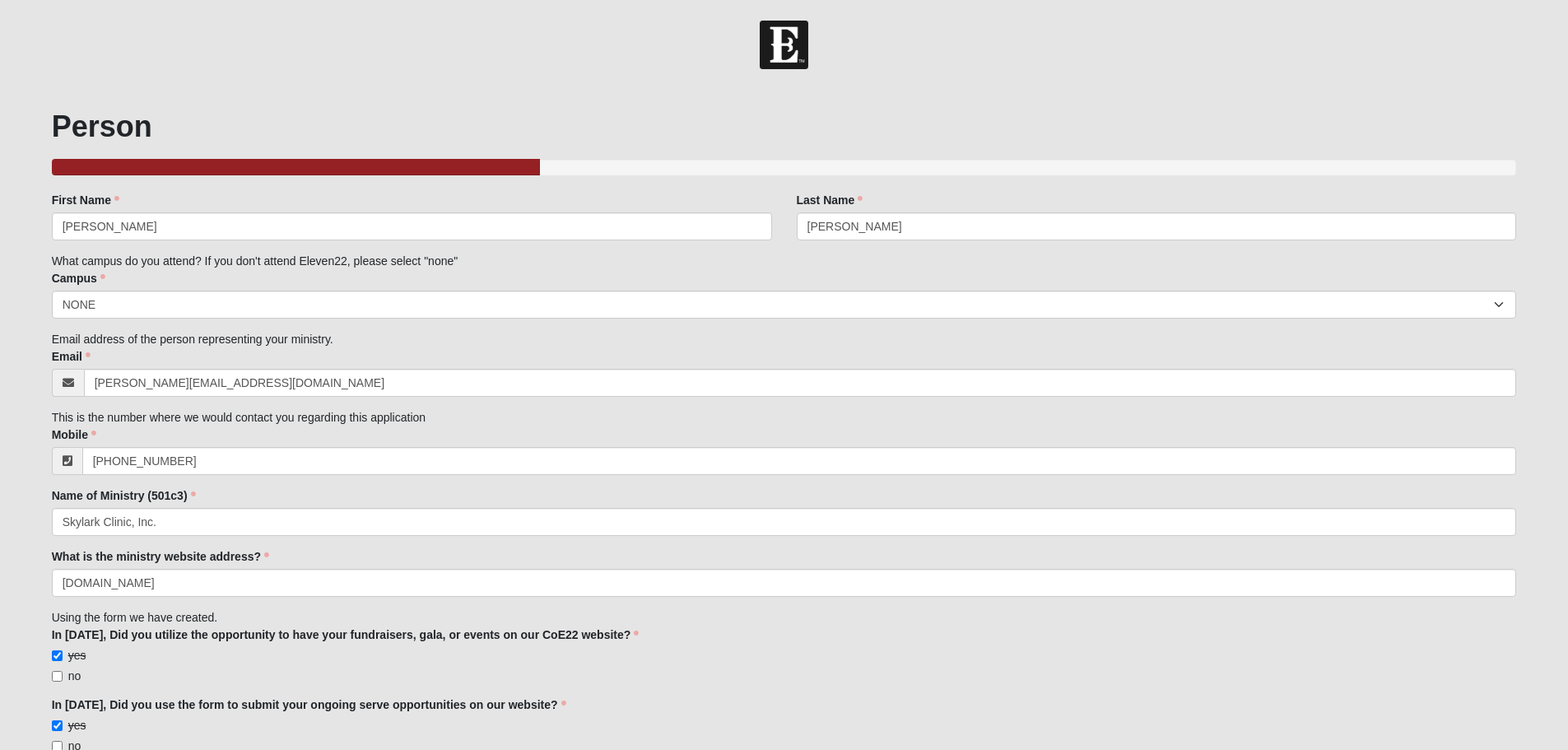
drag, startPoint x: 1153, startPoint y: 678, endPoint x: 1009, endPoint y: 154, distance: 543.4
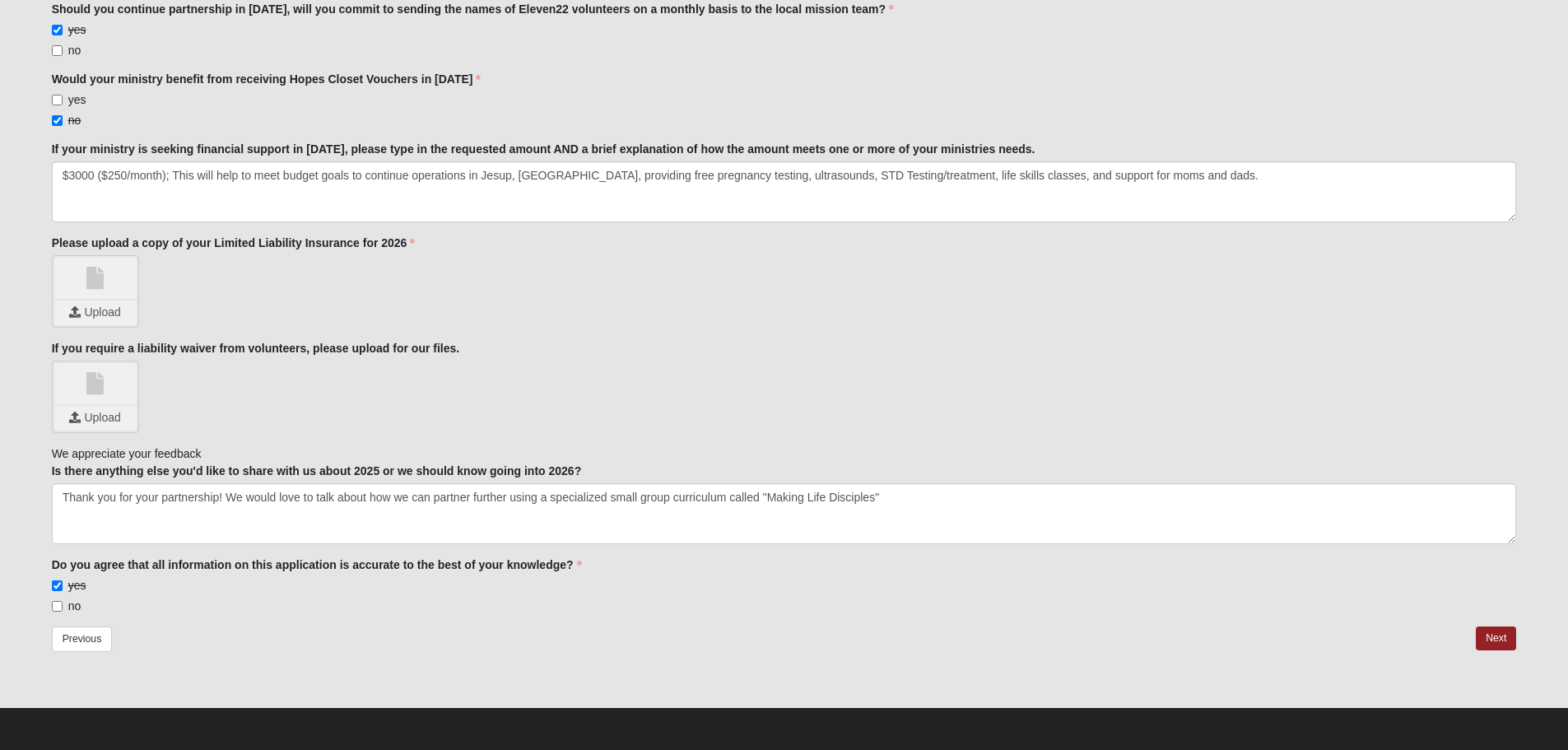
scroll to position [1906, 0]
click at [104, 290] on link at bounding box center [95, 279] width 82 height 42
click at [92, 311] on input "file" at bounding box center [95, 312] width 82 height 25
click at [1502, 638] on link "Next" at bounding box center [1496, 638] width 41 height 24
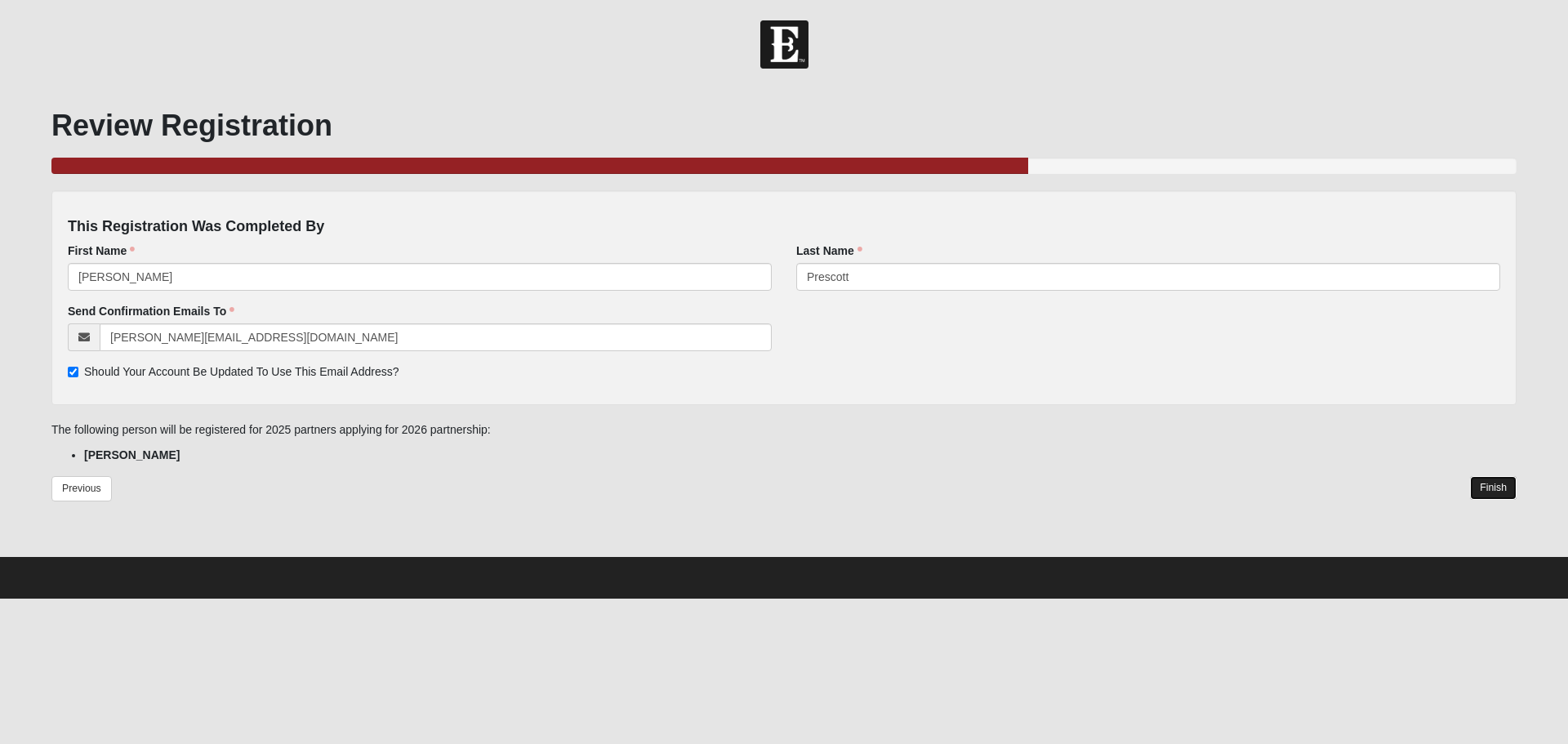
click at [1494, 488] on link "Finish" at bounding box center [1493, 488] width 46 height 24
